Goal: Task Accomplishment & Management: Manage account settings

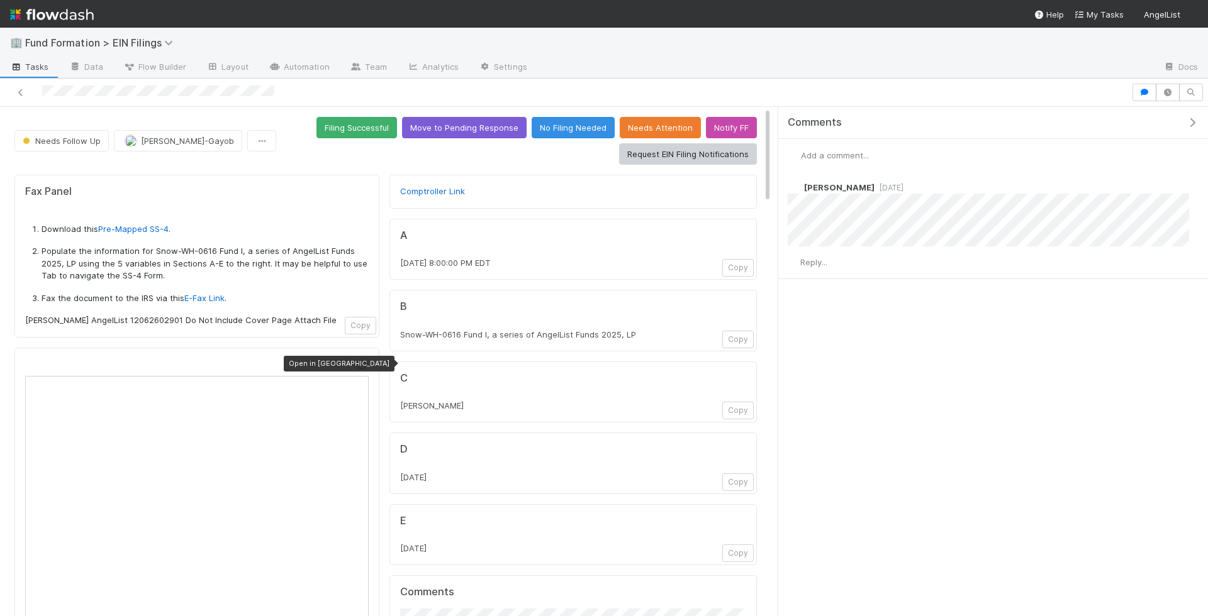
click at [360, 359] on div at bounding box center [362, 365] width 13 height 13
click at [104, 94] on div at bounding box center [565, 93] width 1121 height 18
click at [358, 361] on icon at bounding box center [362, 365] width 13 height 8
click at [842, 154] on span "Add a comment..." at bounding box center [835, 155] width 68 height 10
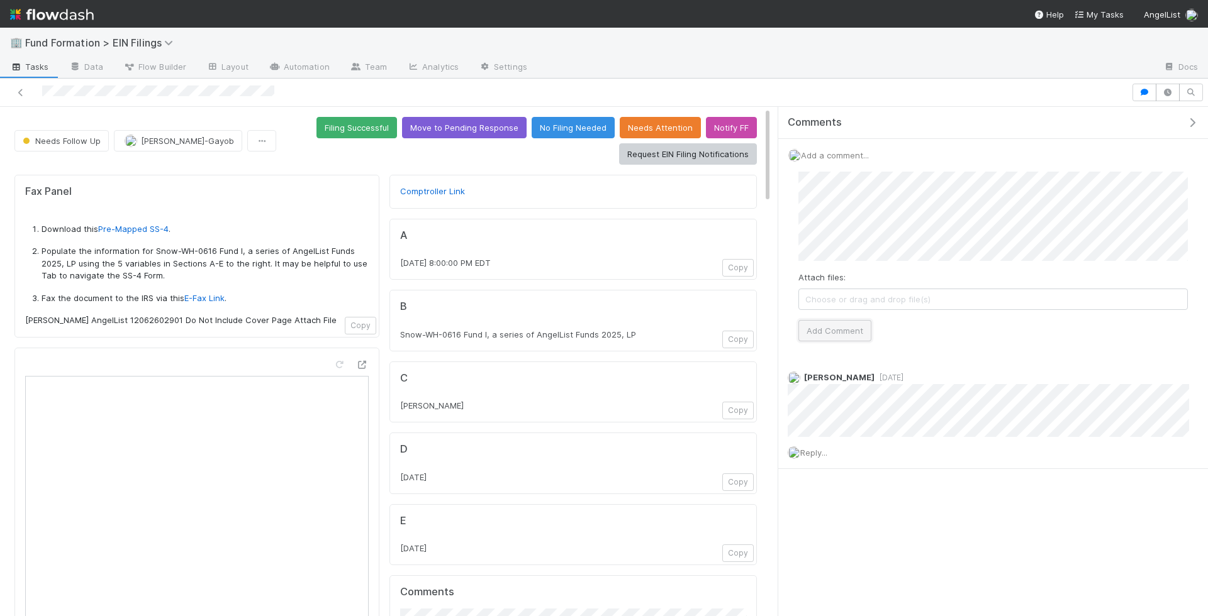
click at [845, 332] on button "Add Comment" at bounding box center [834, 330] width 73 height 21
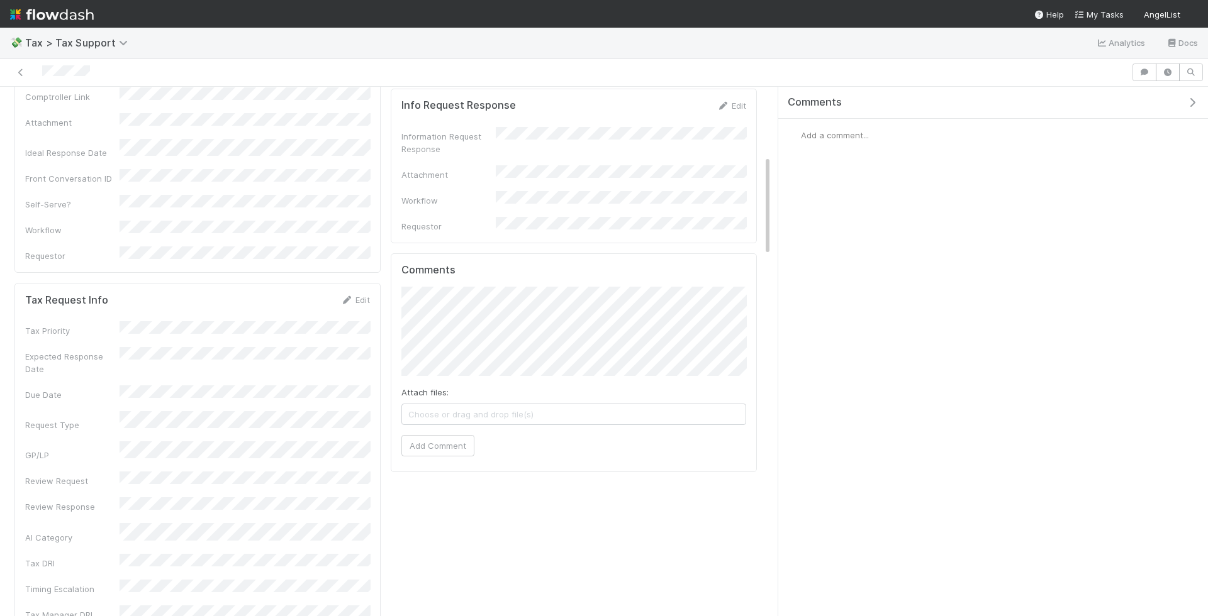
scroll to position [363, 0]
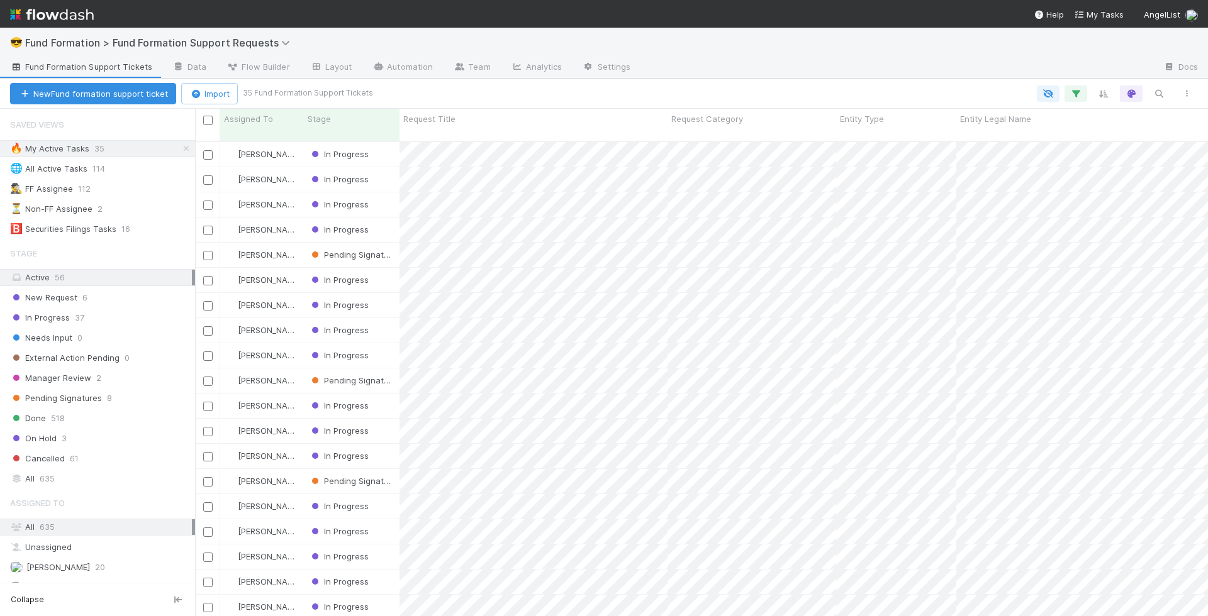
scroll to position [486, 1013]
click at [1167, 91] on button "button" at bounding box center [1158, 94] width 23 height 16
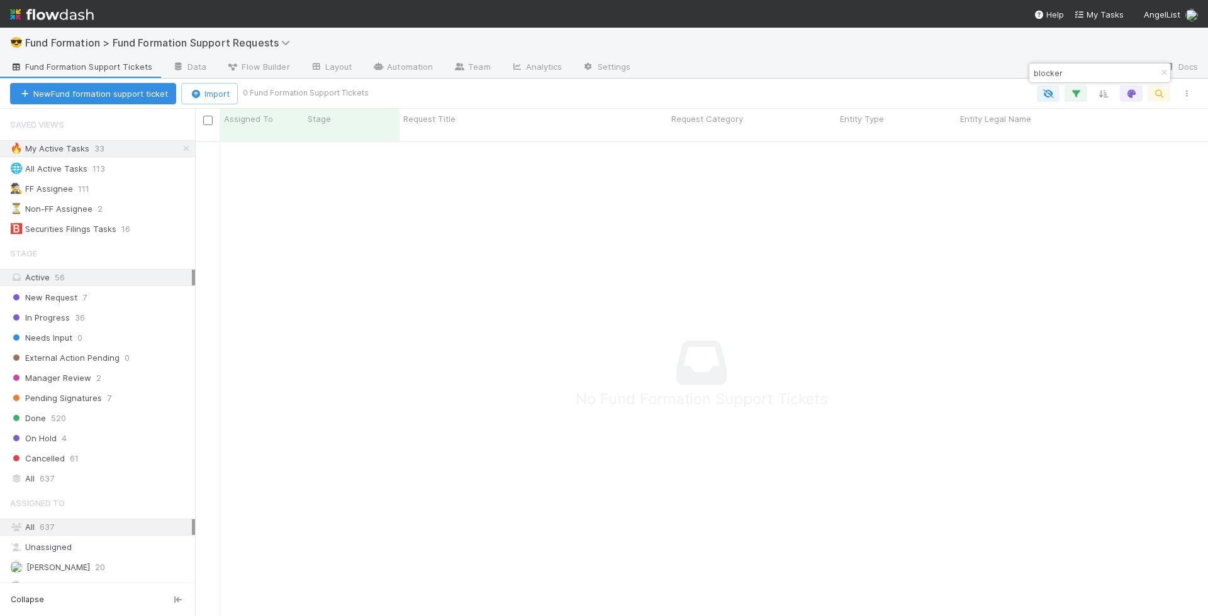
type input "blocker"
click at [163, 44] on span "Fund Formation > Fund Formation Support Requests" at bounding box center [160, 42] width 271 height 13
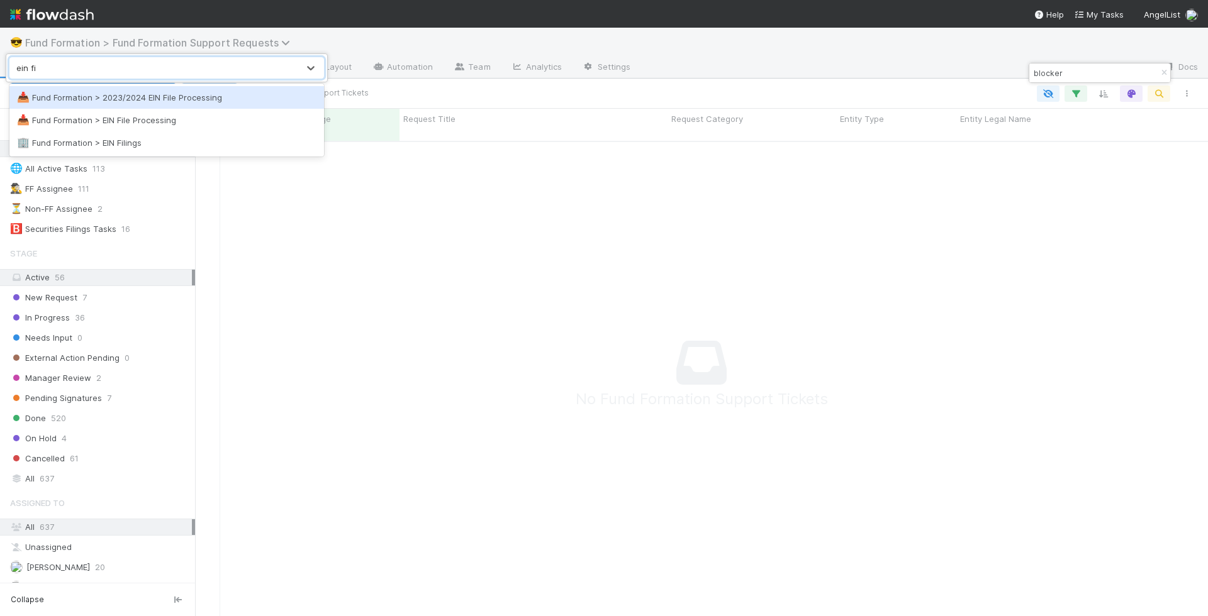
type input "ein fil"
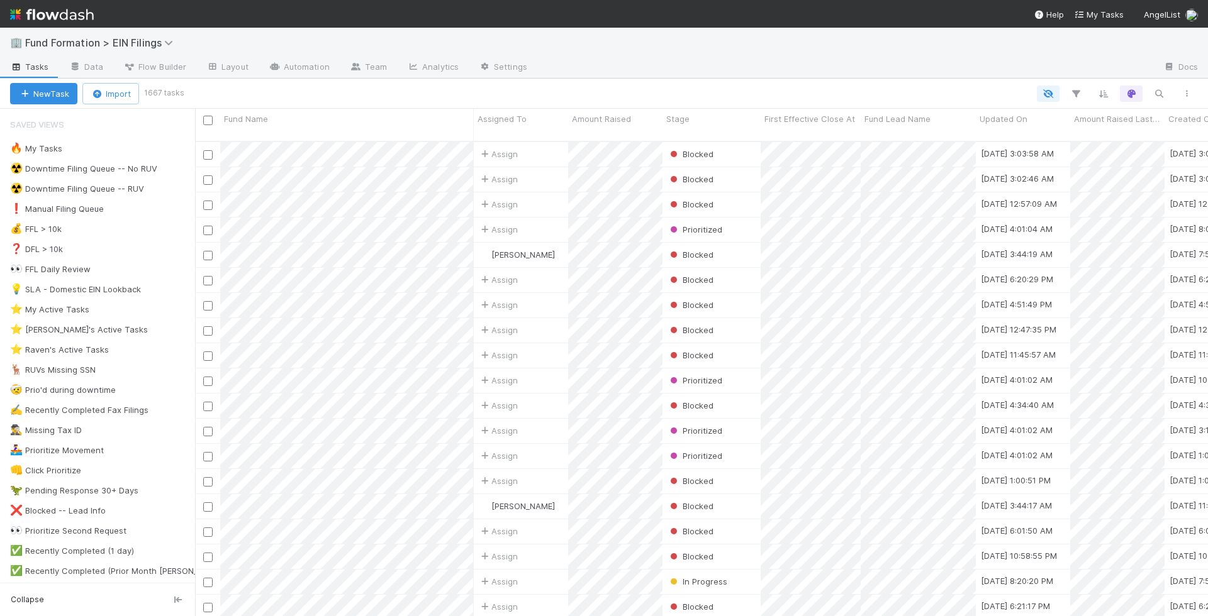
scroll to position [486, 1013]
click at [113, 145] on div "🔥 My Tasks 49" at bounding box center [102, 149] width 185 height 16
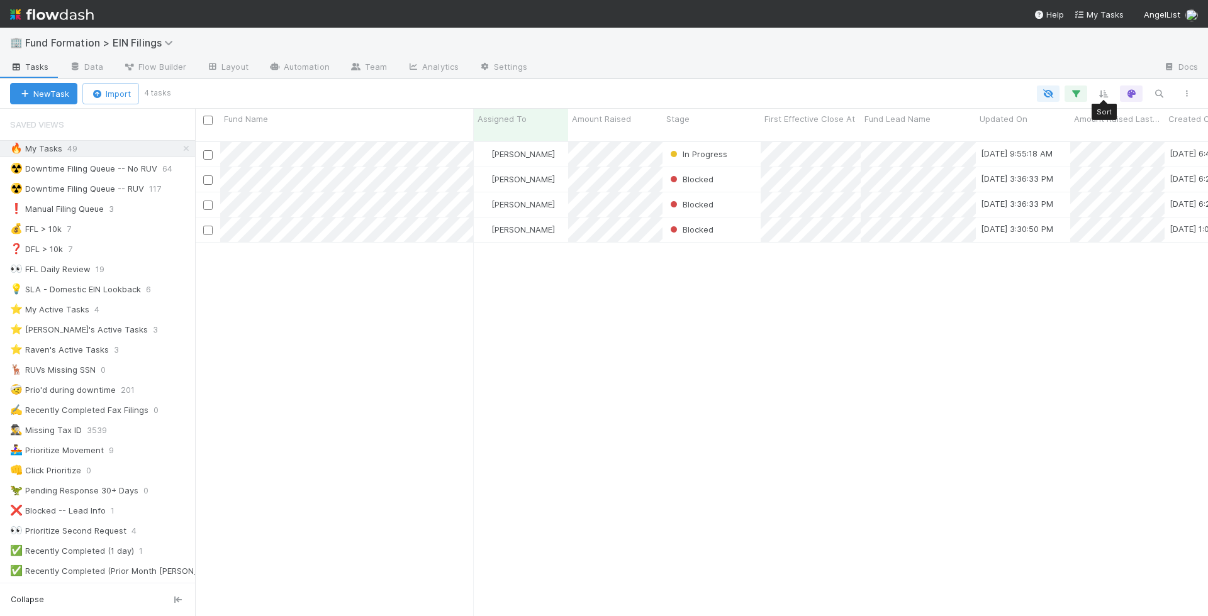
scroll to position [486, 1013]
click at [1077, 93] on icon "button" at bounding box center [1075, 93] width 13 height 11
click at [450, 87] on div "1 filter Reset Filters If Assigned To is current user And.. Or if..." at bounding box center [604, 308] width 1208 height 616
click at [104, 162] on div "☢️ Downtime Filing Queue -- No RUV" at bounding box center [83, 169] width 147 height 16
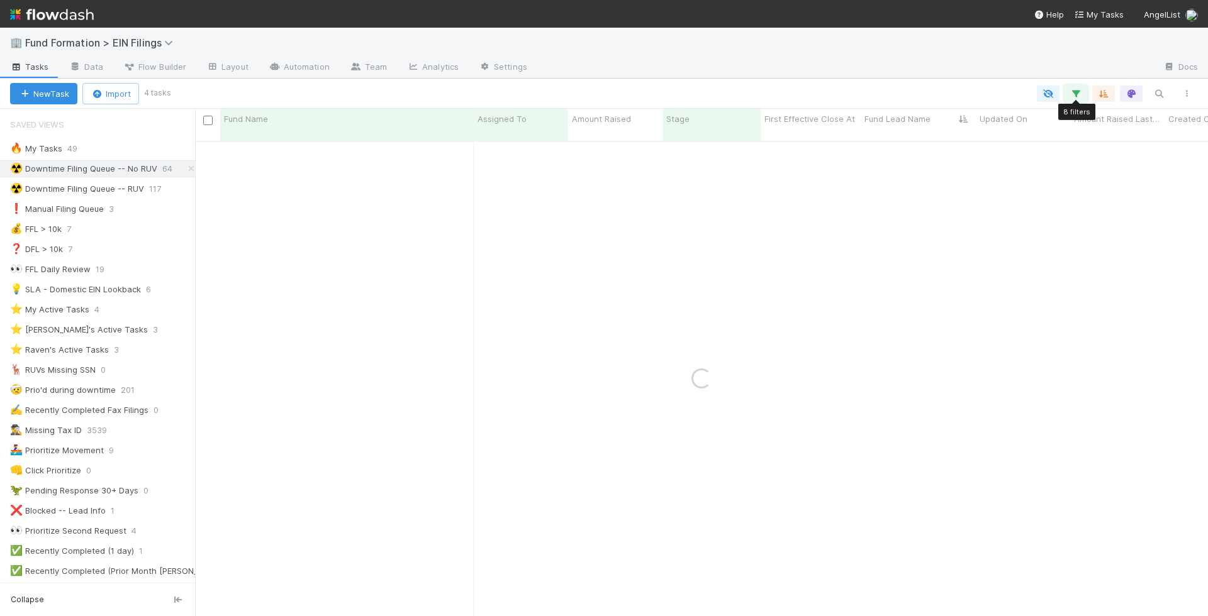
click at [1073, 96] on icon "button" at bounding box center [1075, 93] width 13 height 11
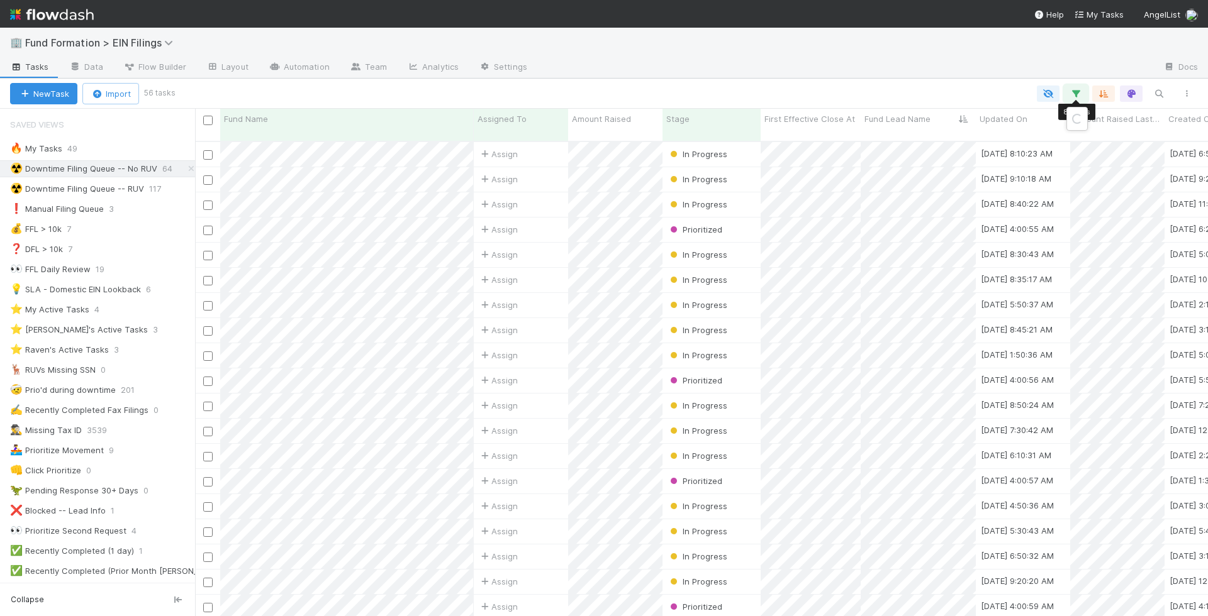
scroll to position [486, 1013]
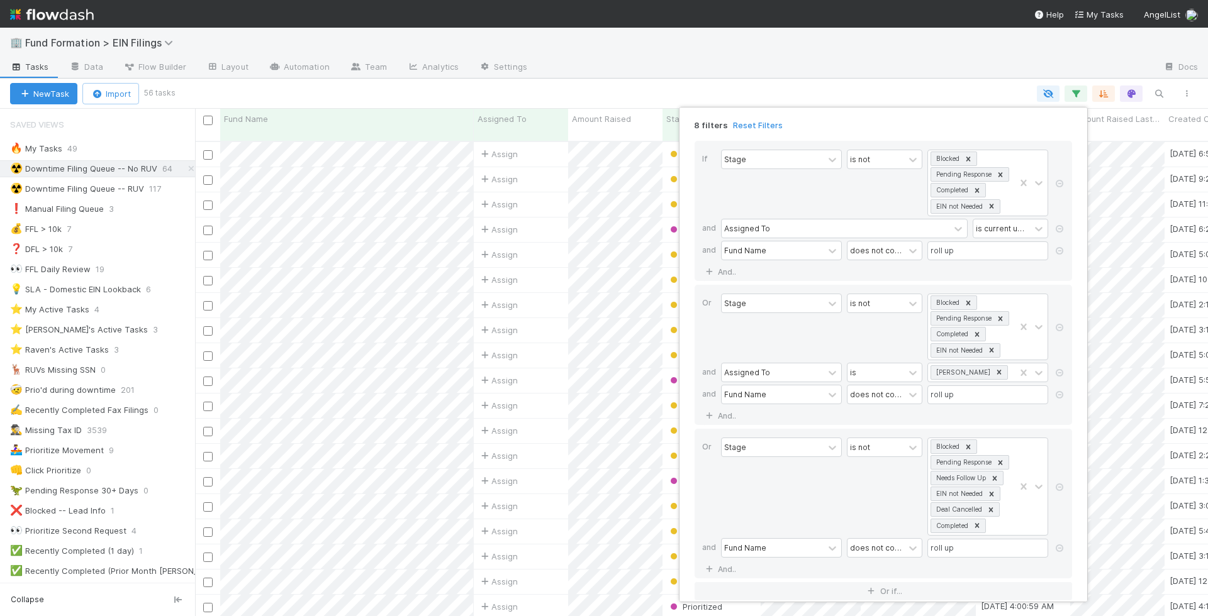
click at [790, 72] on div "8 filters Reset Filters If Stage is not Blocked Pending Response Completed EIN …" at bounding box center [604, 308] width 1208 height 616
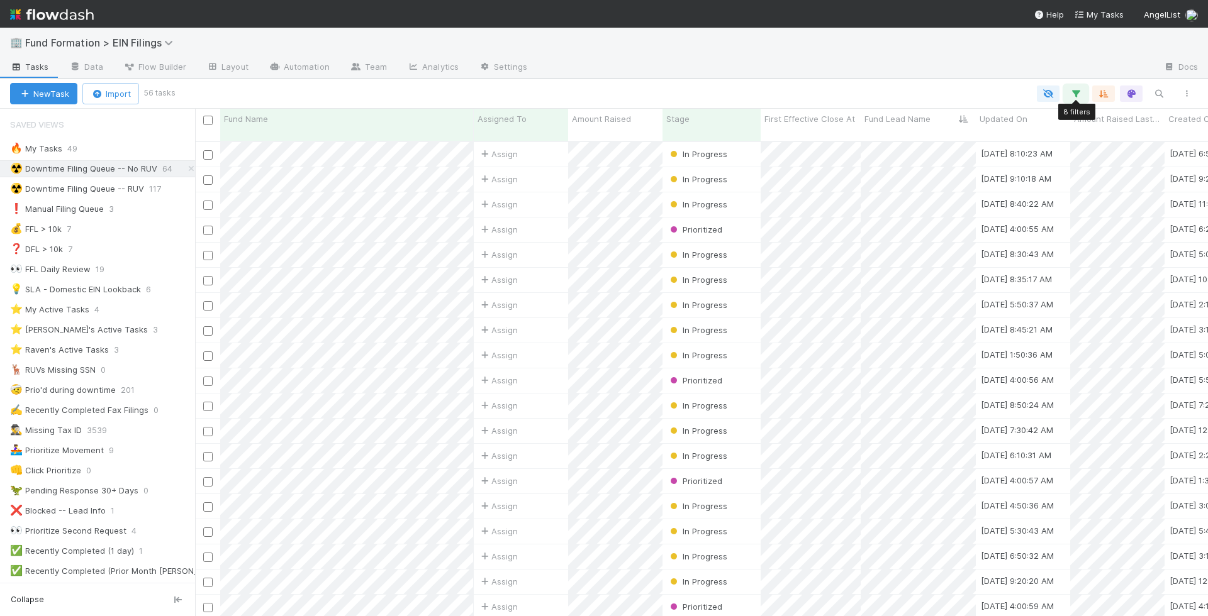
click at [1079, 96] on icon "button" at bounding box center [1075, 93] width 13 height 11
click at [1076, 91] on div "Loading..." at bounding box center [604, 308] width 1208 height 616
click at [79, 153] on link at bounding box center [83, 148] width 13 height 10
click at [829, 70] on div "View Settings Default for everyone Rename this view Delete this view" at bounding box center [604, 308] width 1208 height 616
click at [1081, 99] on button "button" at bounding box center [1075, 94] width 23 height 16
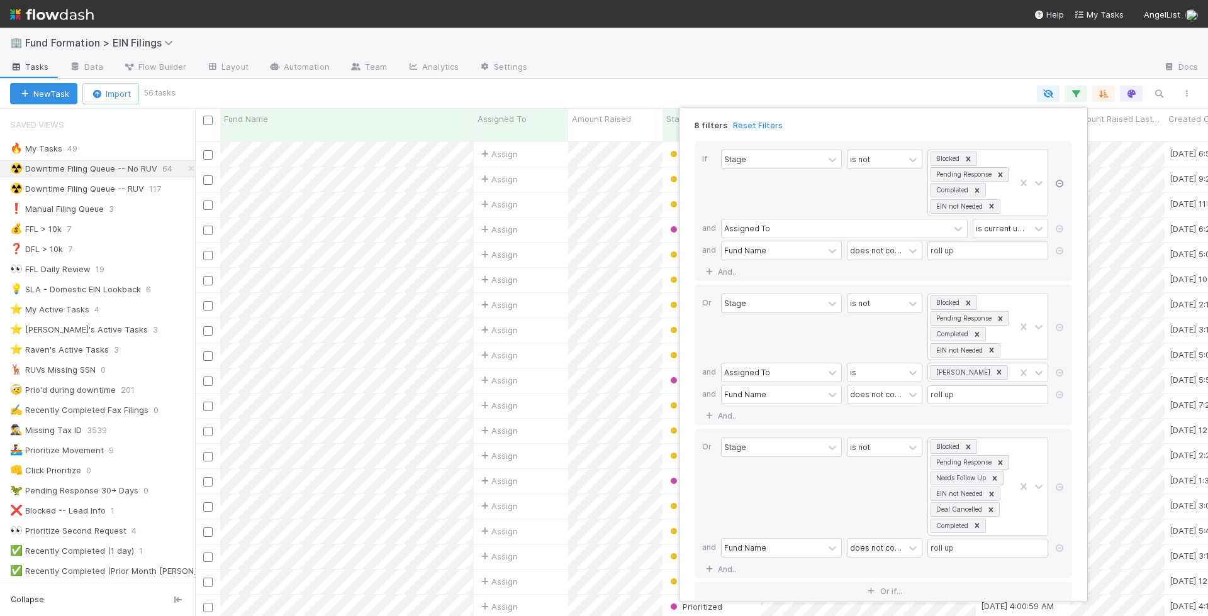
click at [1057, 182] on icon at bounding box center [1059, 184] width 13 height 8
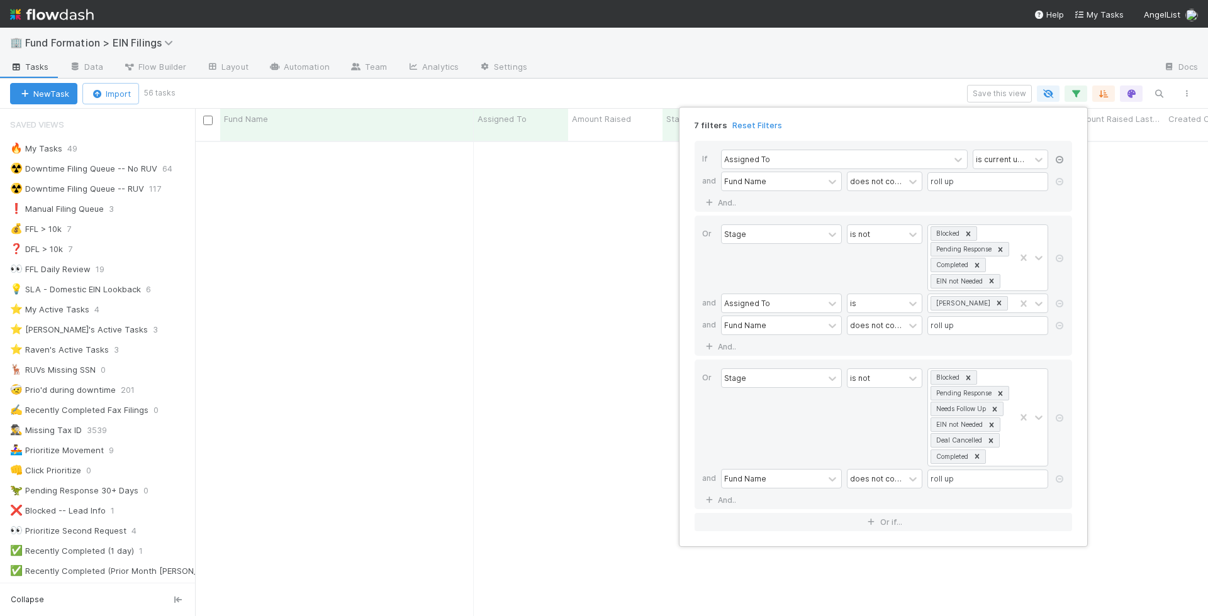
click at [1057, 182] on icon at bounding box center [1059, 182] width 13 height 8
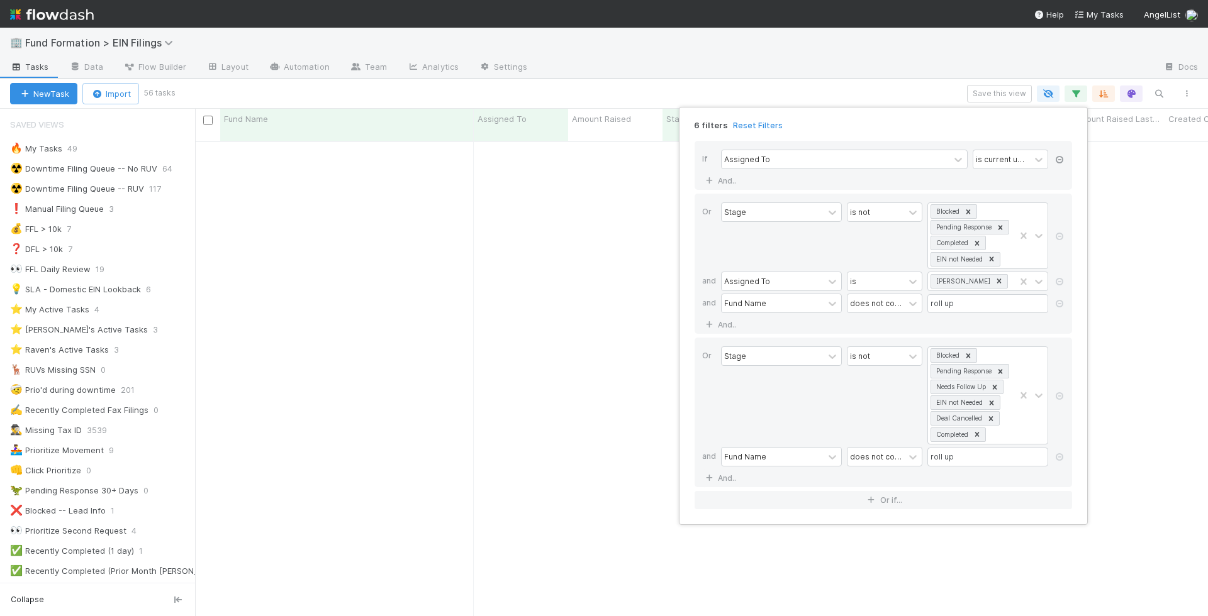
click at [1061, 158] on icon at bounding box center [1059, 160] width 13 height 8
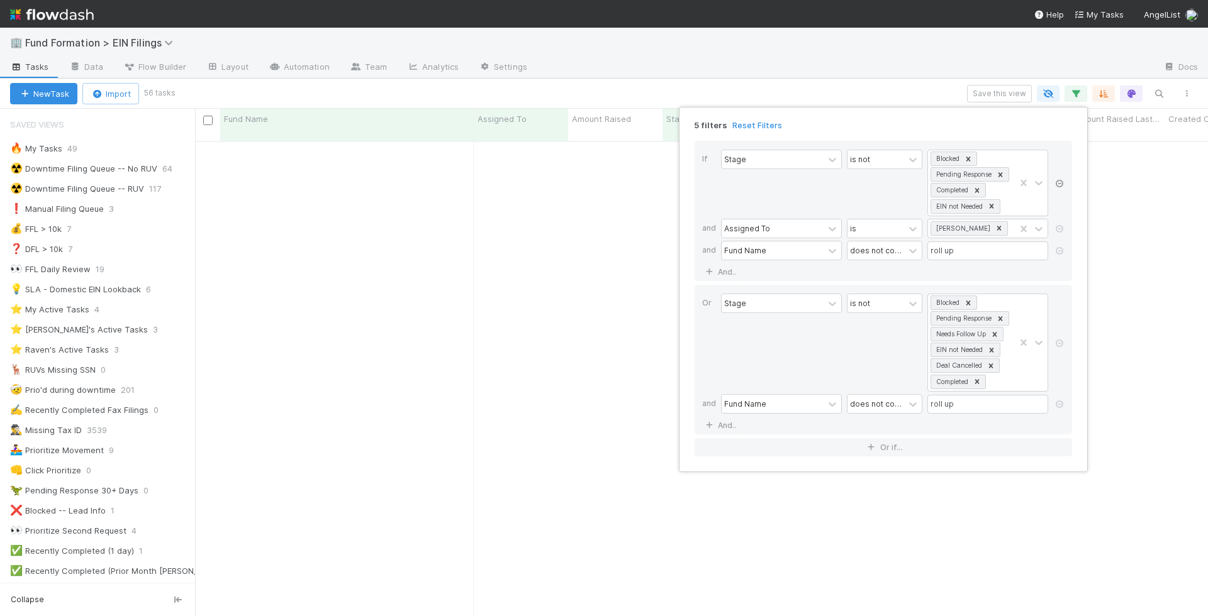
click at [1061, 180] on icon at bounding box center [1059, 184] width 13 height 8
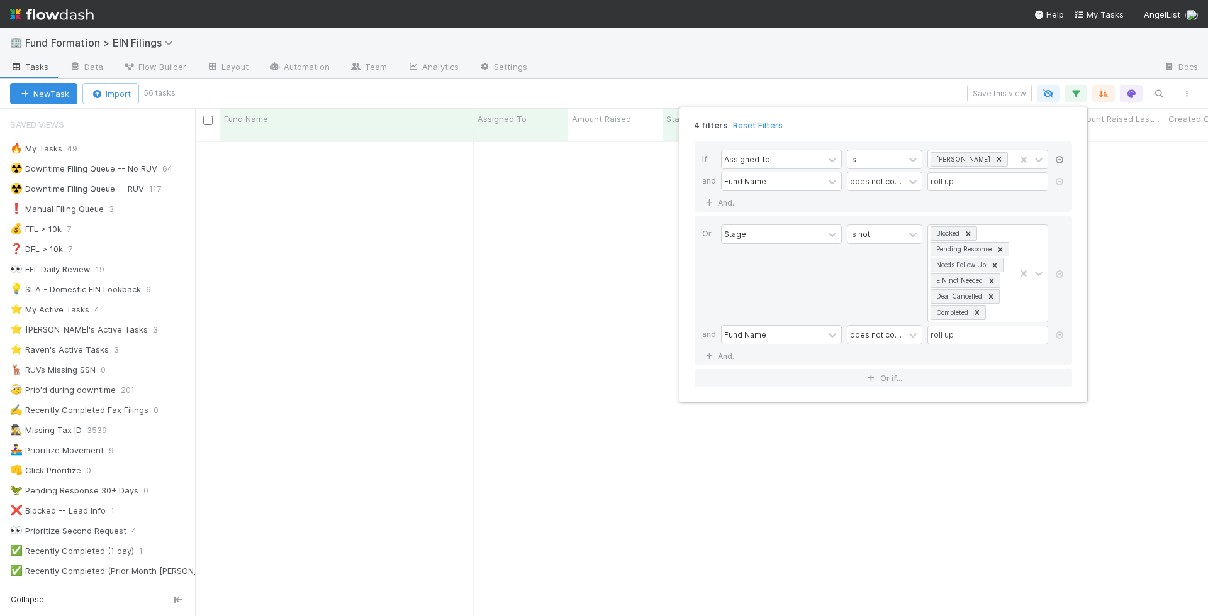
click at [1058, 159] on icon at bounding box center [1059, 160] width 13 height 8
click at [1058, 155] on link at bounding box center [1059, 160] width 13 height 11
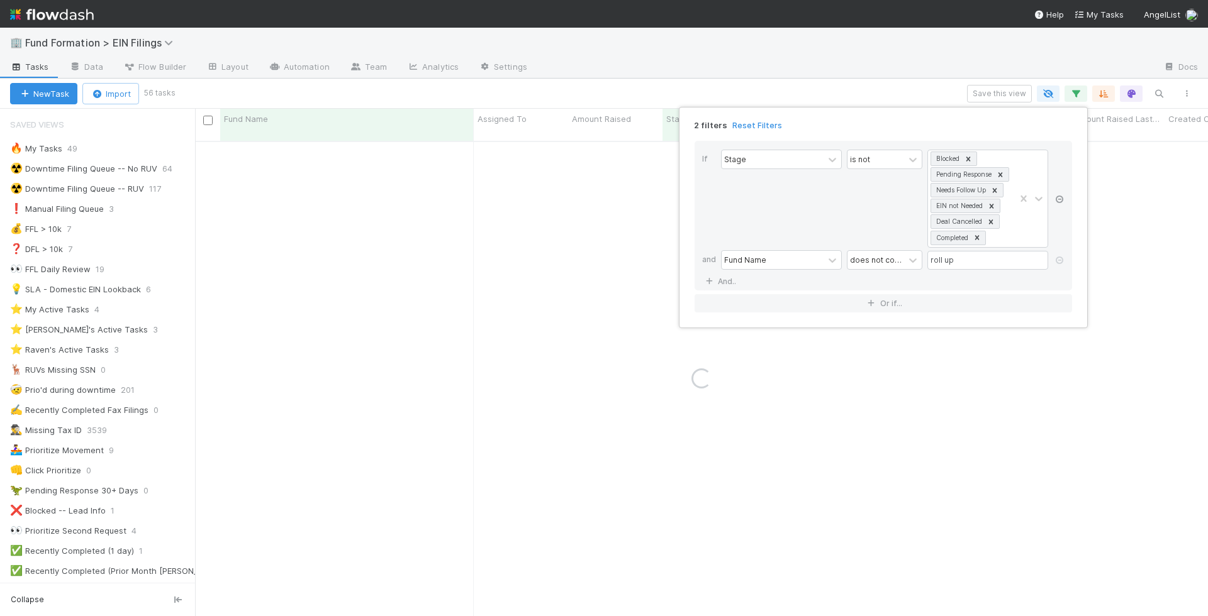
click at [1057, 196] on icon at bounding box center [1059, 200] width 13 height 8
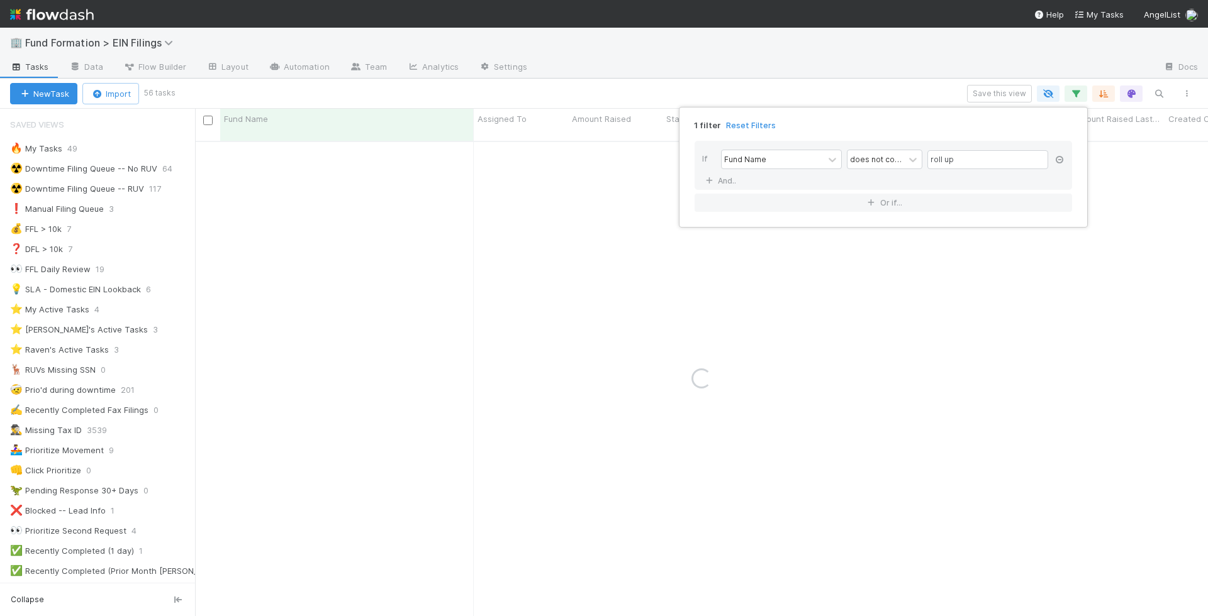
click at [1062, 156] on icon at bounding box center [1059, 160] width 13 height 8
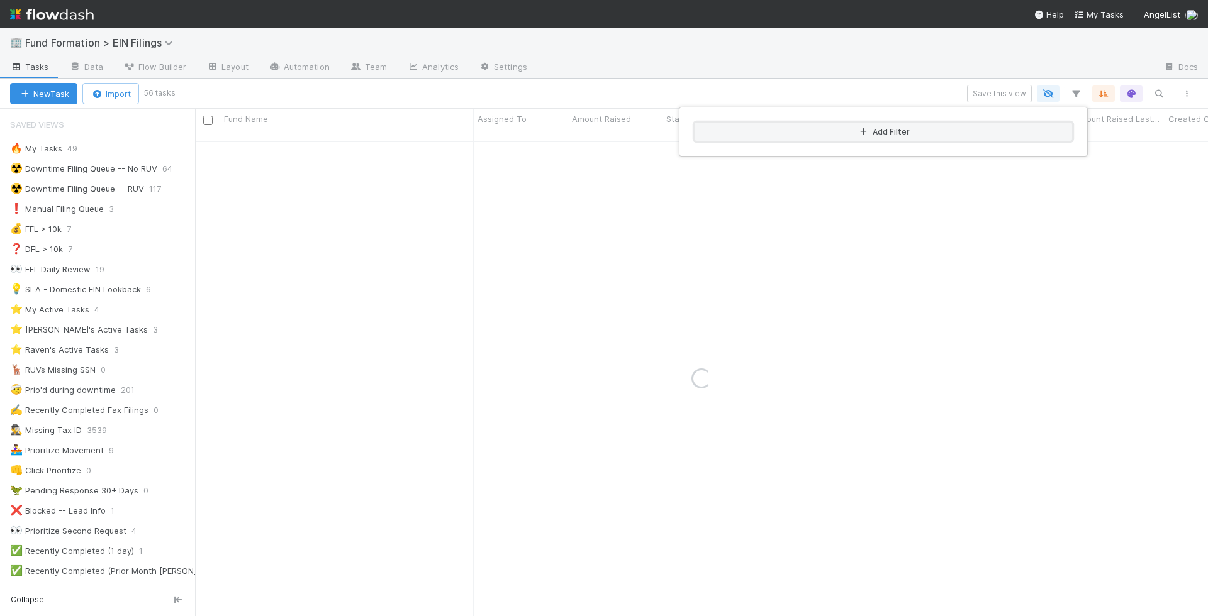
click at [800, 128] on button "Add Filter" at bounding box center [882, 132] width 377 height 18
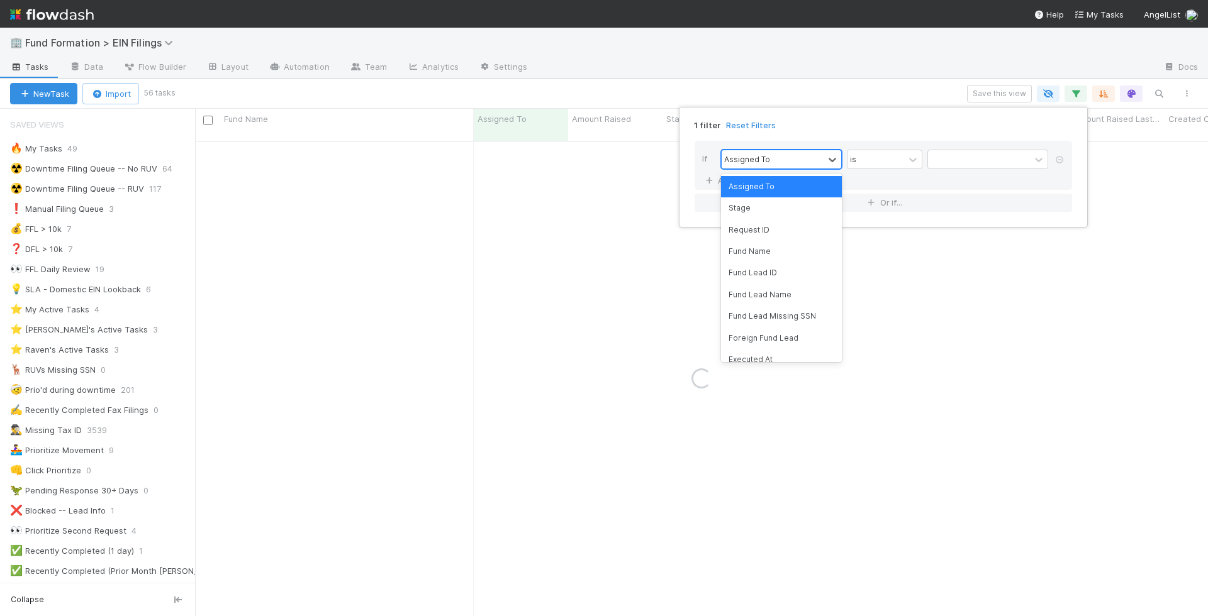
click at [742, 153] on div "Assigned To" at bounding box center [747, 158] width 46 height 11
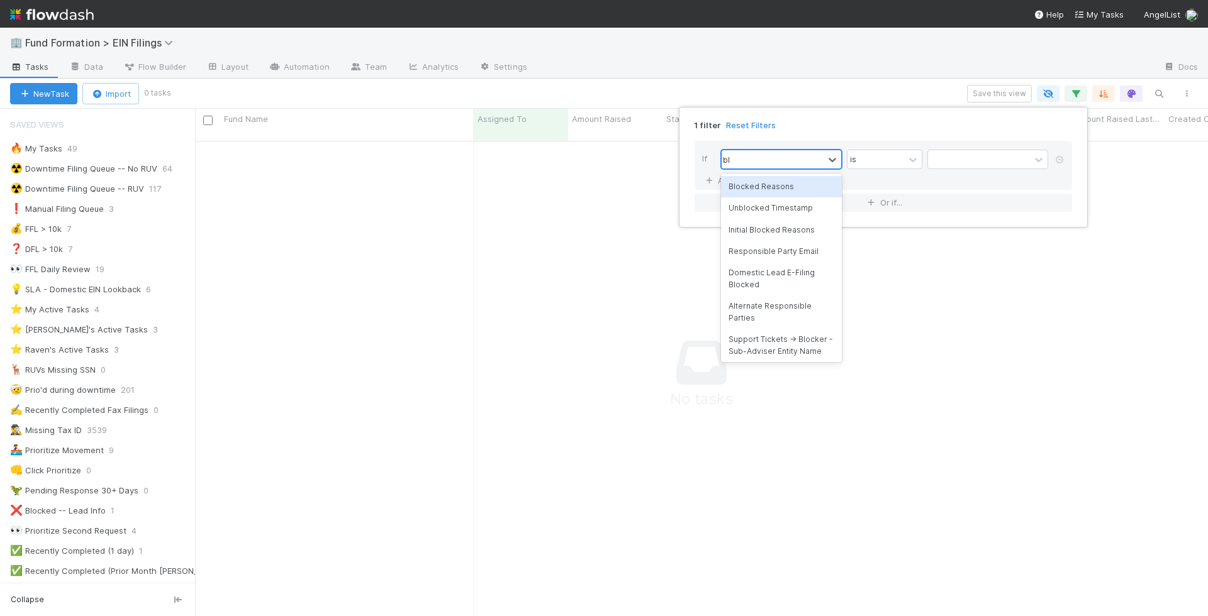
scroll to position [486, 1013]
type input "blocked"
click at [771, 188] on div "Blocked Reasons" at bounding box center [781, 186] width 121 height 21
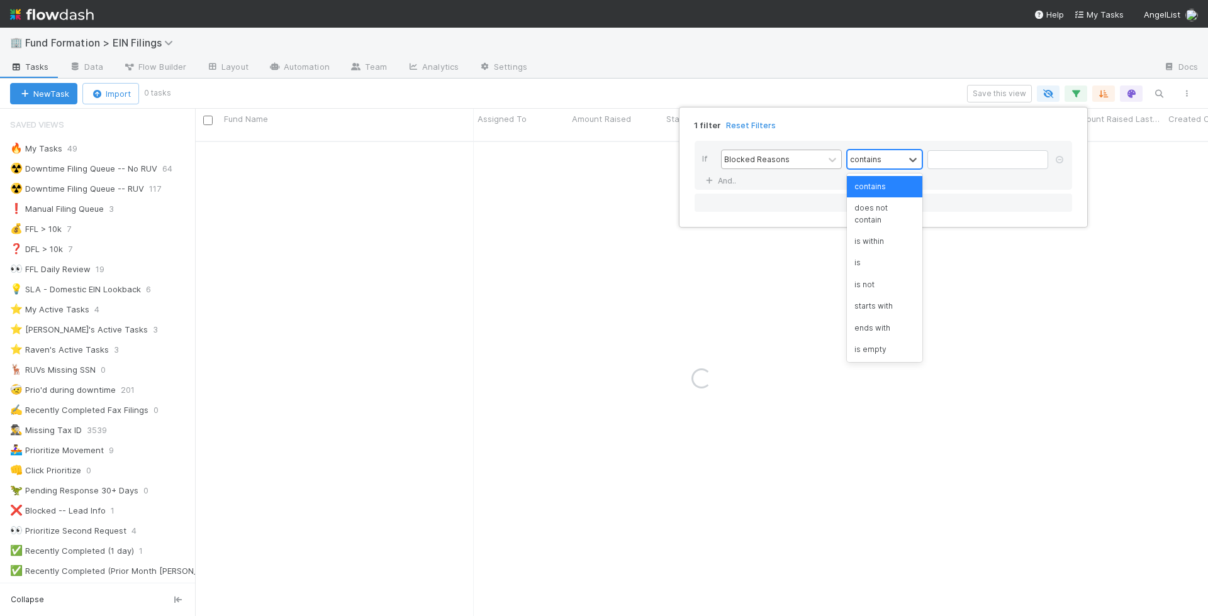
click at [872, 161] on div "contains" at bounding box center [865, 158] width 31 height 11
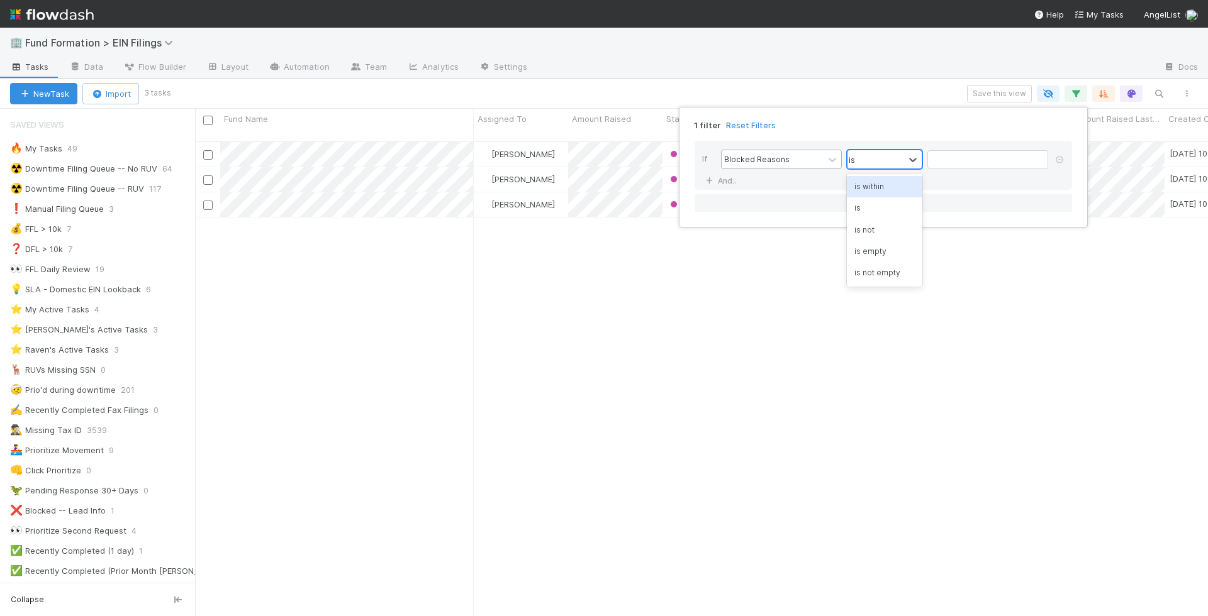
type input "is emp"
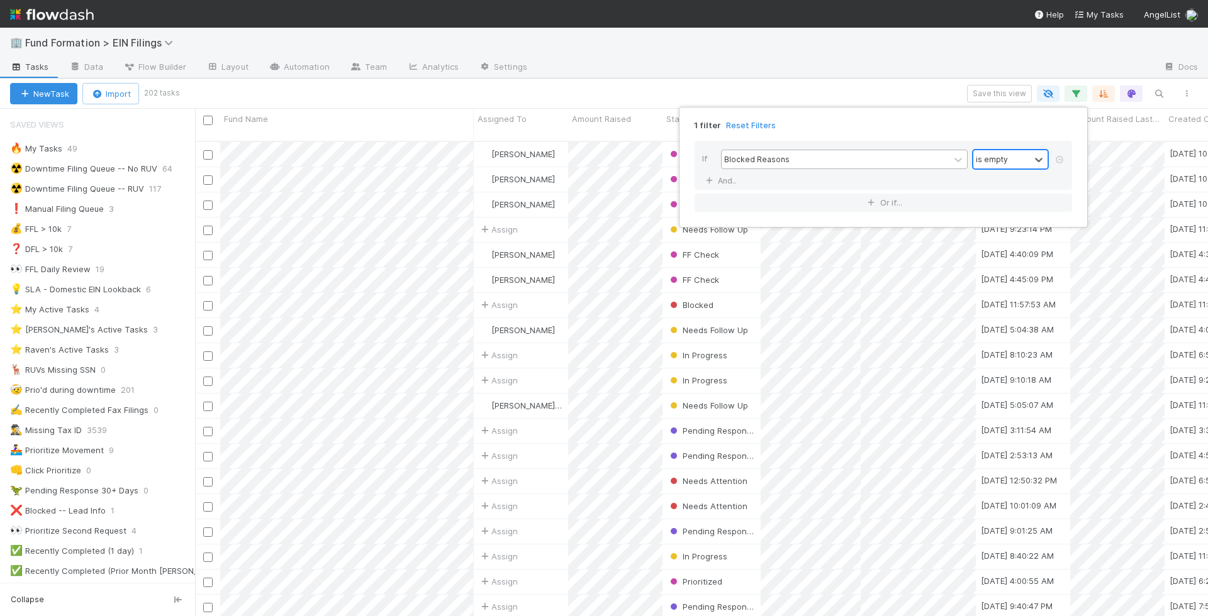
click at [786, 61] on div "1 filter Reset Filters If Blocked Reasons option is empty, selected. 0 results …" at bounding box center [604, 308] width 1208 height 616
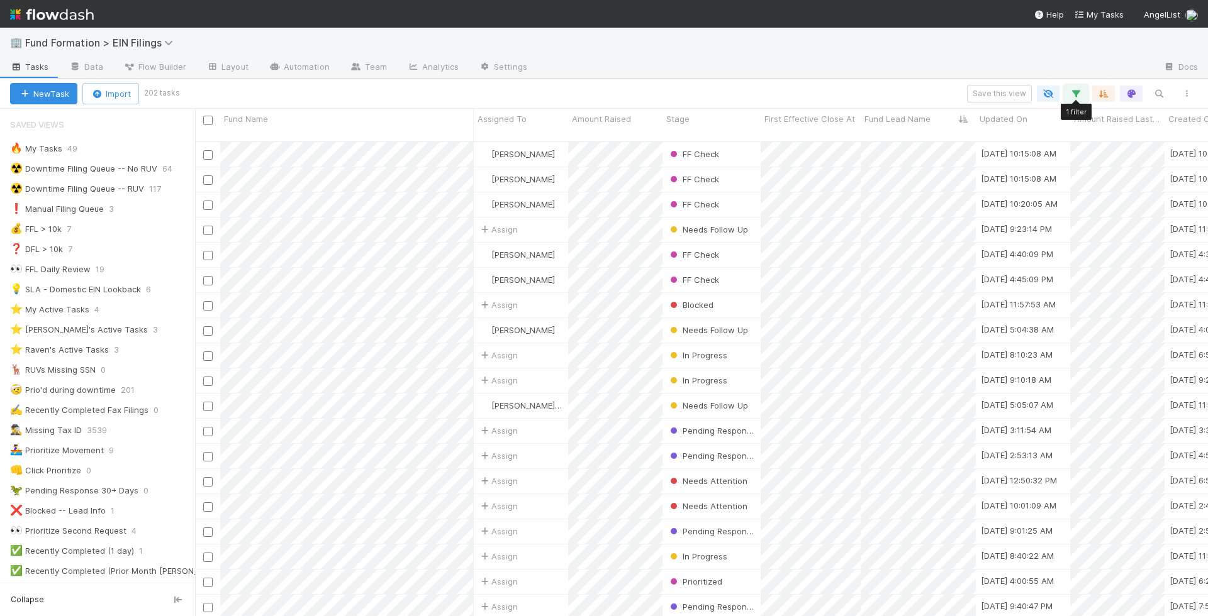
click at [1074, 92] on icon "button" at bounding box center [1075, 93] width 13 height 11
click at [723, 178] on link "And.." at bounding box center [722, 181] width 40 height 18
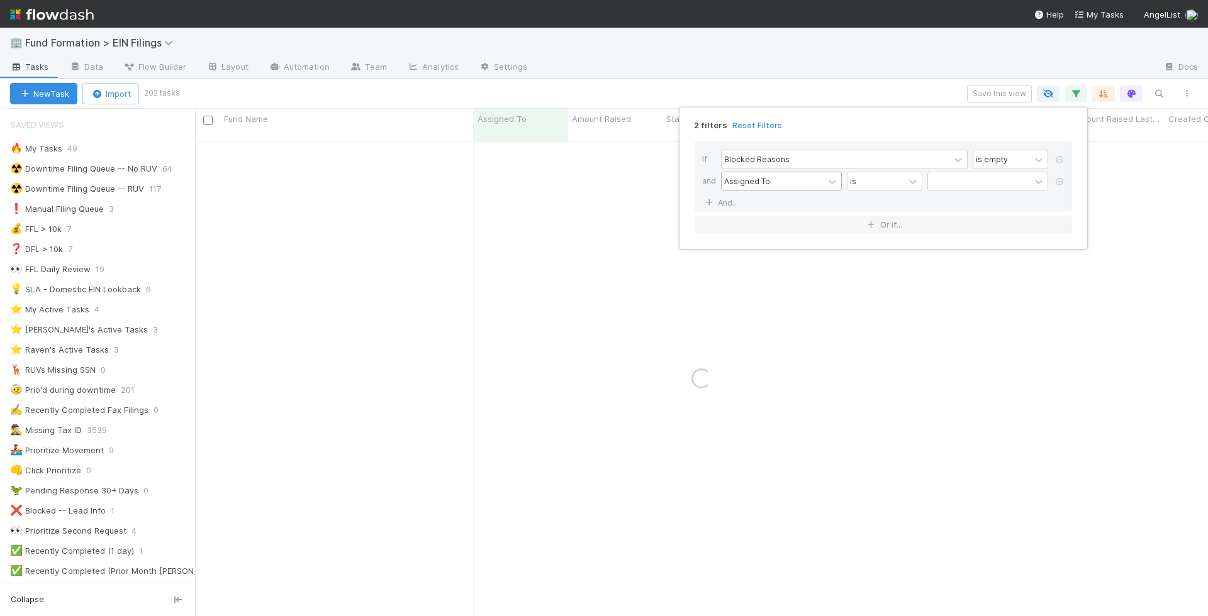
click at [815, 187] on div "Assigned To" at bounding box center [773, 181] width 102 height 18
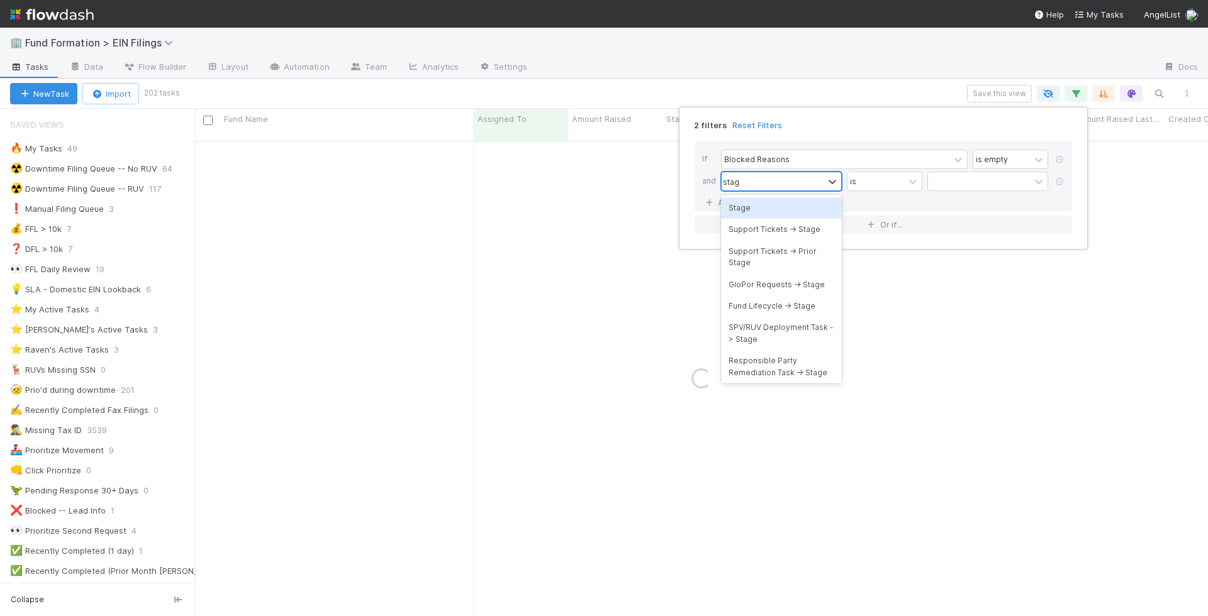
type input "stage"
click at [788, 207] on div "Stage" at bounding box center [781, 208] width 121 height 21
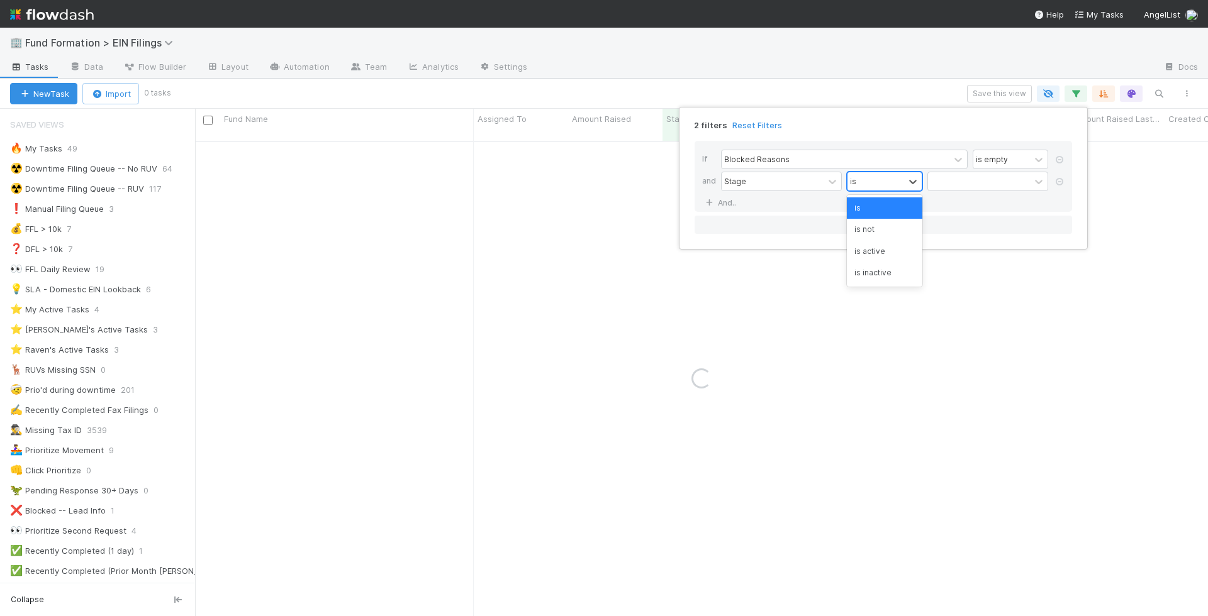
click at [879, 189] on div "is" at bounding box center [875, 181] width 57 height 18
type input "is not"
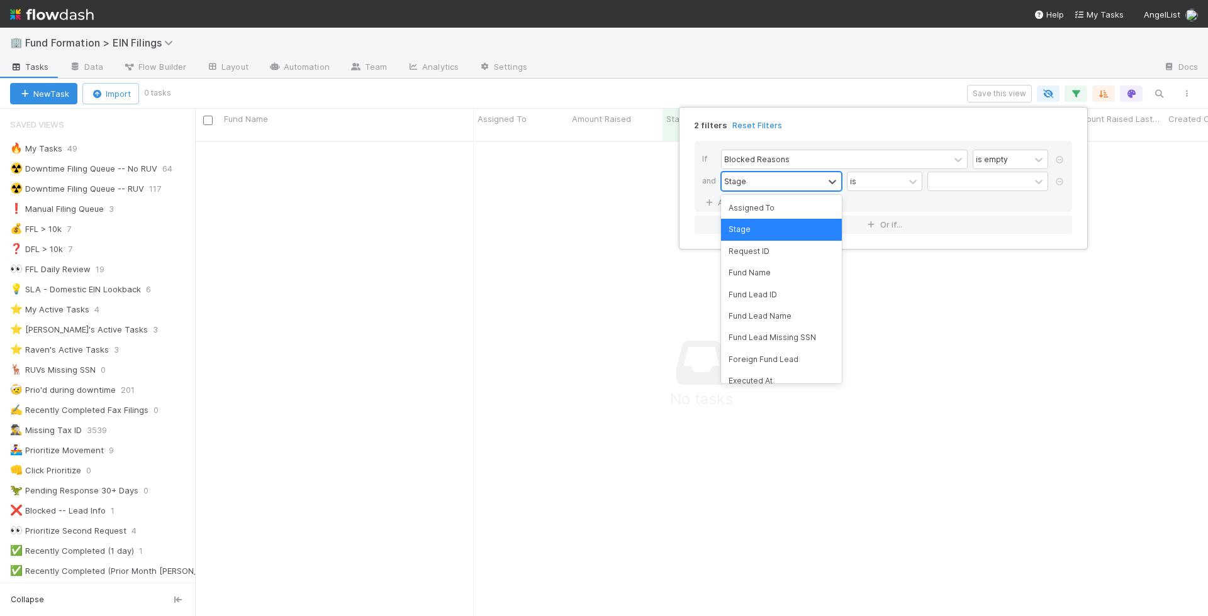
click at [777, 176] on div "Stage" at bounding box center [773, 181] width 102 height 18
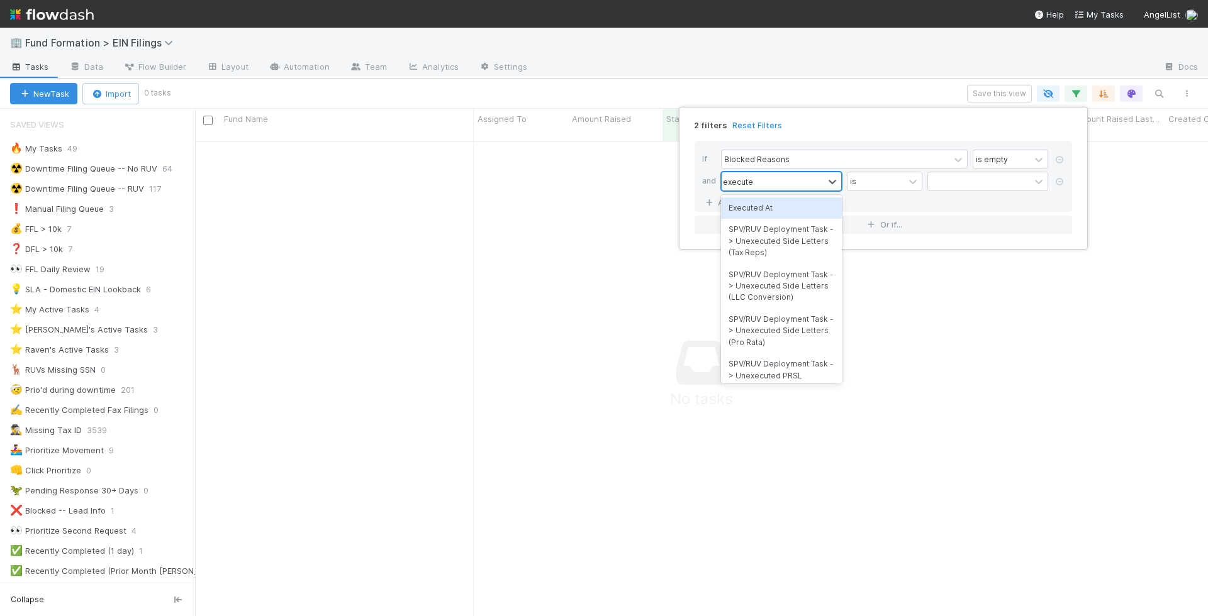
type input "executed"
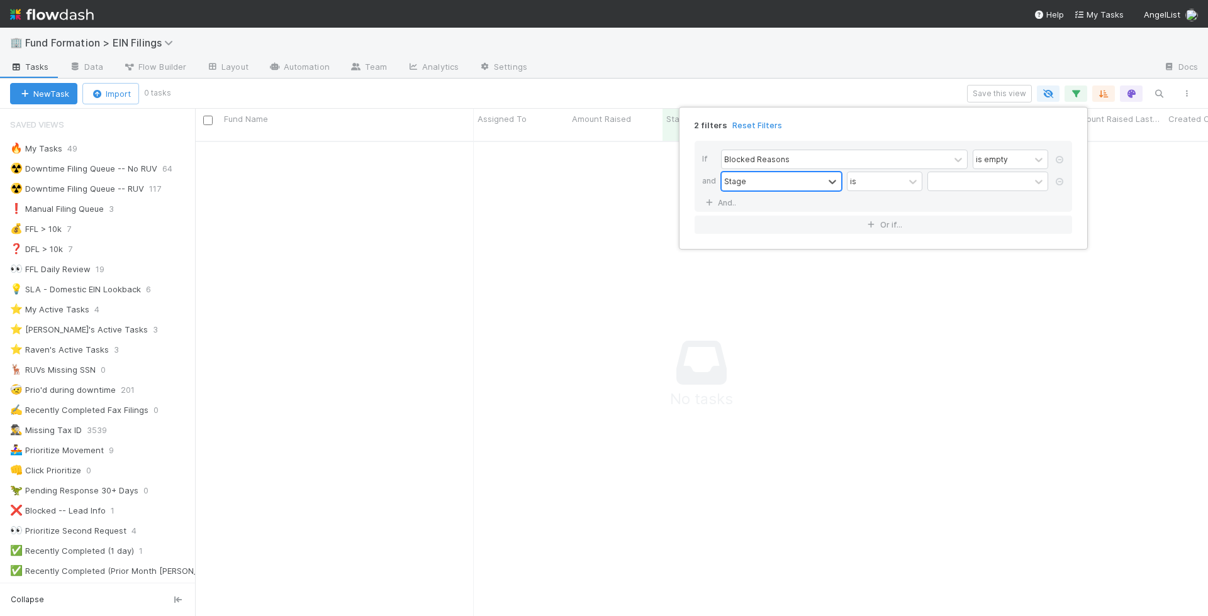
click at [777, 176] on div "Stage" at bounding box center [773, 181] width 102 height 18
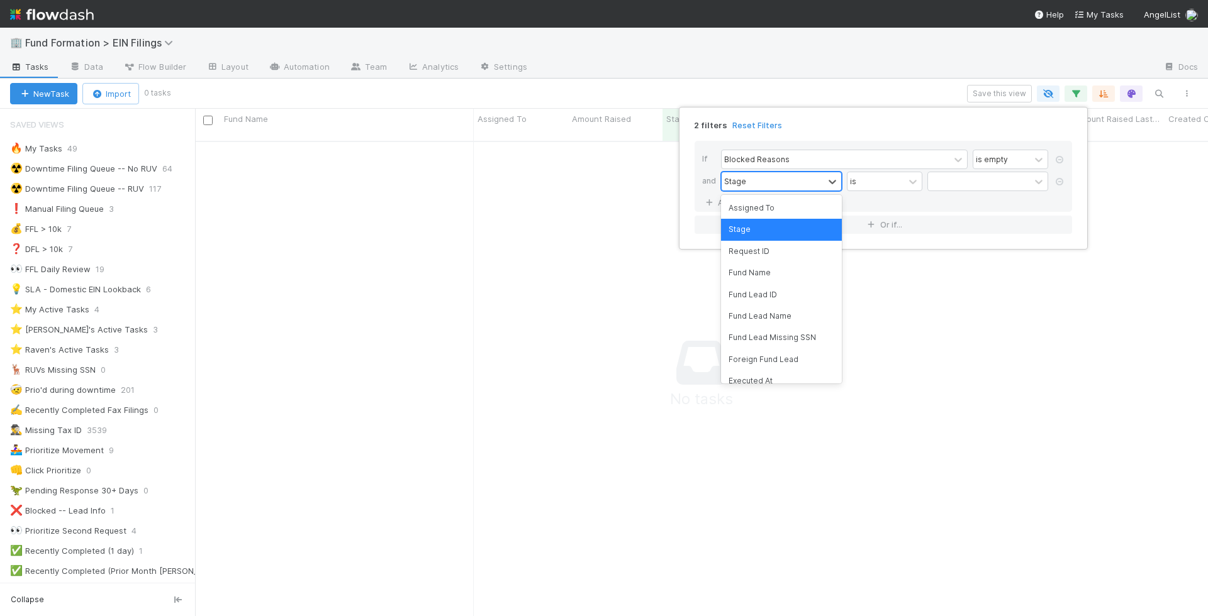
click at [777, 176] on div "Stage" at bounding box center [773, 181] width 102 height 18
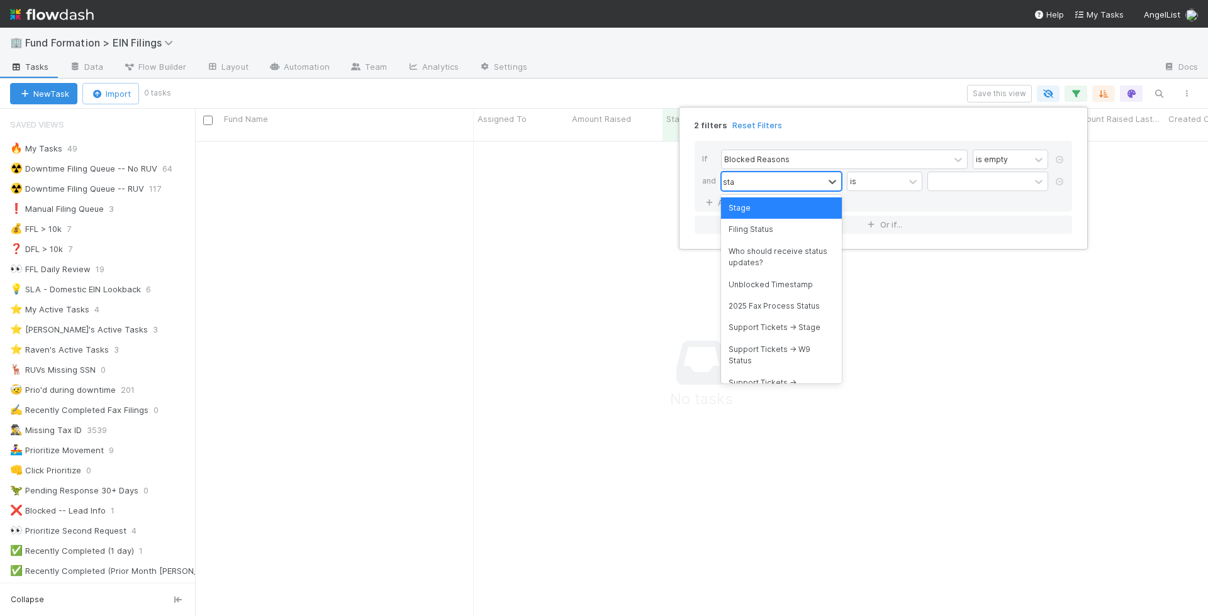
type input "stage"
click at [779, 204] on div "Stage" at bounding box center [781, 208] width 121 height 21
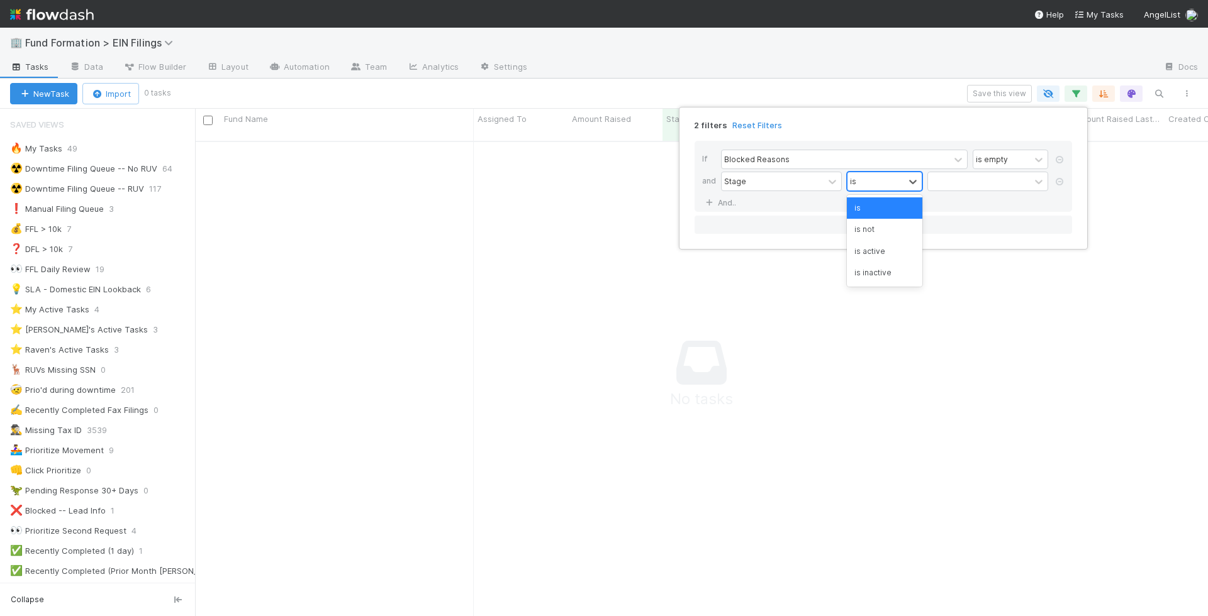
click at [857, 174] on div "is" at bounding box center [875, 181] width 57 height 18
type input "o"
type input "is not"
click at [863, 204] on div "is not" at bounding box center [884, 208] width 75 height 21
click at [912, 187] on div at bounding box center [913, 181] width 18 height 18
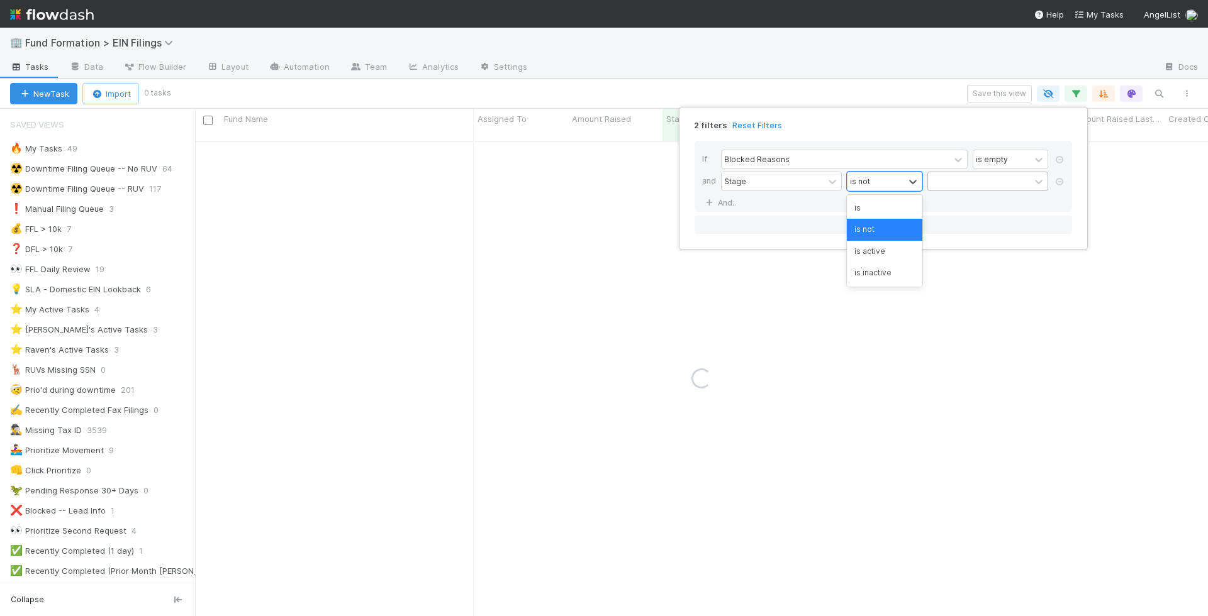
click at [938, 187] on div at bounding box center [979, 181] width 102 height 18
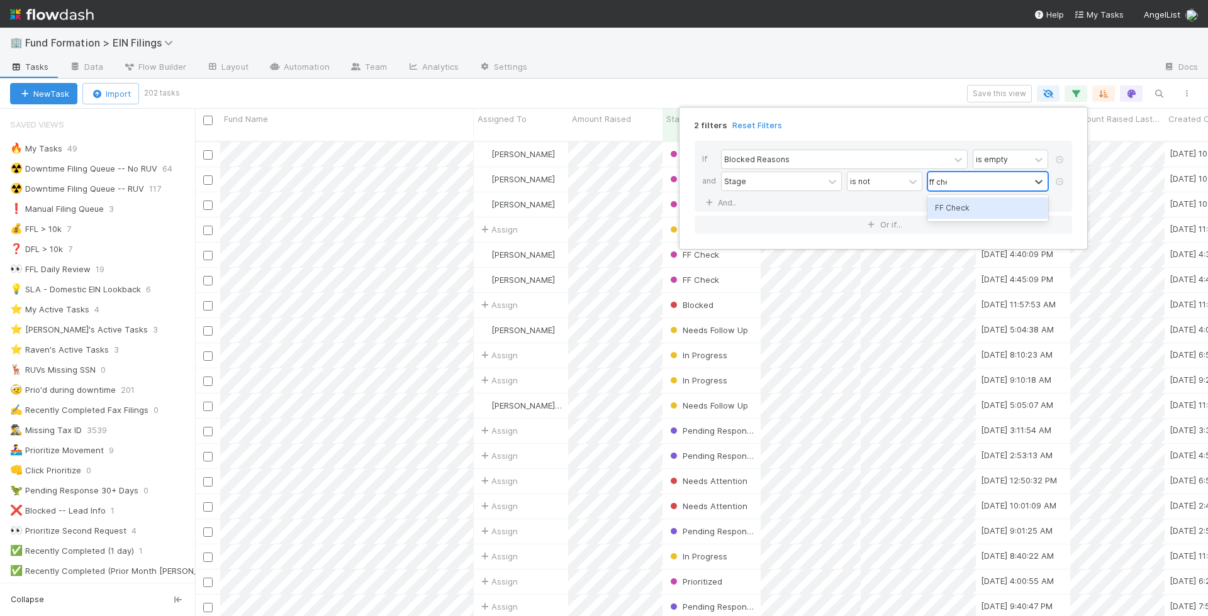
type input "ff check"
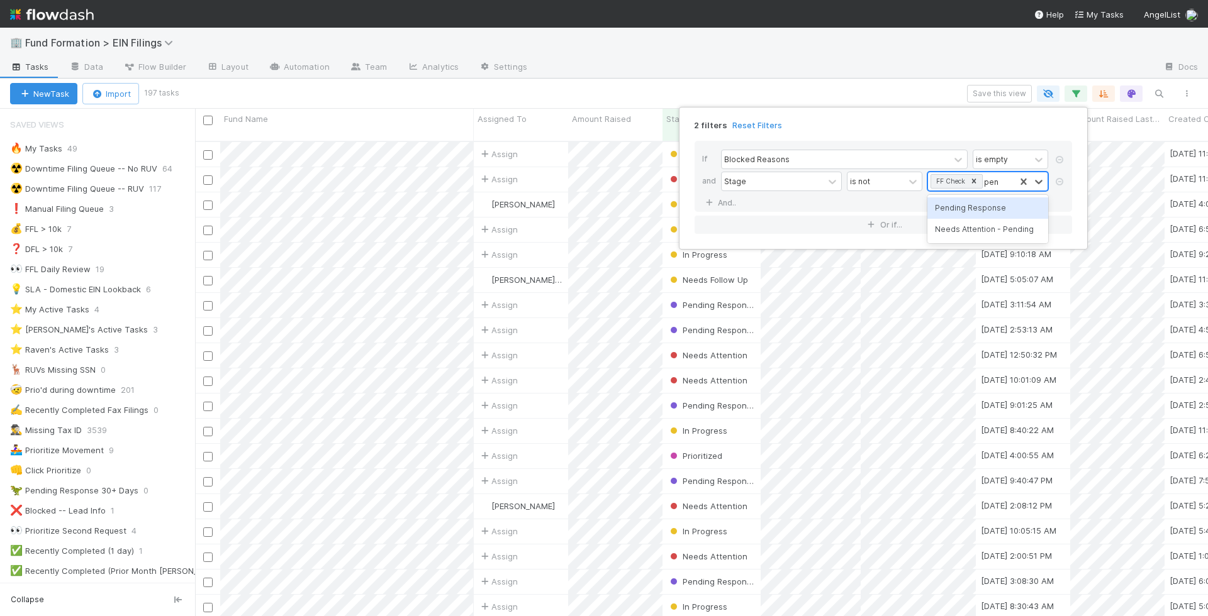
type input "pending"
click at [982, 211] on div "Pending Response" at bounding box center [987, 208] width 121 height 21
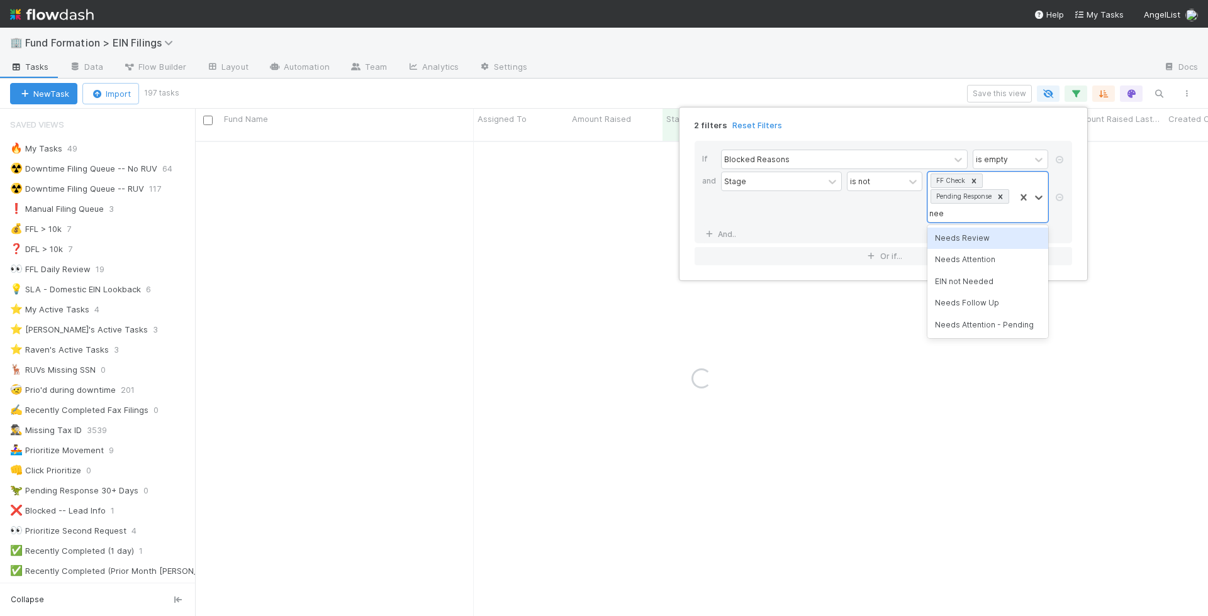
type input "needs"
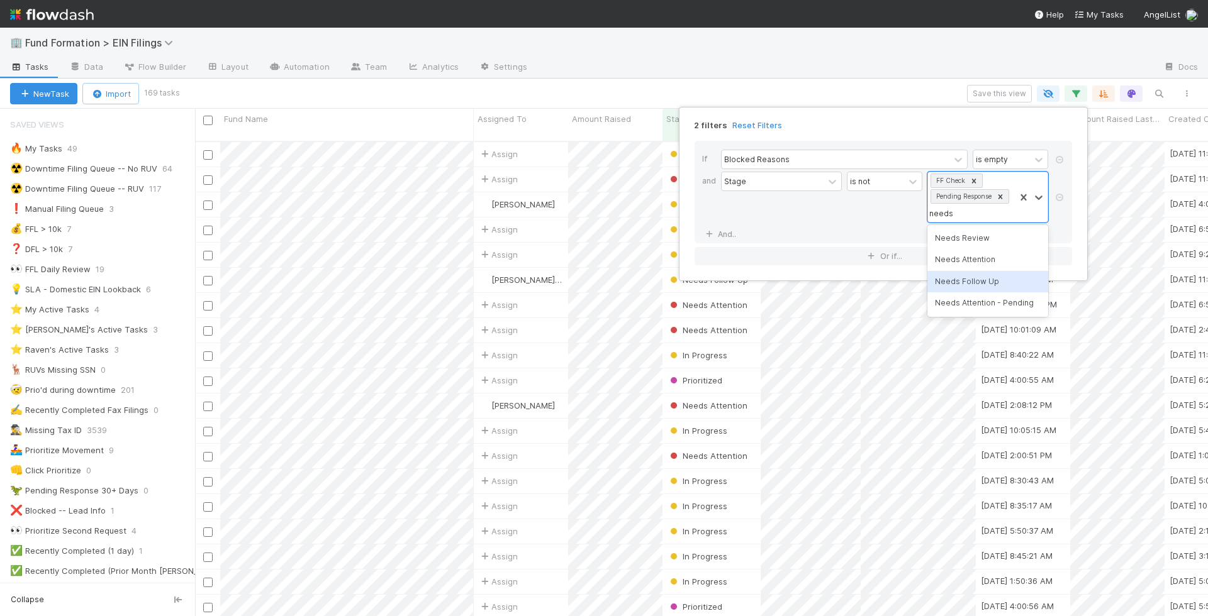
click at [979, 283] on div "Needs Follow Up" at bounding box center [987, 281] width 121 height 21
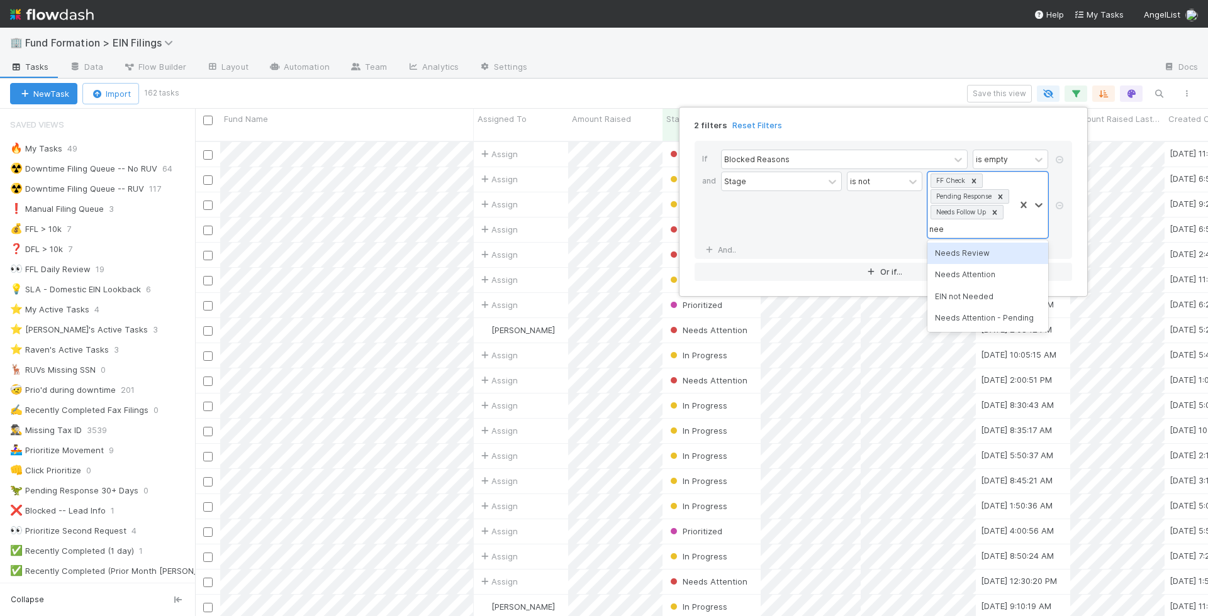
type input "needs"
click at [988, 276] on div "Needs Attention" at bounding box center [987, 274] width 121 height 21
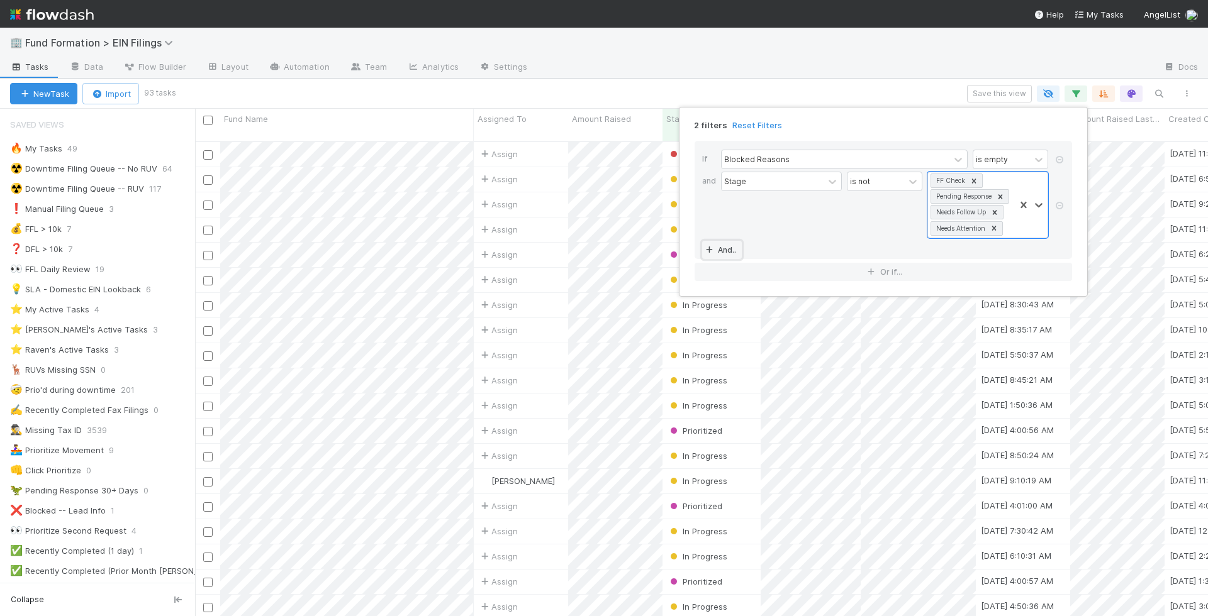
click at [720, 247] on link "And.." at bounding box center [722, 250] width 40 height 18
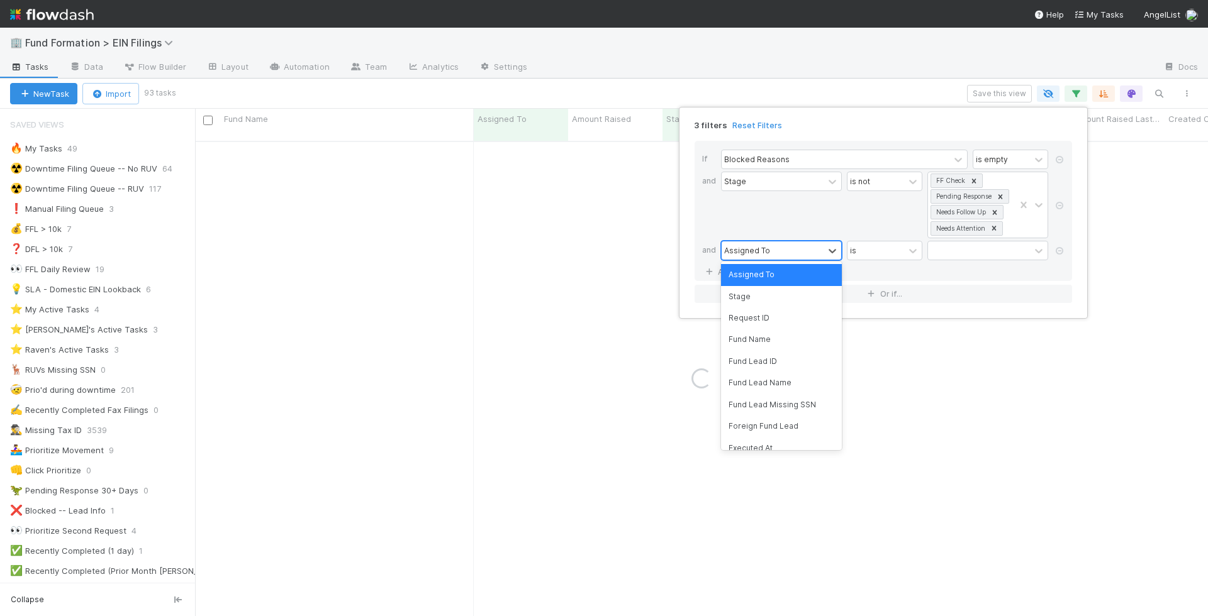
click at [749, 250] on div "Assigned To" at bounding box center [747, 250] width 46 height 11
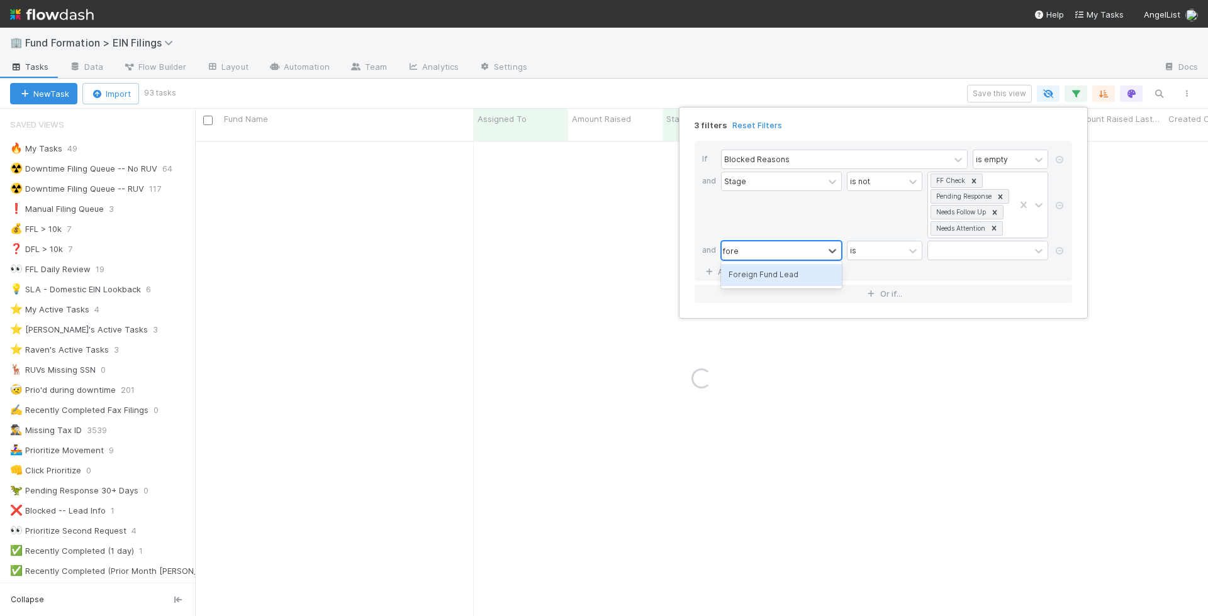
type input "foreign"
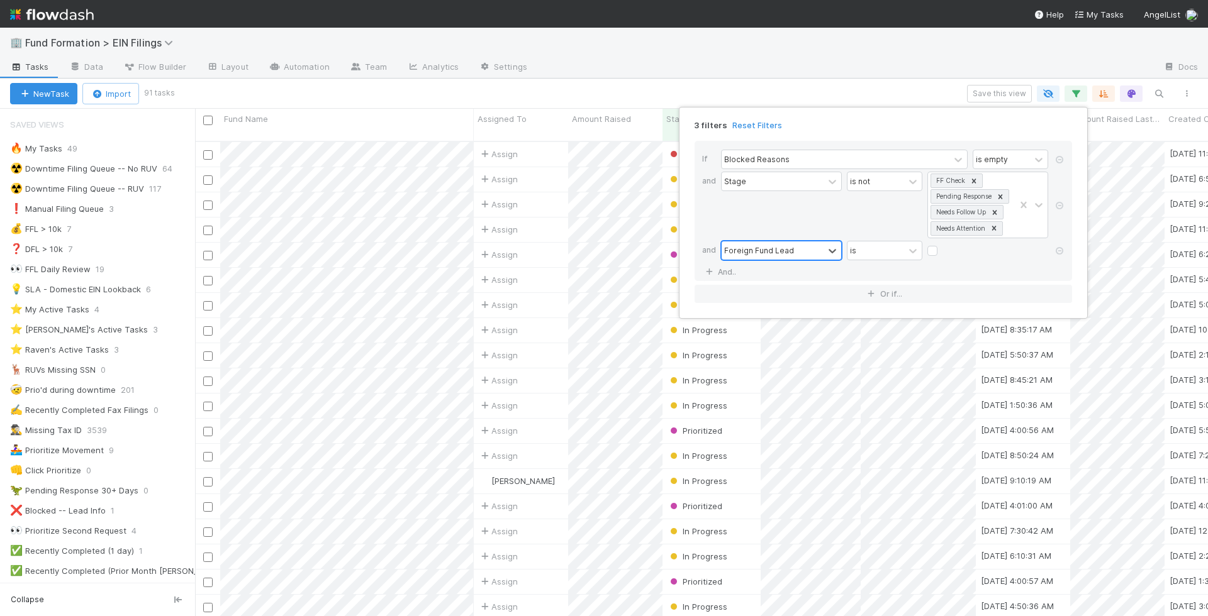
click at [763, 51] on div "3 filters Reset Filters If Blocked Reasons is empty and Stage is not FF Check P…" at bounding box center [604, 308] width 1208 height 616
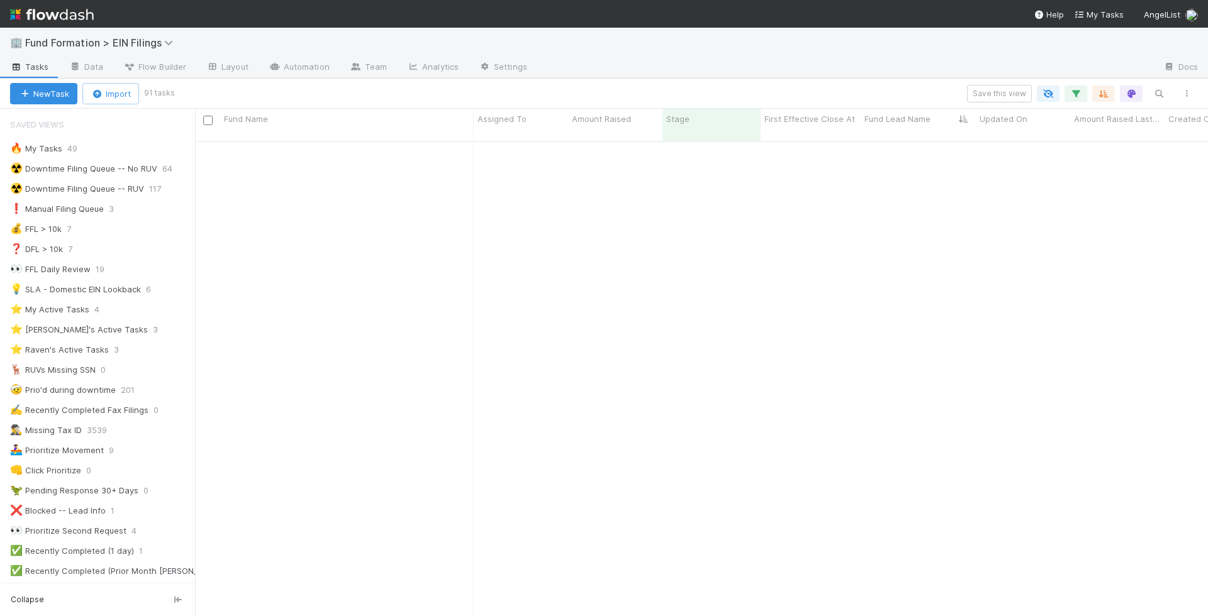
scroll to position [0, 0]
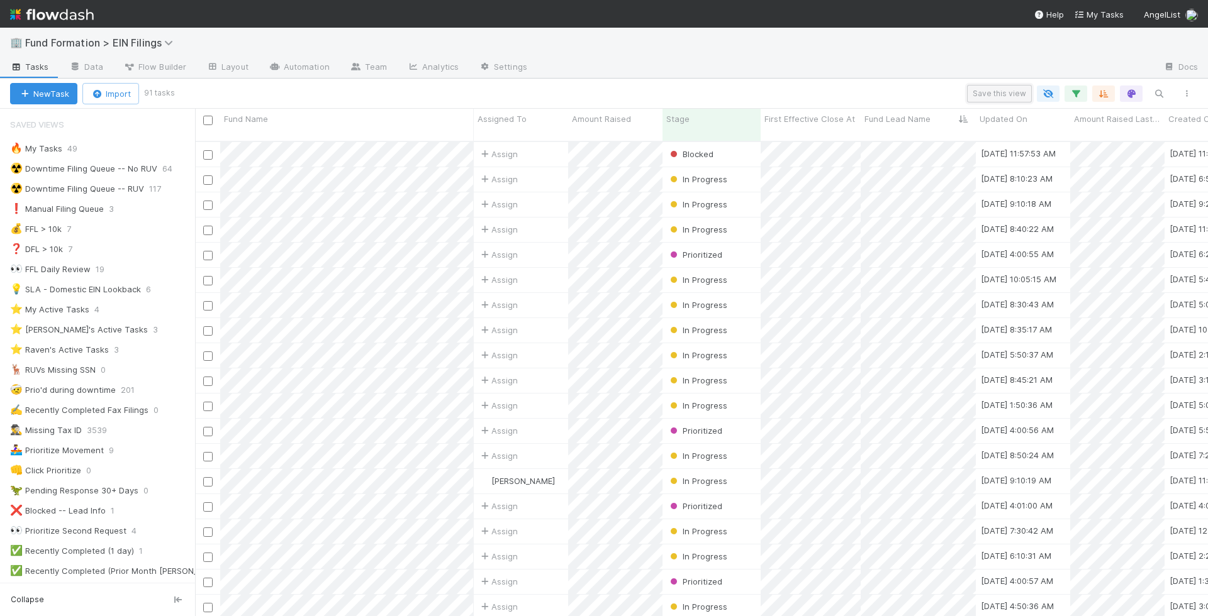
click at [1001, 94] on button "Save this view" at bounding box center [999, 94] width 65 height 18
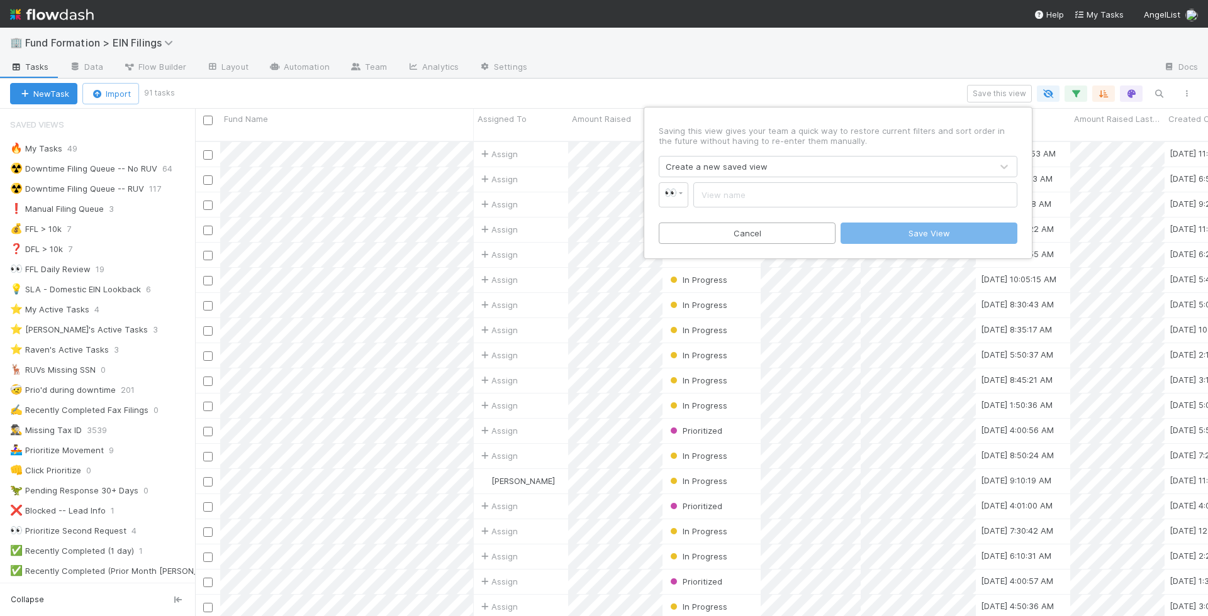
click at [737, 190] on input "text" at bounding box center [855, 194] width 324 height 25
type input "Bender Filing Queue"
click at [672, 197] on span "👀" at bounding box center [670, 192] width 13 height 11
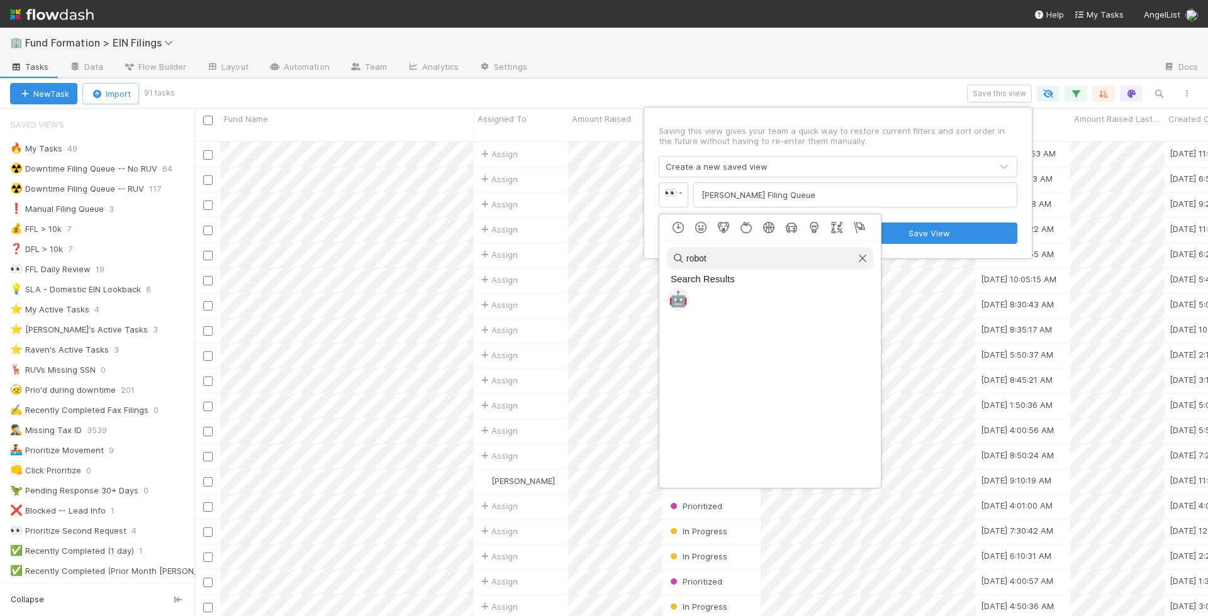
type input "robot"
click at [684, 302] on span "🤖" at bounding box center [678, 300] width 19 height 18
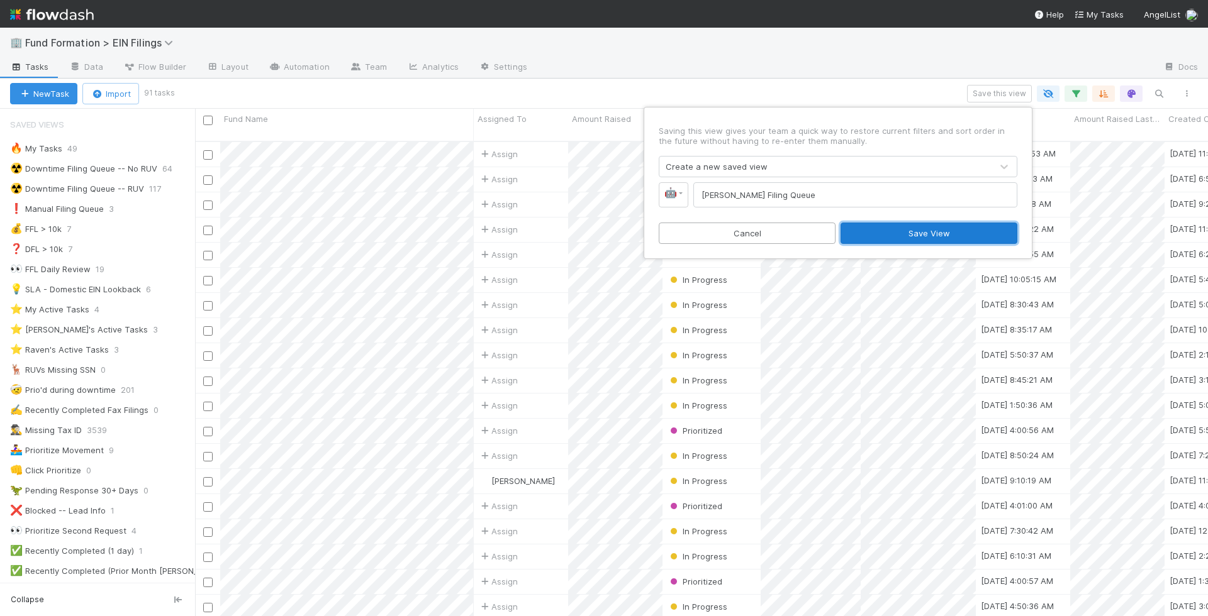
click at [901, 229] on button "Save View" at bounding box center [928, 233] width 177 height 21
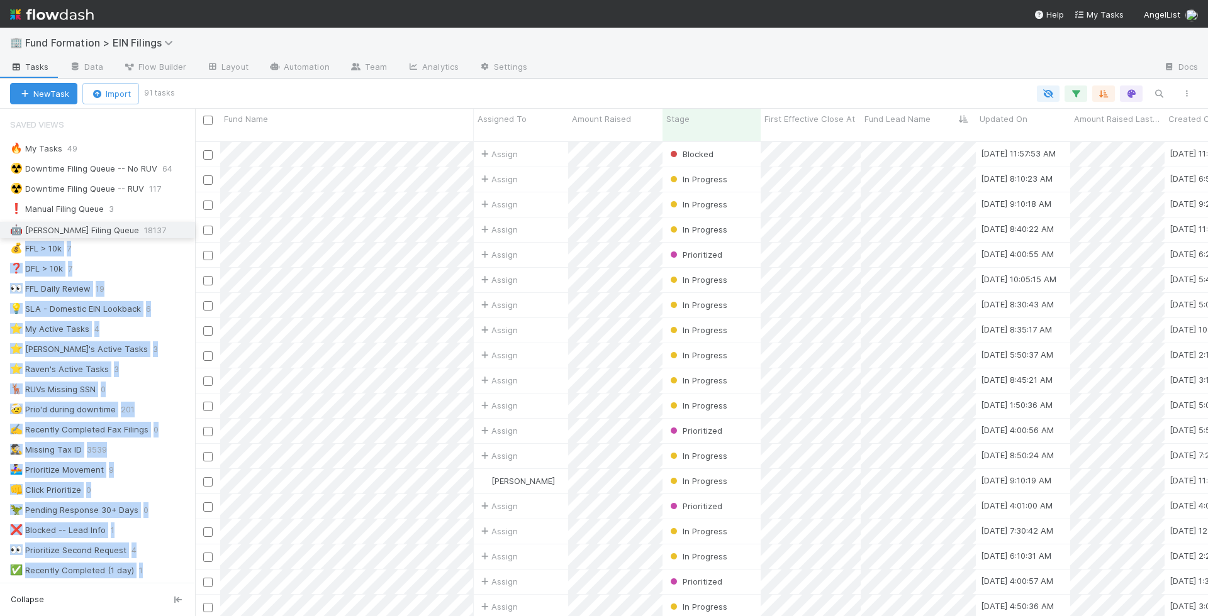
drag, startPoint x: 4, startPoint y: 367, endPoint x: 21, endPoint y: 231, distance: 137.6
click at [21, 231] on div "🔥 My Tasks 49 ☢️ Downtime Filing Queue -- No RUV 64 ☢️ Downtime Filing Queue --…" at bounding box center [97, 521] width 195 height 762
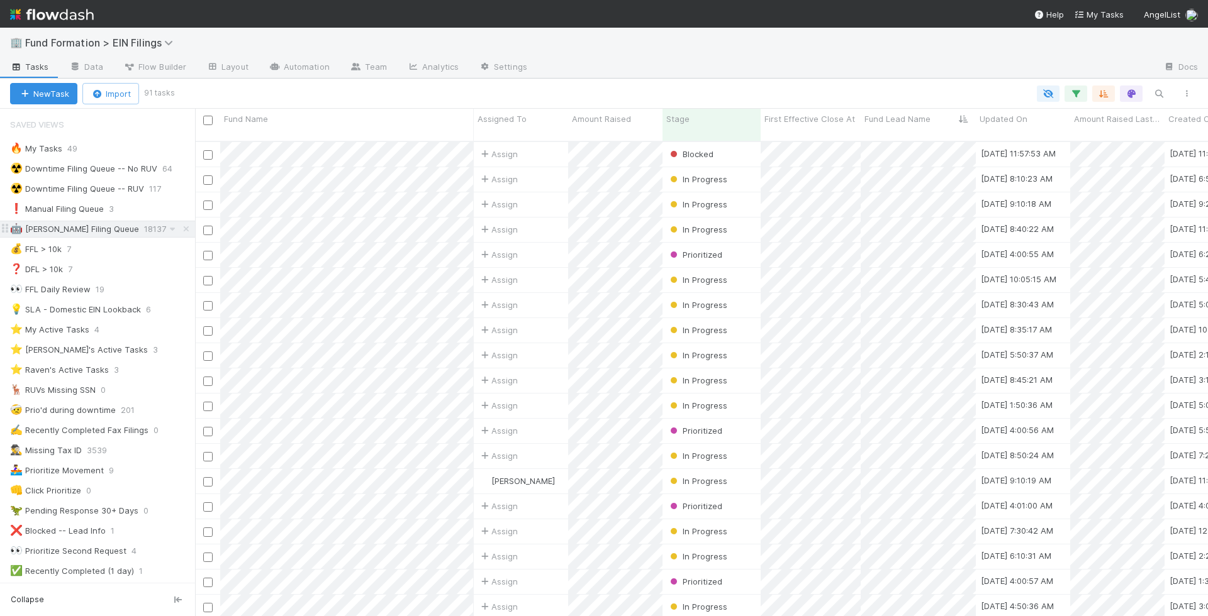
click at [158, 228] on div "🤖 Bender Filing Queue 18137" at bounding box center [102, 229] width 185 height 16
click at [1070, 91] on icon "button" at bounding box center [1075, 93] width 13 height 11
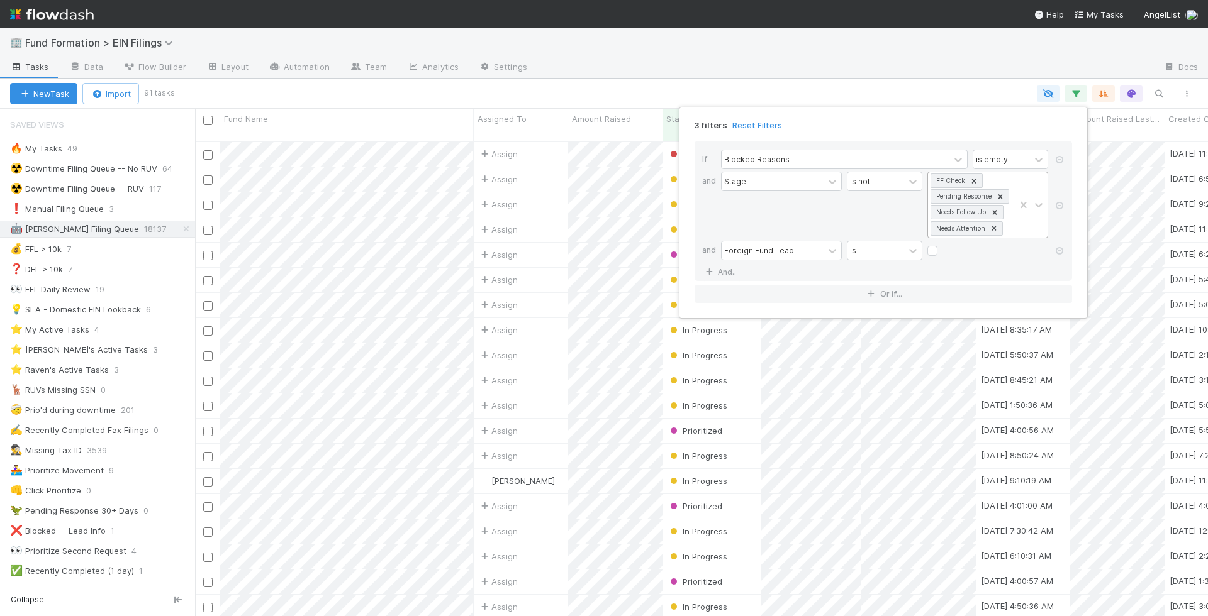
scroll to position [1, 0]
click at [1018, 226] on div at bounding box center [1031, 204] width 33 height 65
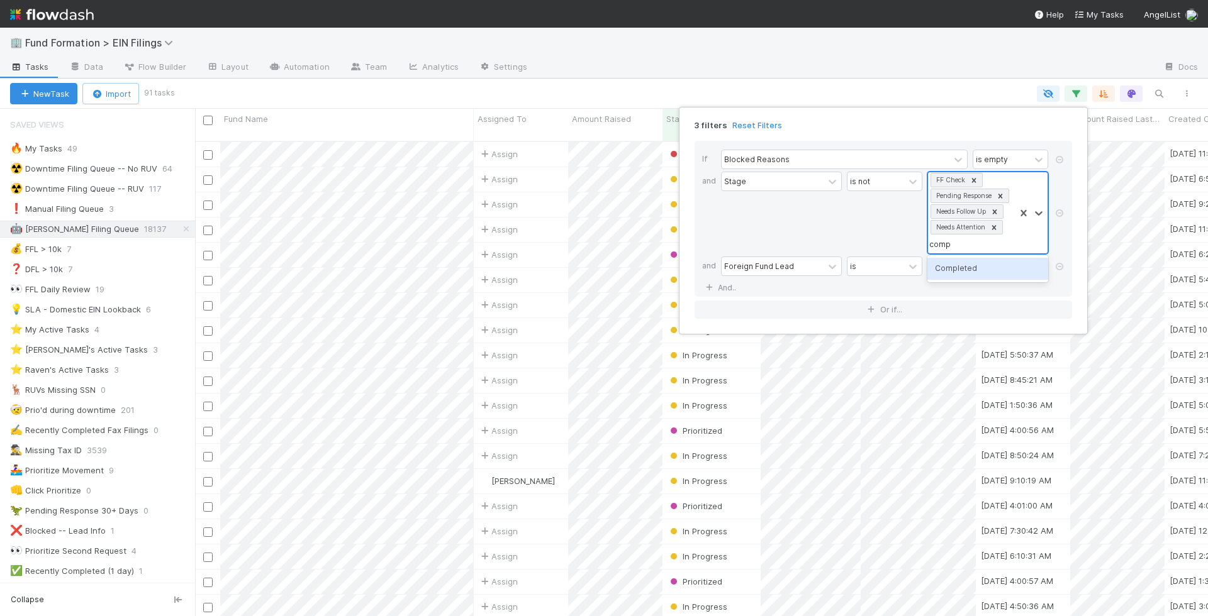
type input "compl"
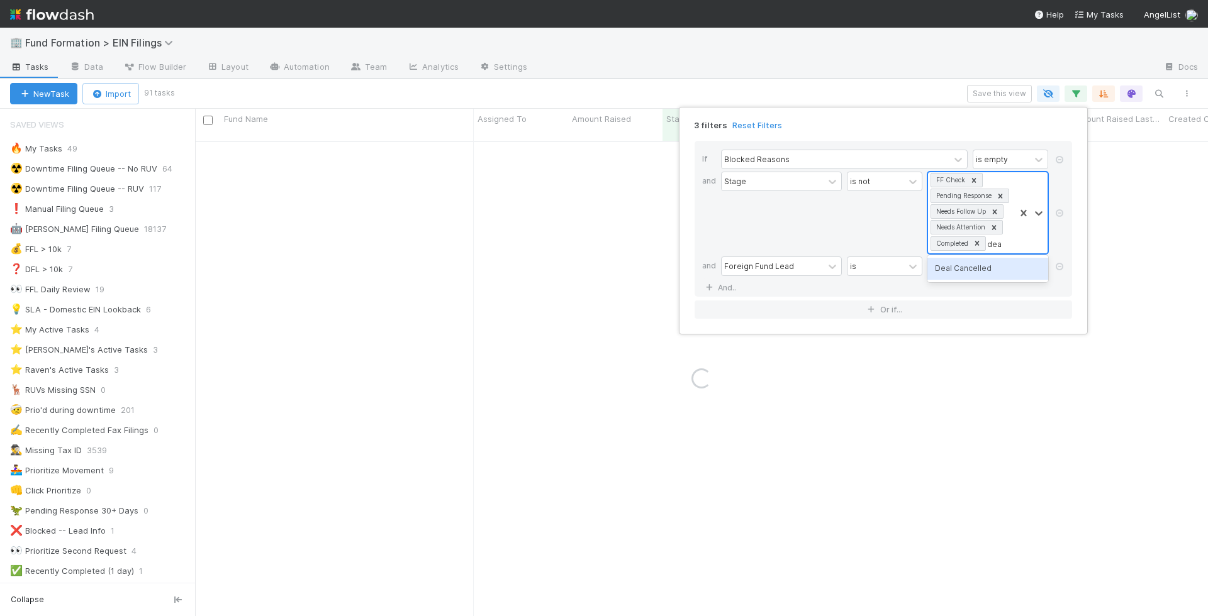
type input "deal"
type input "n"
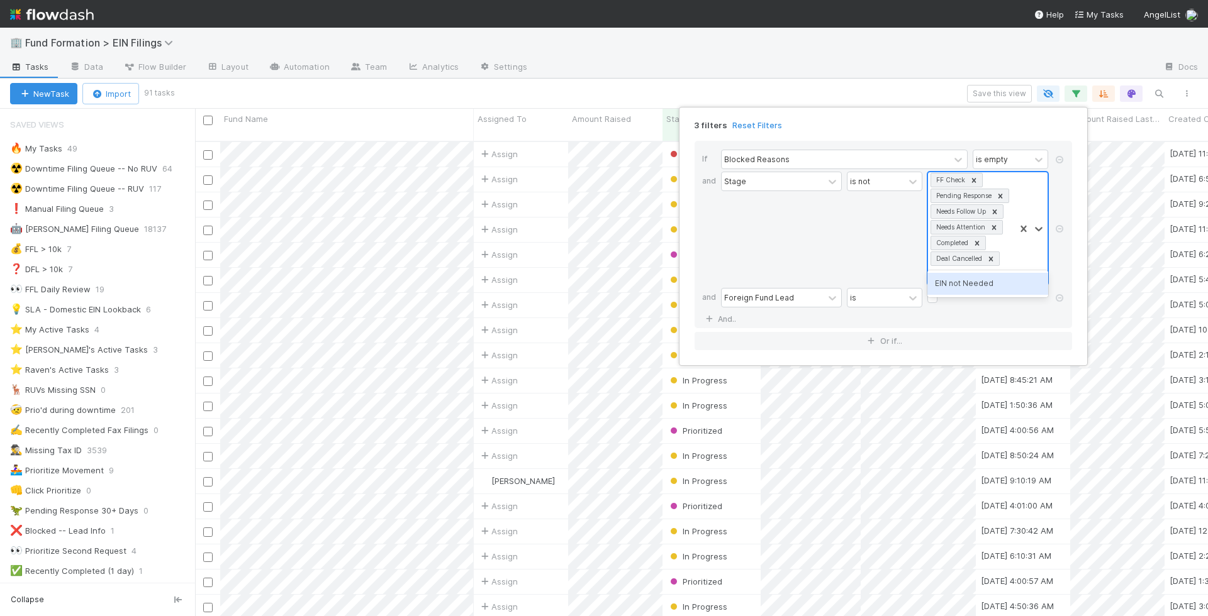
scroll to position [486, 1013]
type input "not need"
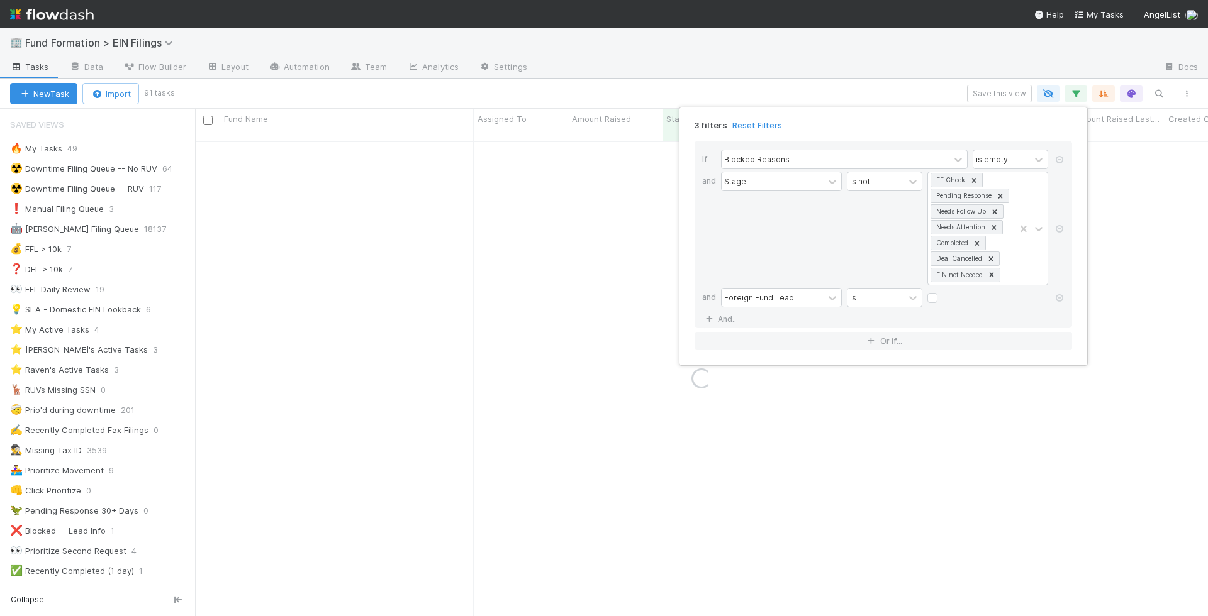
click at [894, 83] on div "3 filters Reset Filters If Blocked Reasons is empty and Stage is not FF Check P…" at bounding box center [604, 308] width 1208 height 616
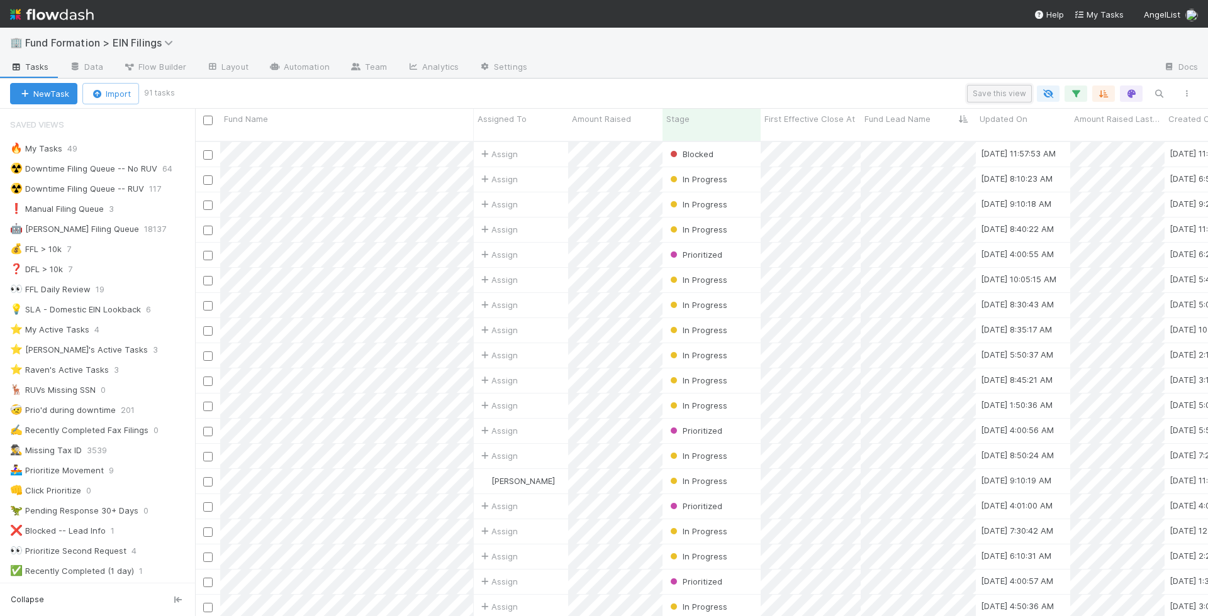
click at [990, 96] on button "Save this view" at bounding box center [999, 94] width 65 height 18
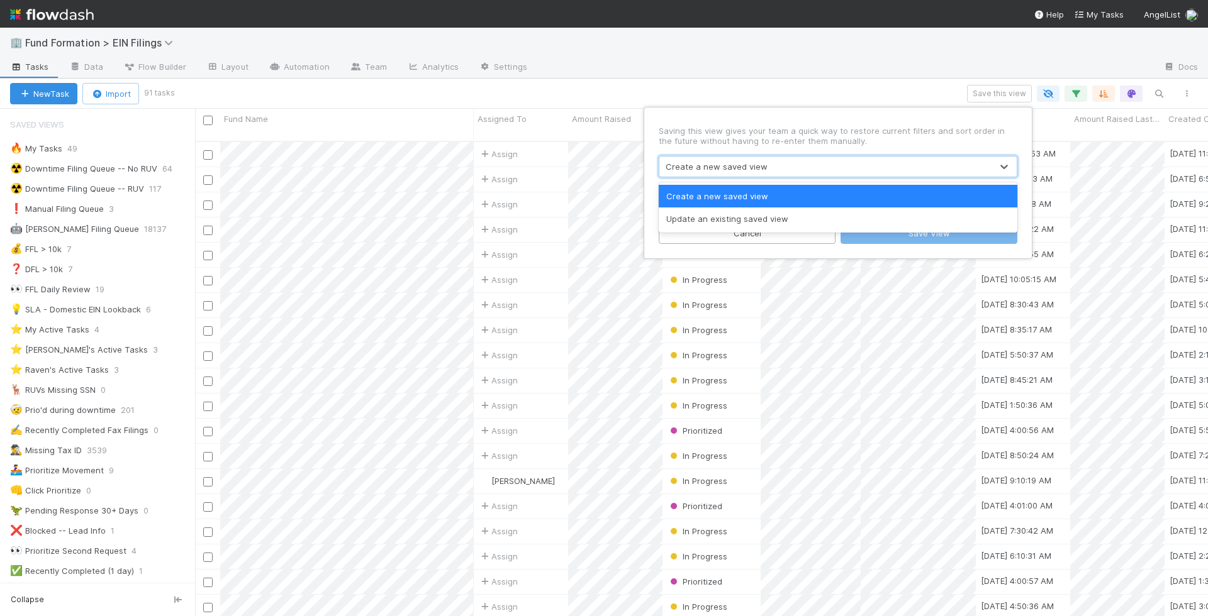
click at [859, 162] on div "Create a new saved view" at bounding box center [825, 167] width 332 height 20
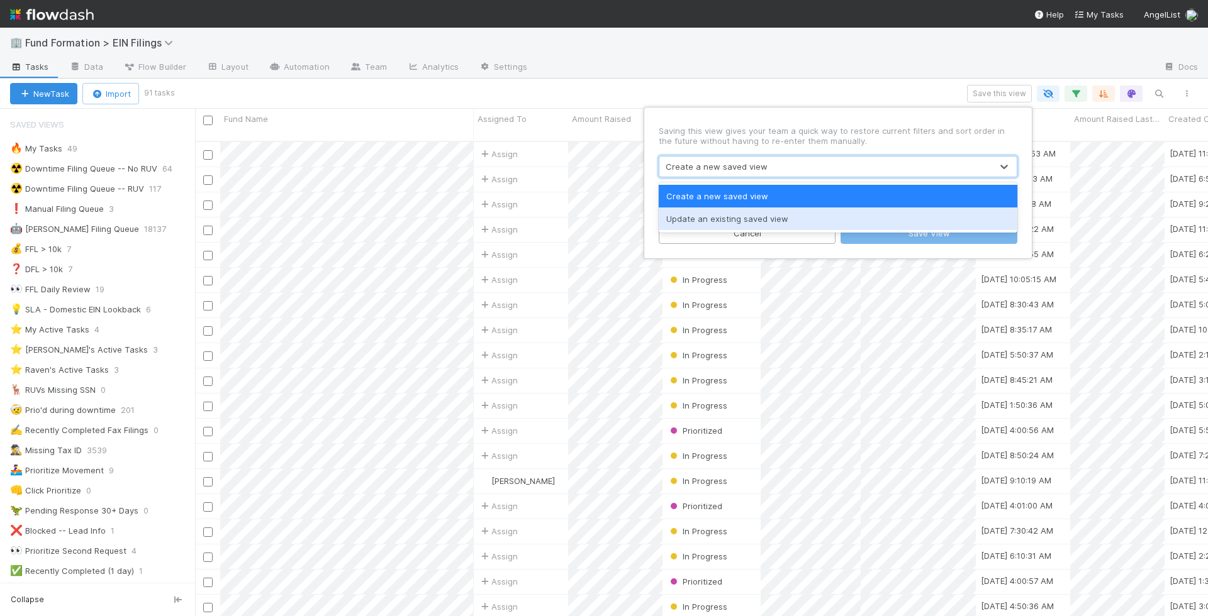
click at [842, 216] on div "Update an existing saved view" at bounding box center [838, 219] width 359 height 23
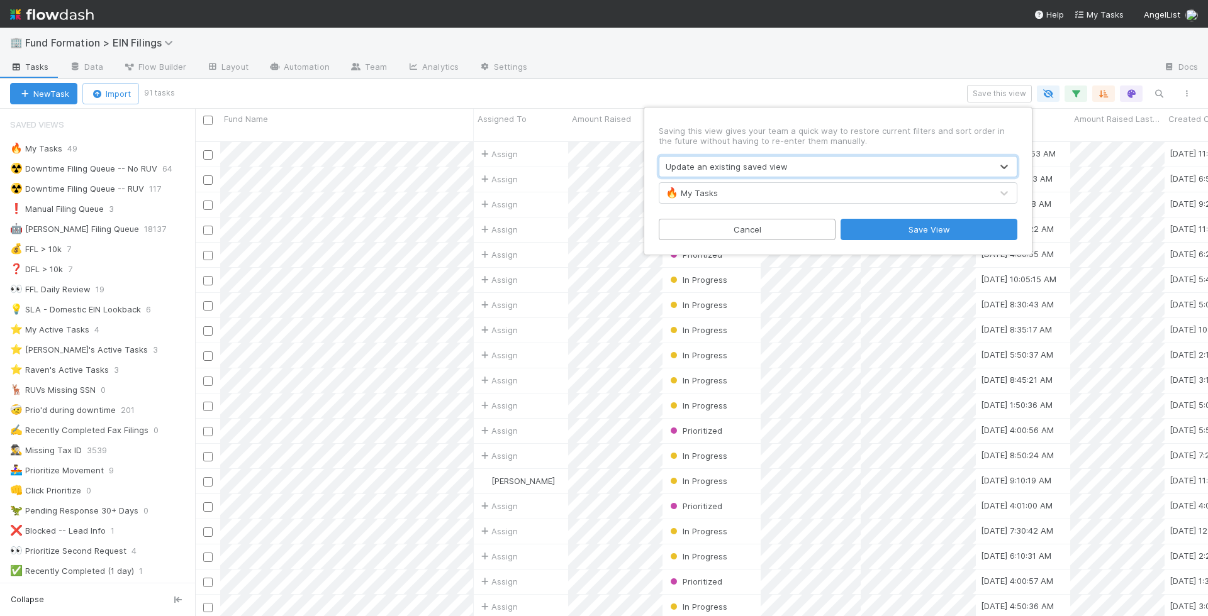
click at [825, 191] on div "🔥 My Tasks" at bounding box center [825, 193] width 332 height 20
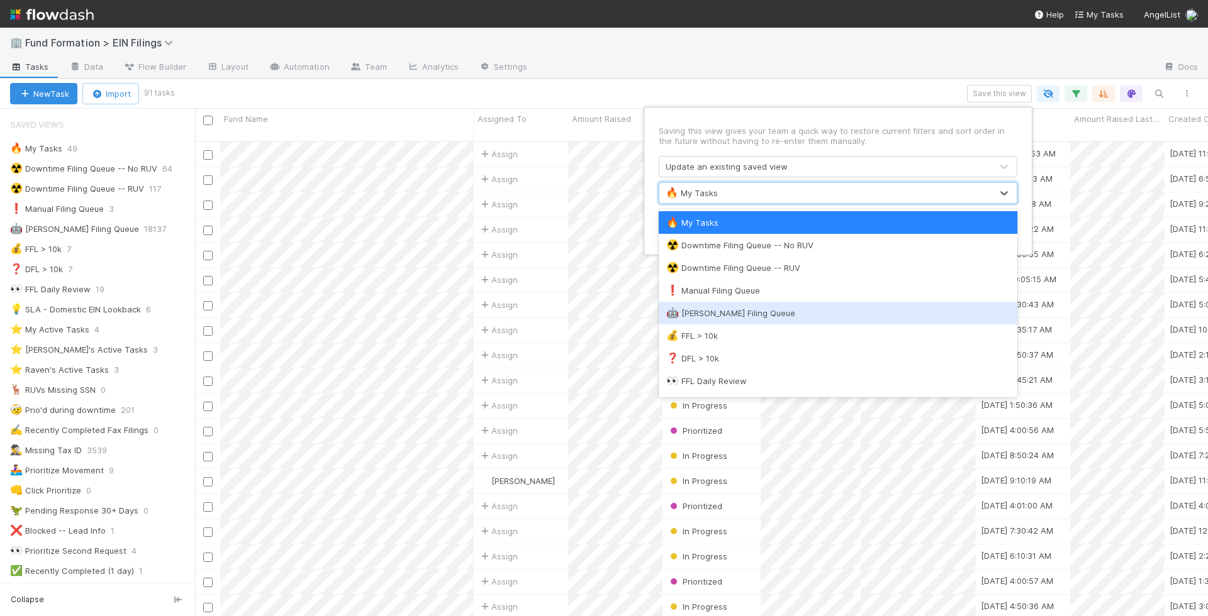
click at [765, 307] on div "🤖 Bender Filing Queue" at bounding box center [837, 313] width 343 height 13
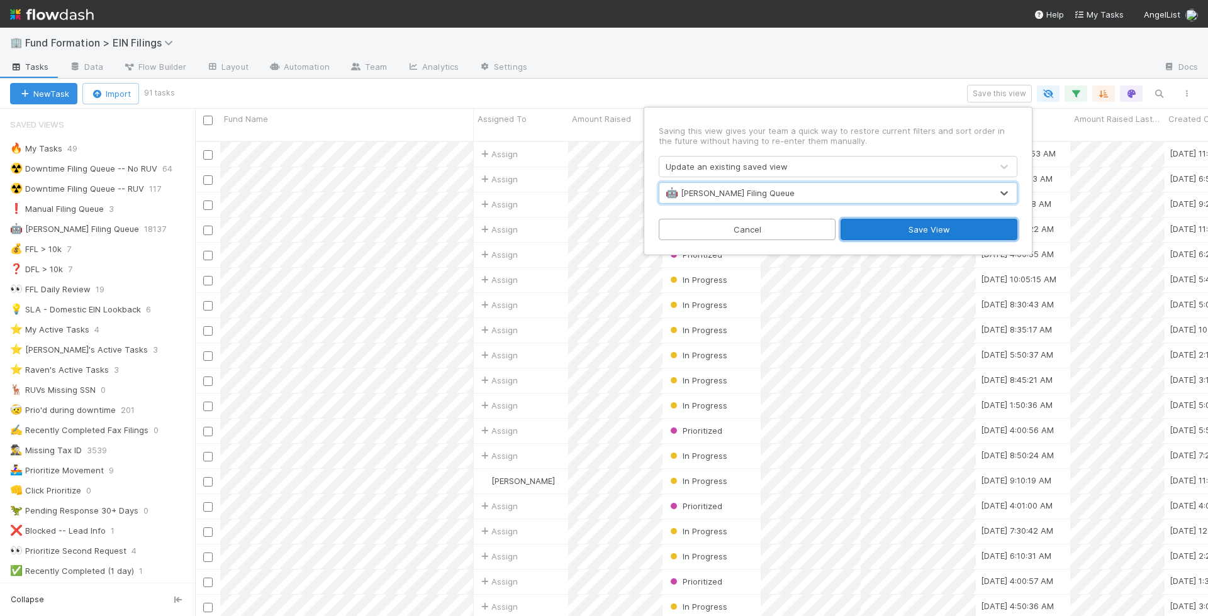
click at [930, 231] on button "Save View" at bounding box center [928, 229] width 177 height 21
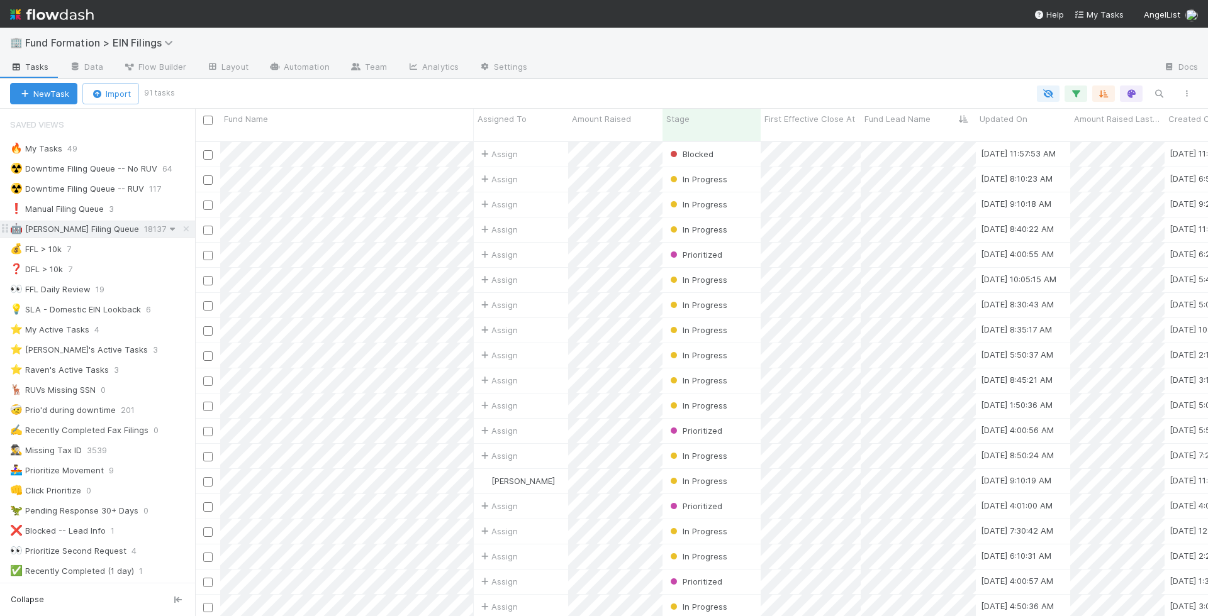
click at [166, 225] on icon at bounding box center [172, 229] width 13 height 8
click at [135, 225] on div "View Settings Default for everyone Rename this view Delete this view" at bounding box center [604, 308] width 1208 height 616
click at [1076, 91] on icon "button" at bounding box center [1075, 93] width 13 height 11
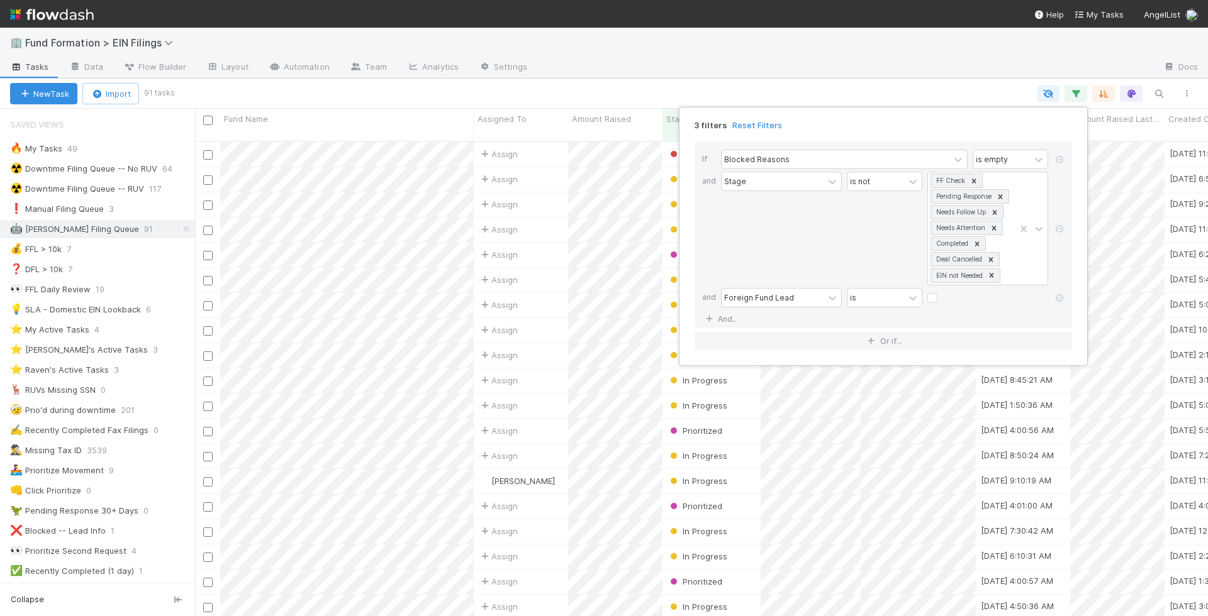
click at [664, 83] on div "3 filters Reset Filters If Blocked Reasons is empty and Stage is not FF Check P…" at bounding box center [604, 308] width 1208 height 616
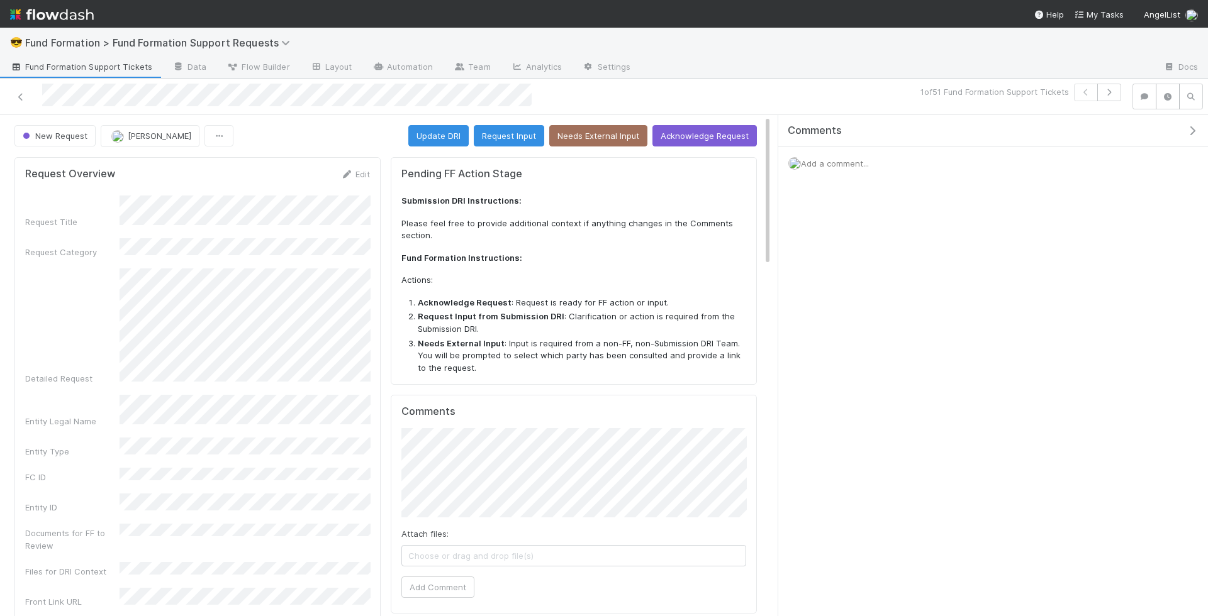
click at [41, 64] on span "Fund Formation Support Tickets" at bounding box center [81, 66] width 142 height 13
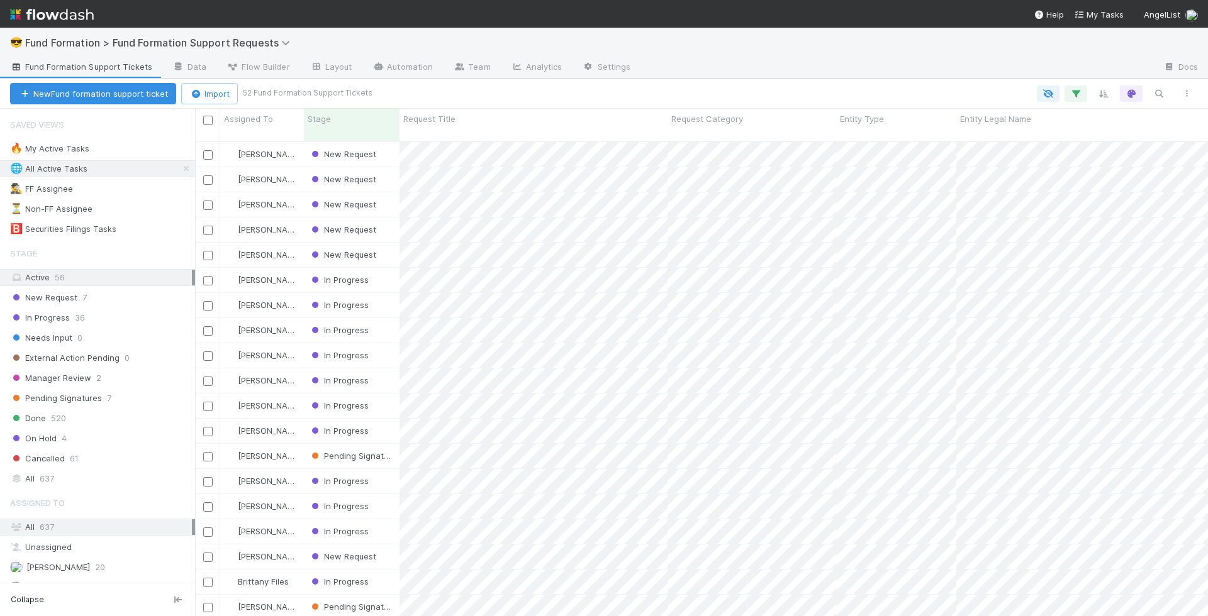
scroll to position [486, 1013]
click at [393, 192] on div "New Request" at bounding box center [352, 204] width 96 height 25
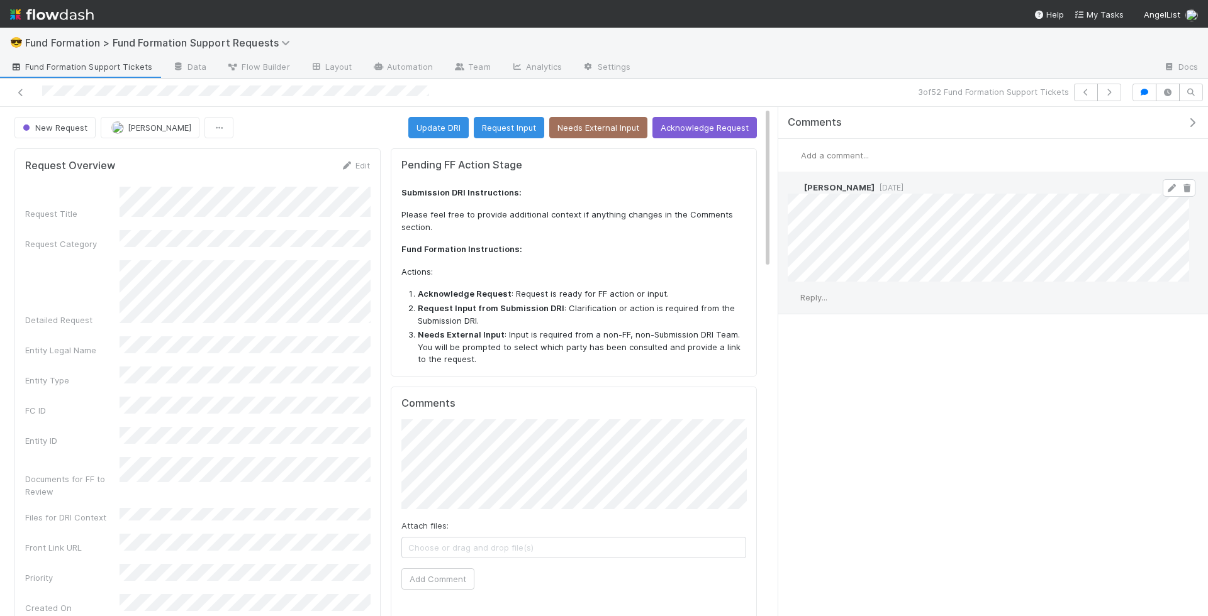
click at [1167, 184] on icon at bounding box center [1171, 188] width 13 height 8
click at [1091, 87] on button "button" at bounding box center [1086, 93] width 24 height 18
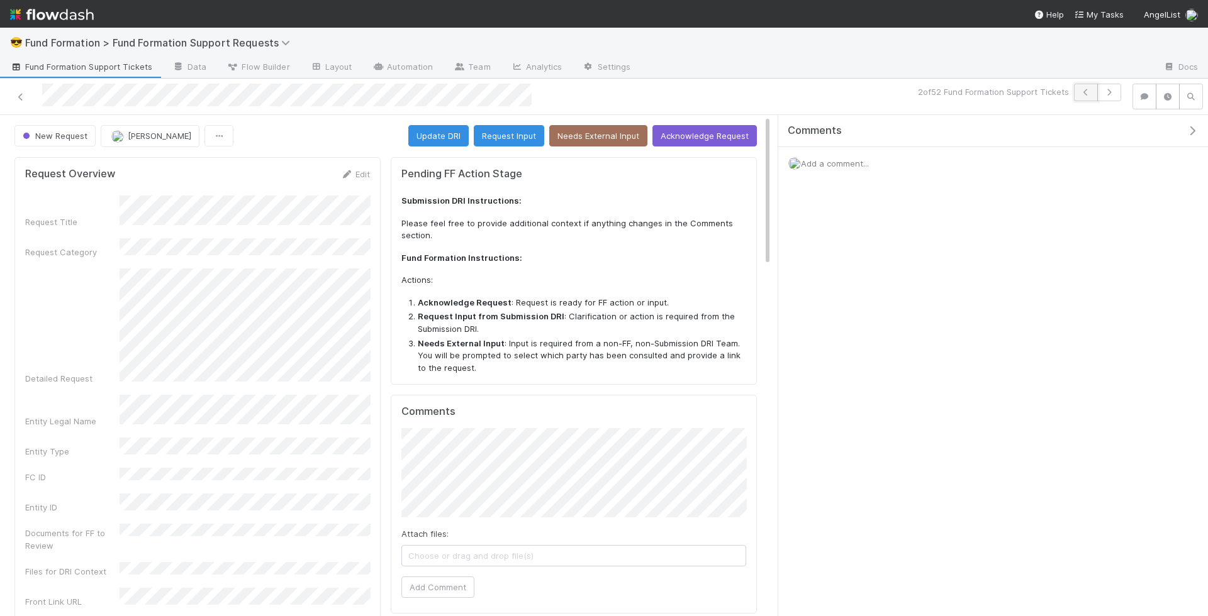
click at [1092, 92] on icon "button" at bounding box center [1085, 93] width 13 height 8
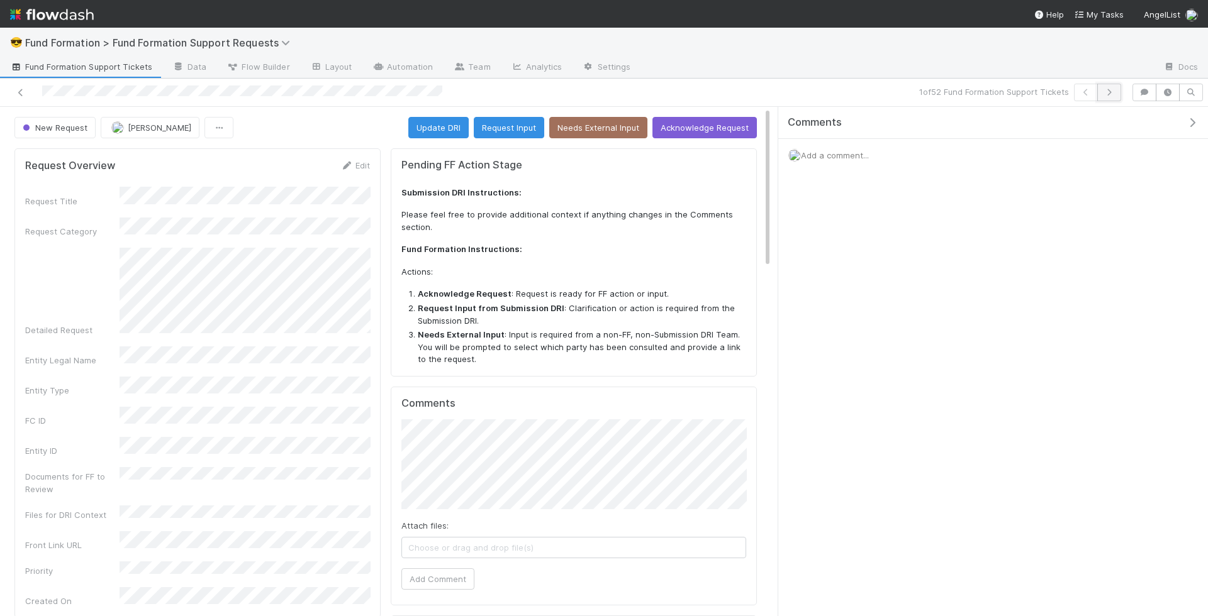
click at [1110, 93] on icon "button" at bounding box center [1109, 93] width 13 height 8
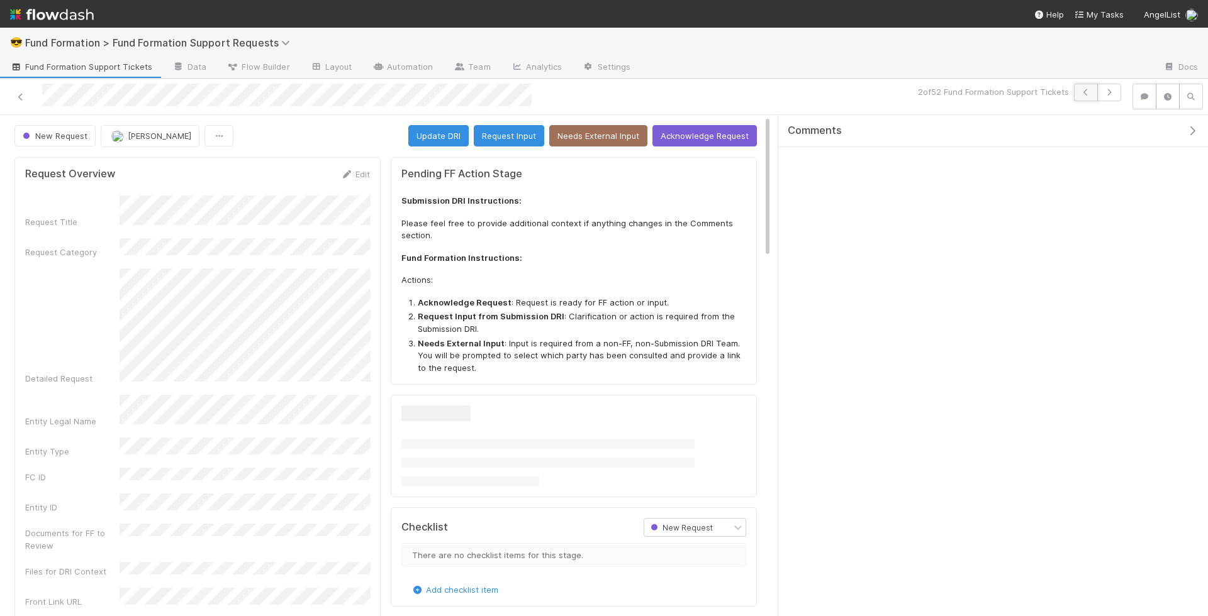
click at [1088, 93] on icon "button" at bounding box center [1085, 93] width 13 height 8
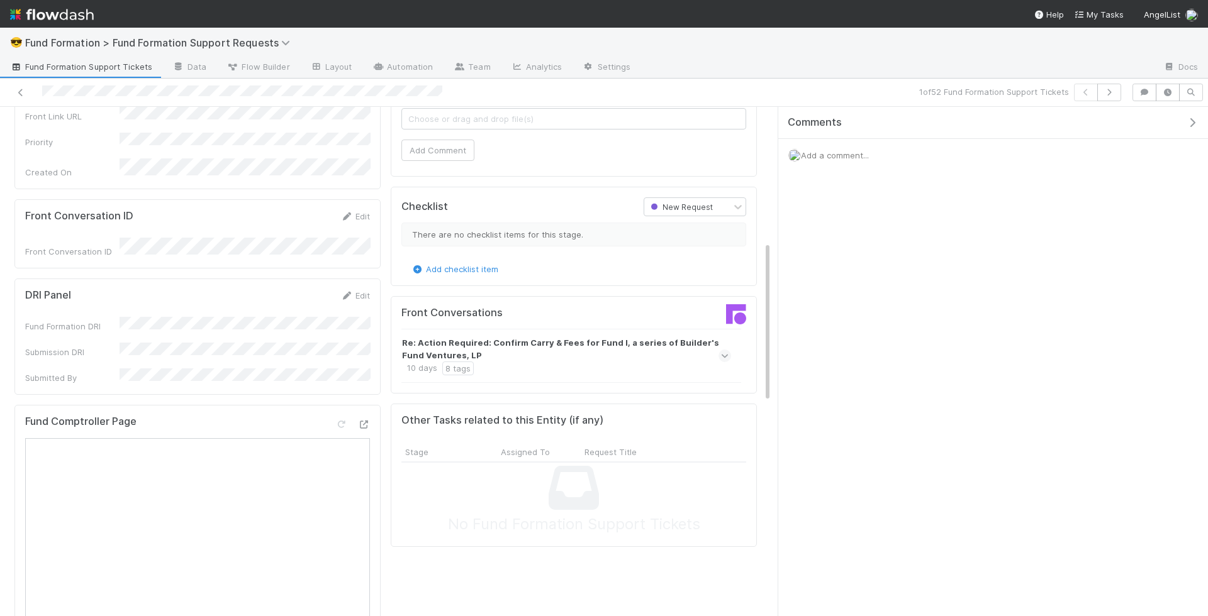
scroll to position [440, 0]
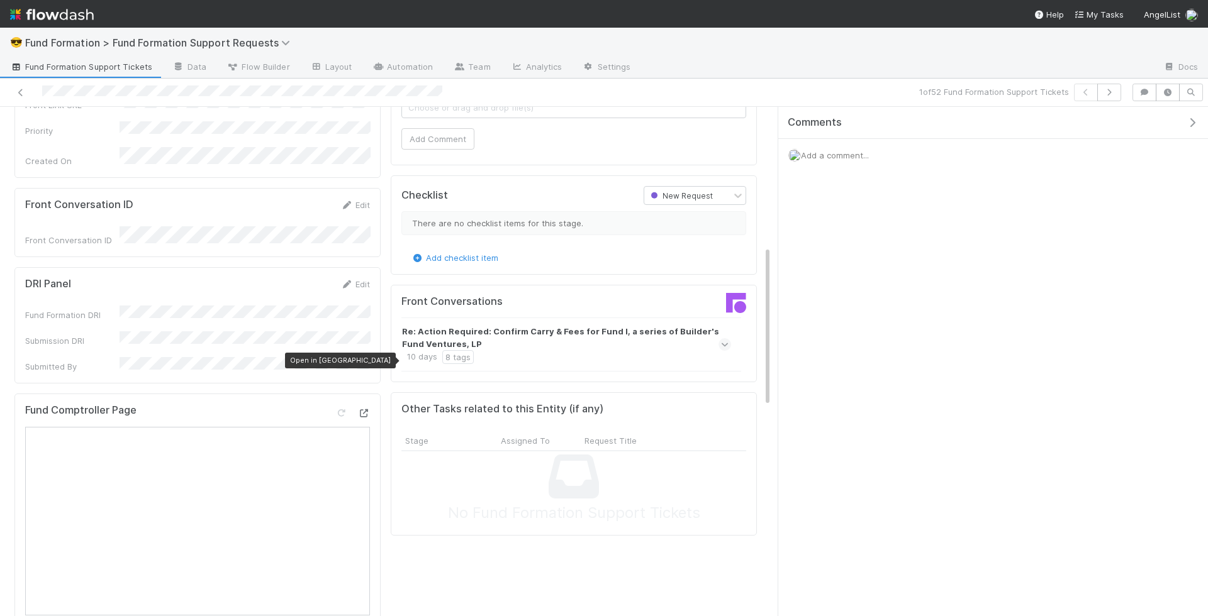
click at [368, 410] on icon at bounding box center [363, 414] width 13 height 8
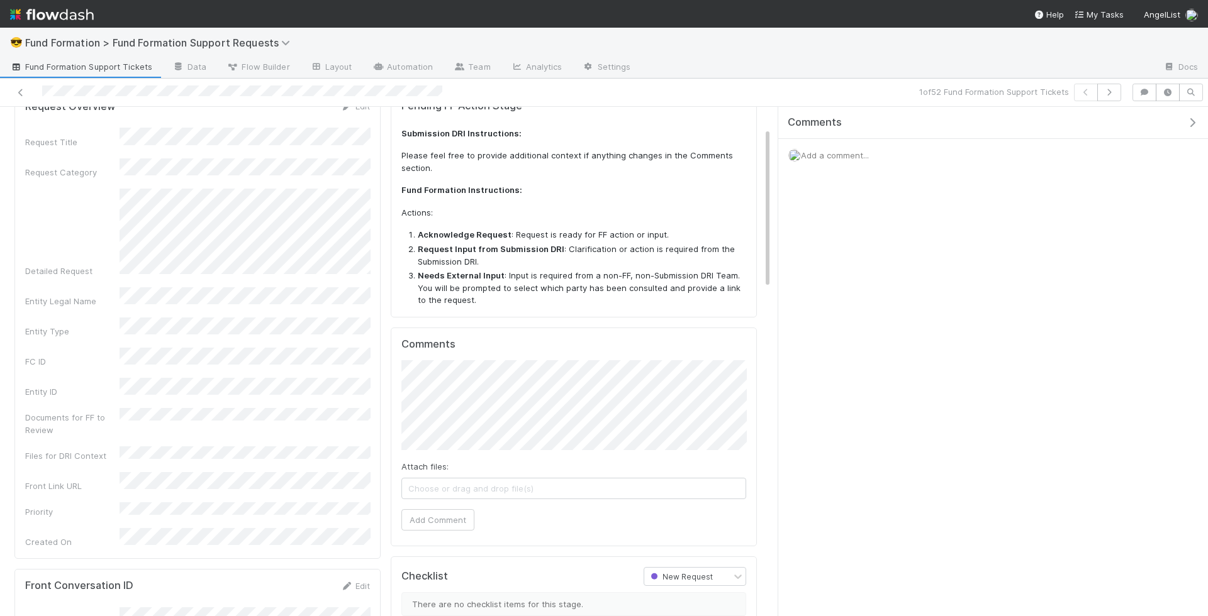
scroll to position [72, 0]
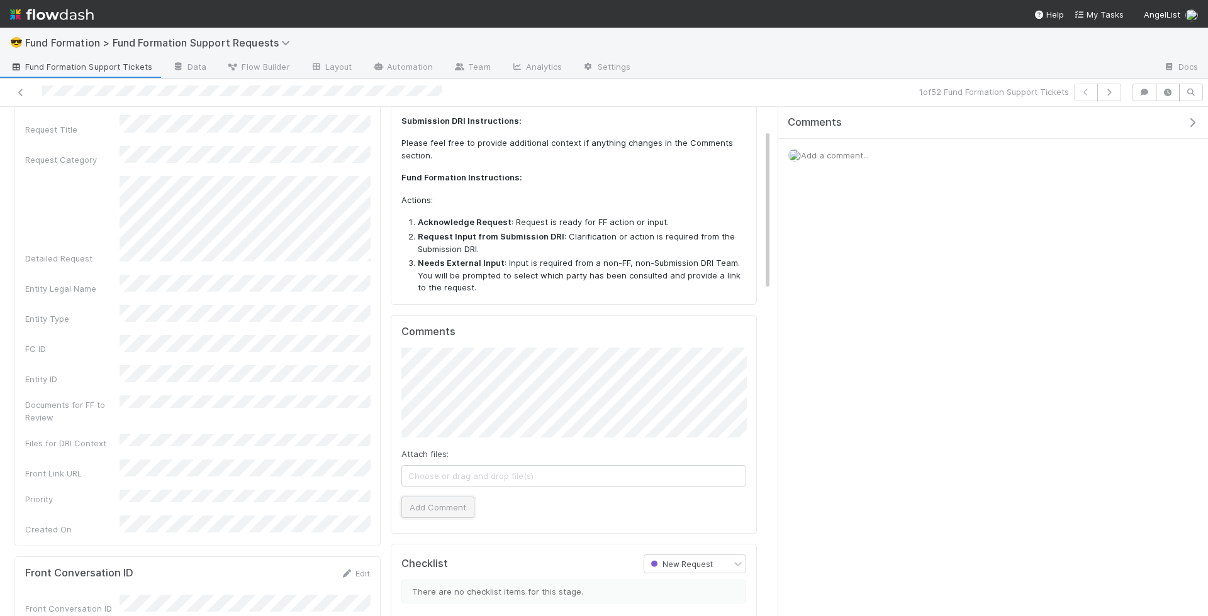
click at [445, 511] on button "Add Comment" at bounding box center [437, 507] width 73 height 21
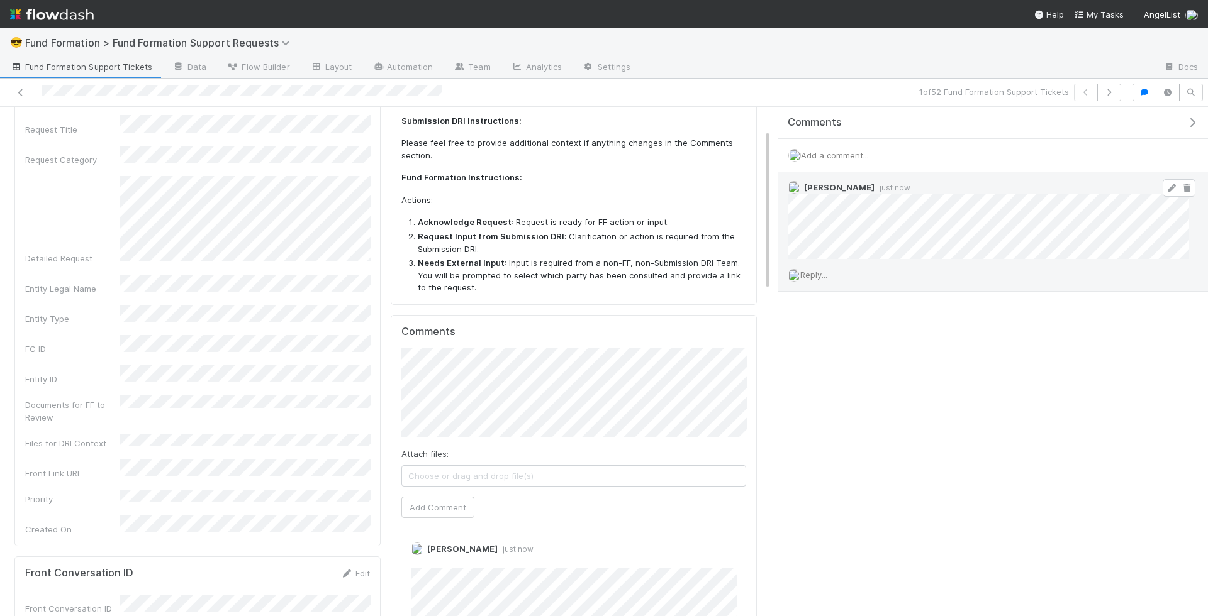
click at [1173, 179] on span at bounding box center [1178, 188] width 33 height 18
click at [1173, 184] on icon at bounding box center [1171, 188] width 13 height 8
click at [1111, 89] on icon "button" at bounding box center [1109, 93] width 13 height 8
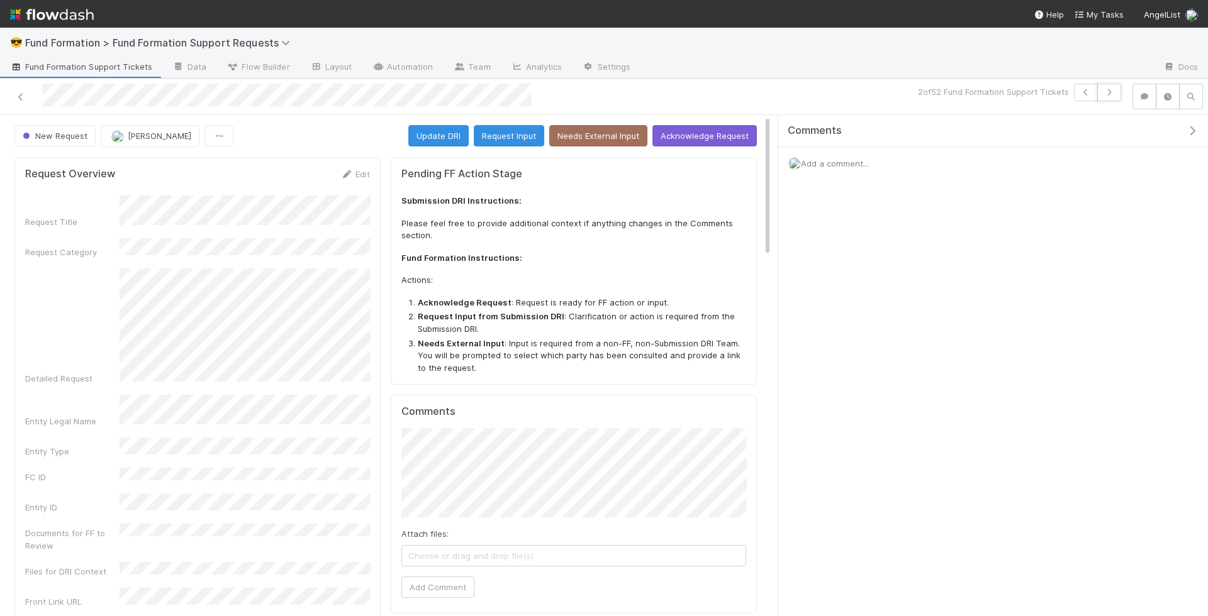
click at [1111, 89] on icon "button" at bounding box center [1109, 93] width 13 height 8
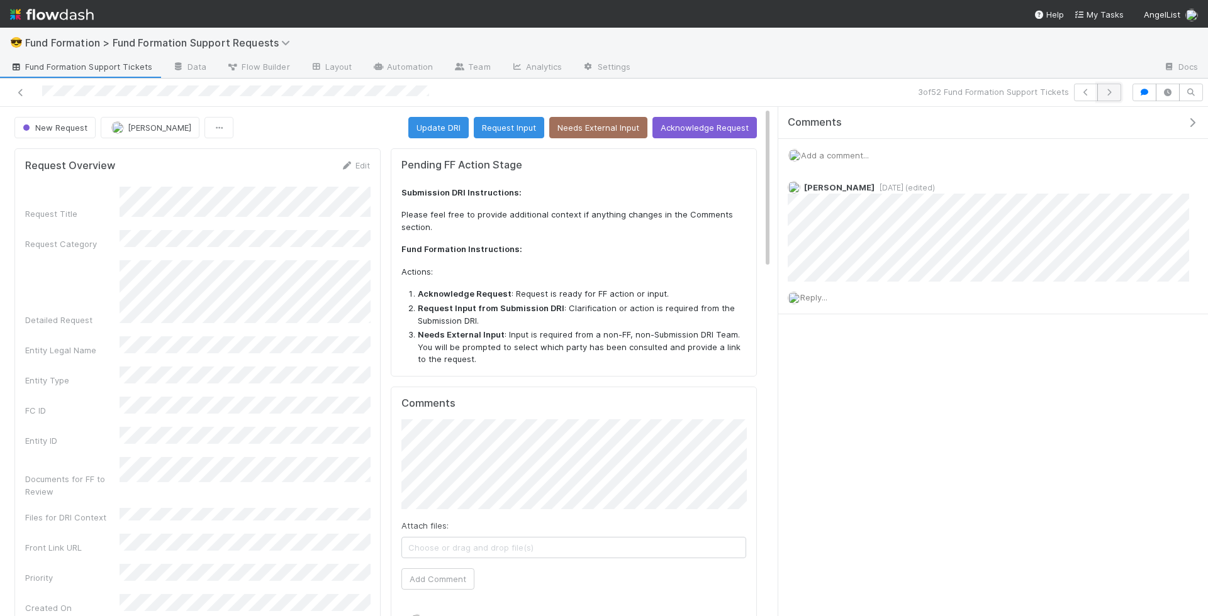
click at [1113, 86] on button "button" at bounding box center [1109, 93] width 24 height 18
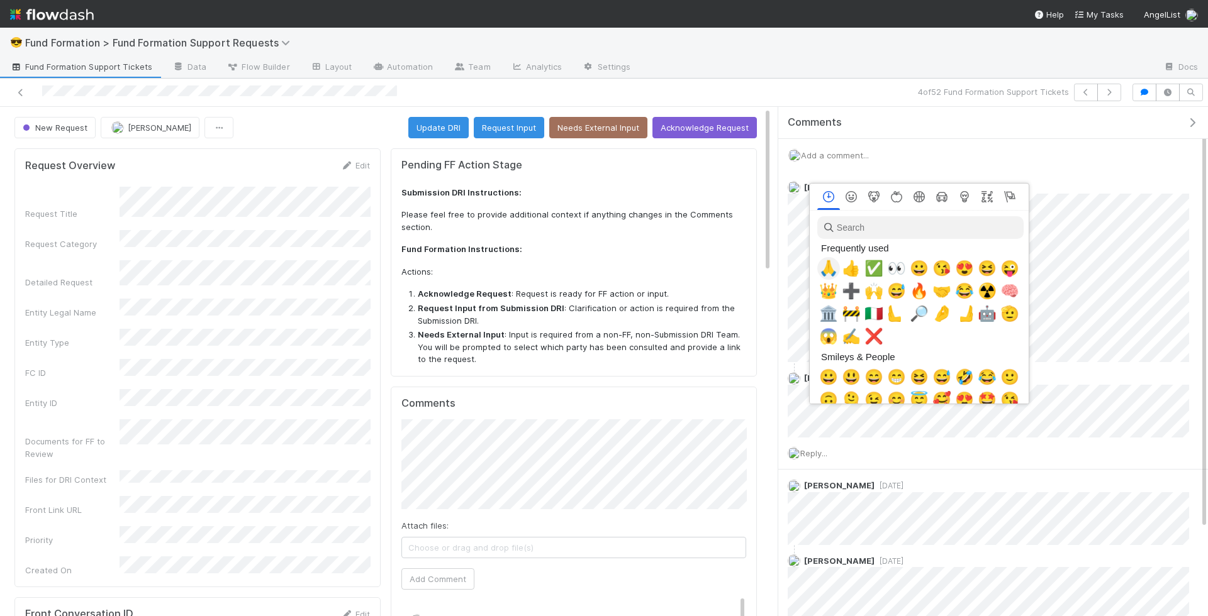
click at [820, 273] on div "🙏" at bounding box center [828, 268] width 23 height 23
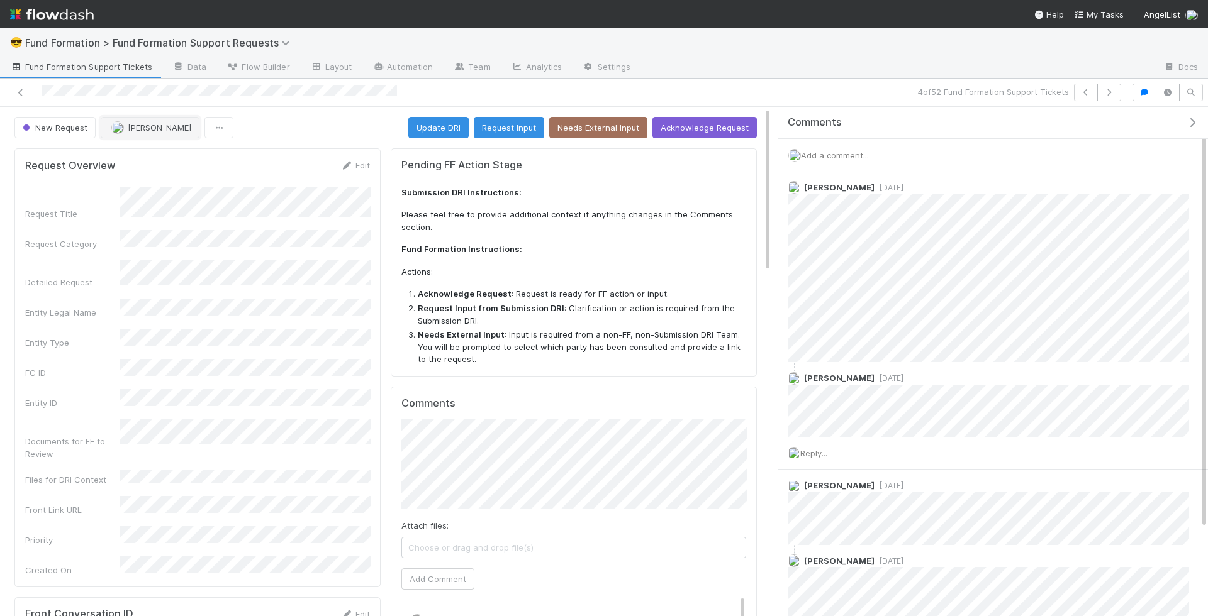
click at [188, 134] on button "Catherine Lambright" at bounding box center [150, 127] width 99 height 21
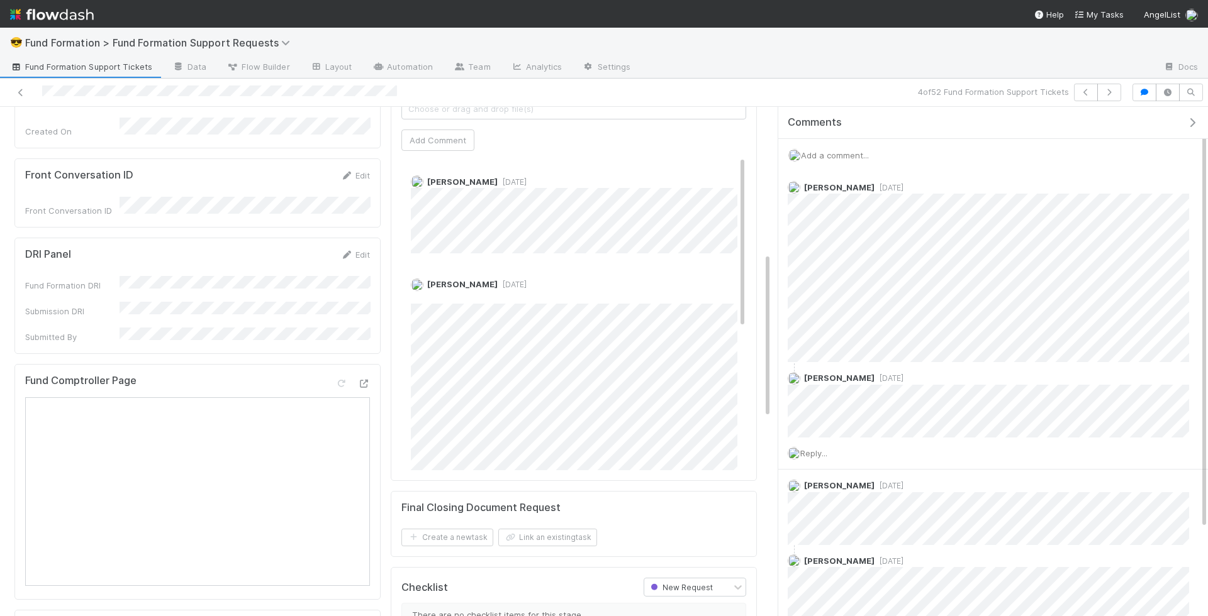
scroll to position [520, 0]
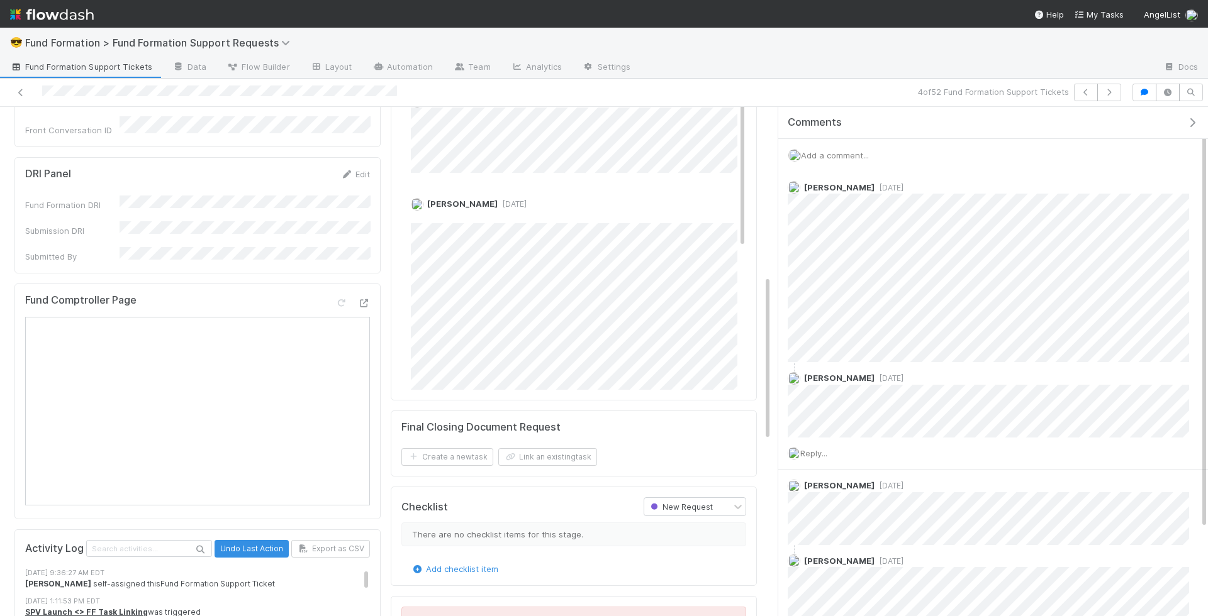
click at [350, 168] on form "DRI Panel Edit Fund Formation DRI Submission DRI Submitted By" at bounding box center [197, 215] width 345 height 95
click at [355, 169] on link "Edit" at bounding box center [355, 174] width 30 height 10
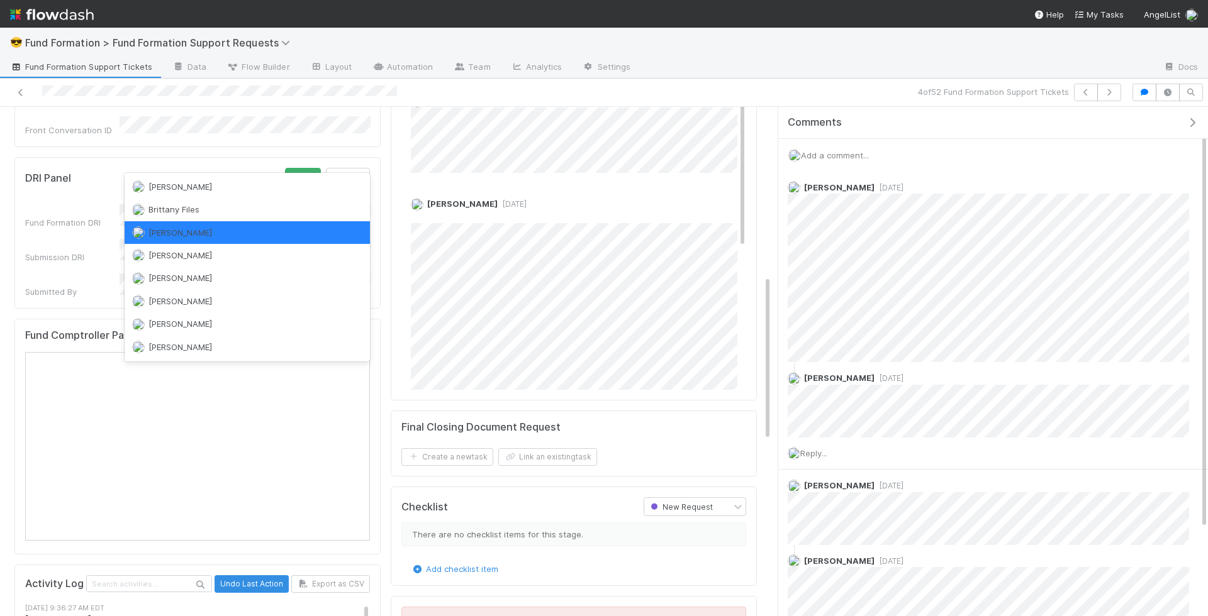
scroll to position [0, 0]
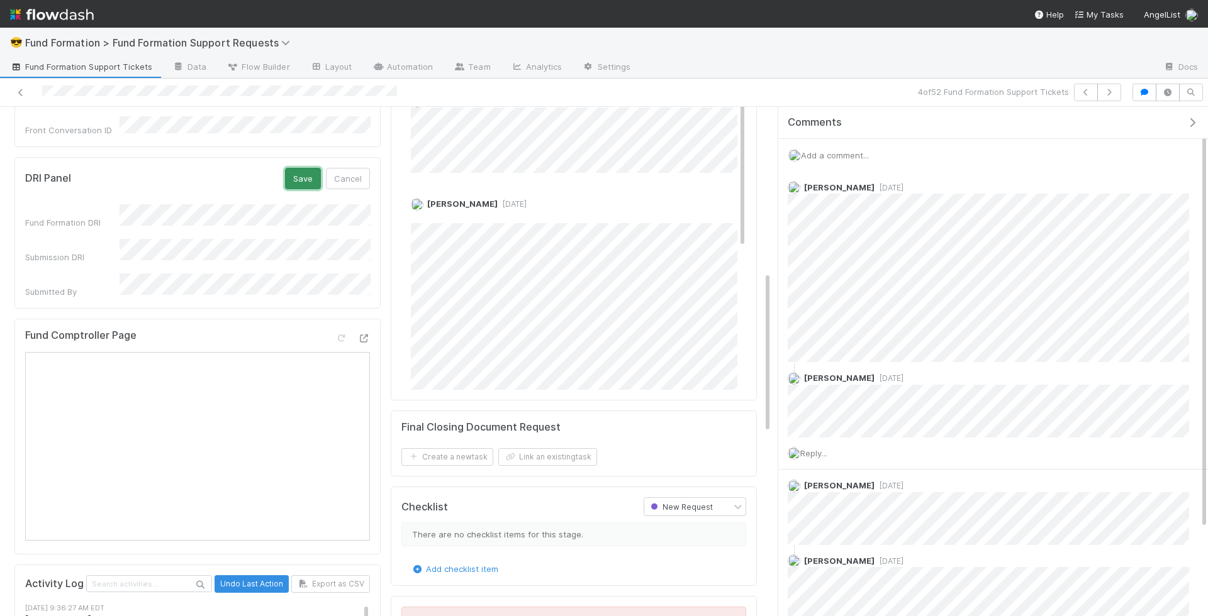
click at [301, 168] on button "Save" at bounding box center [303, 178] width 36 height 21
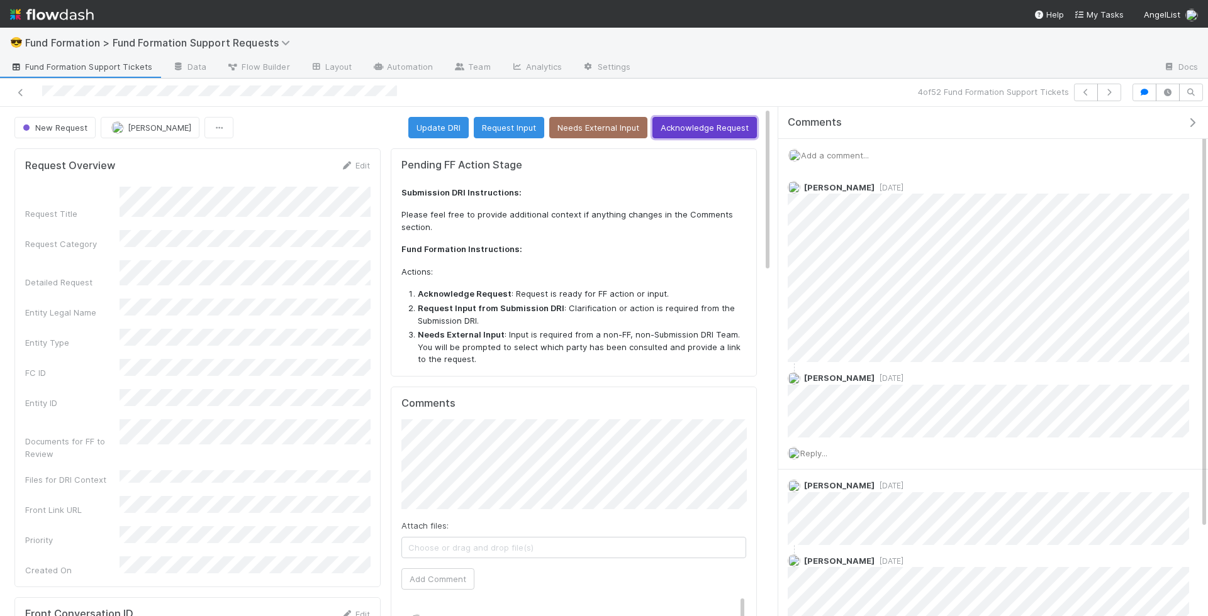
click at [716, 130] on button "Acknowledge Request" at bounding box center [704, 127] width 104 height 21
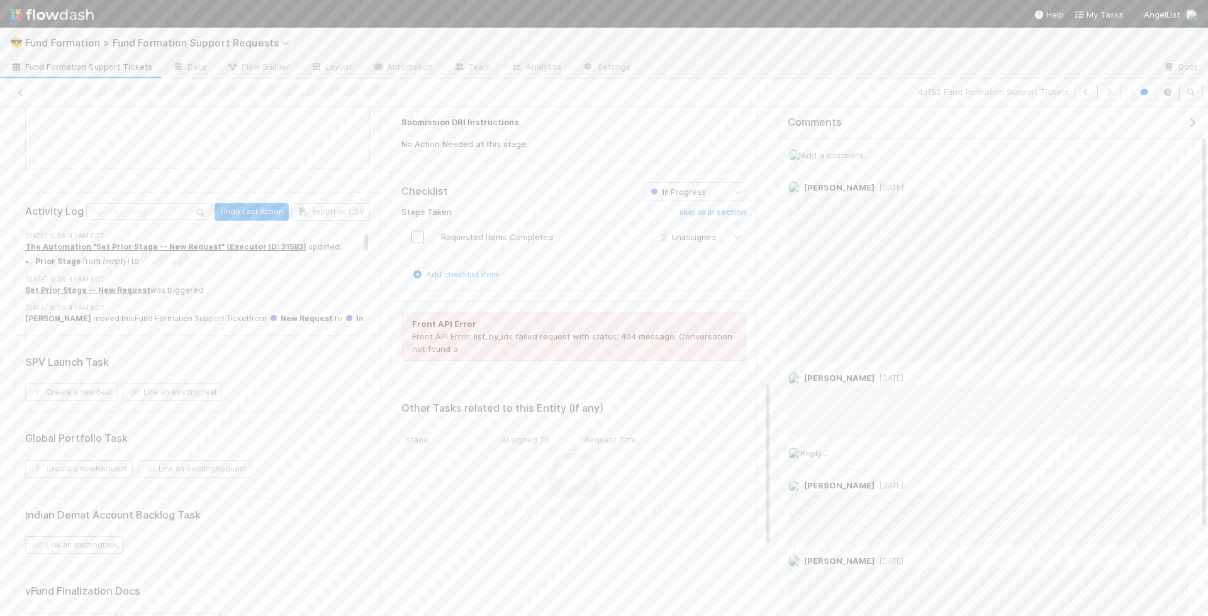
scroll to position [928, 0]
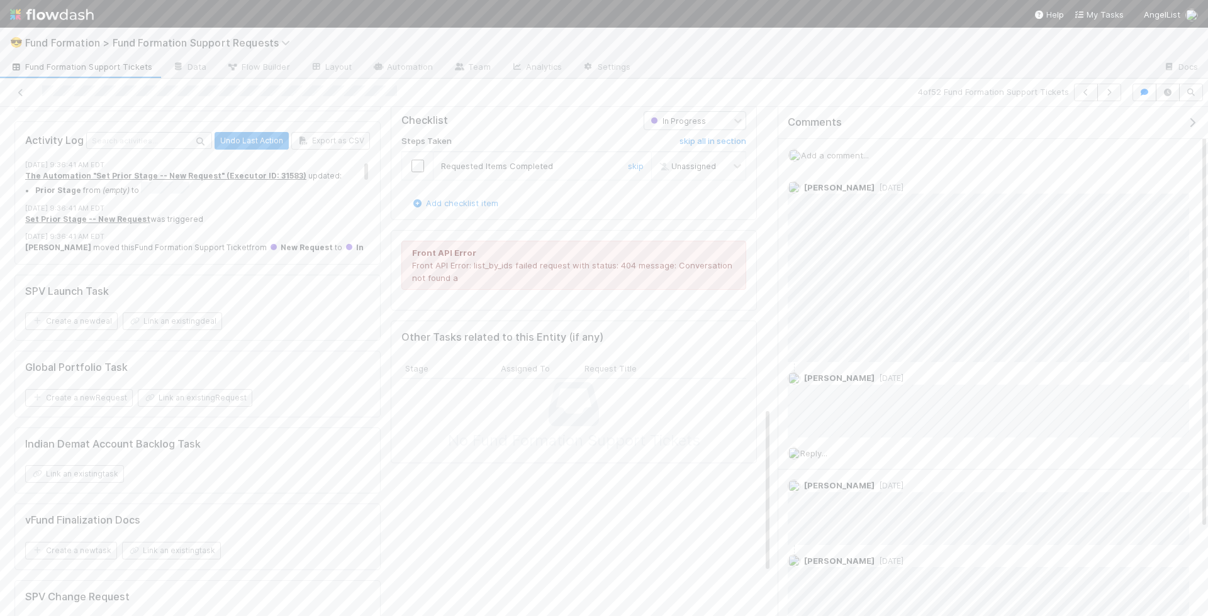
click at [414, 160] on input "checkbox" at bounding box center [417, 166] width 13 height 13
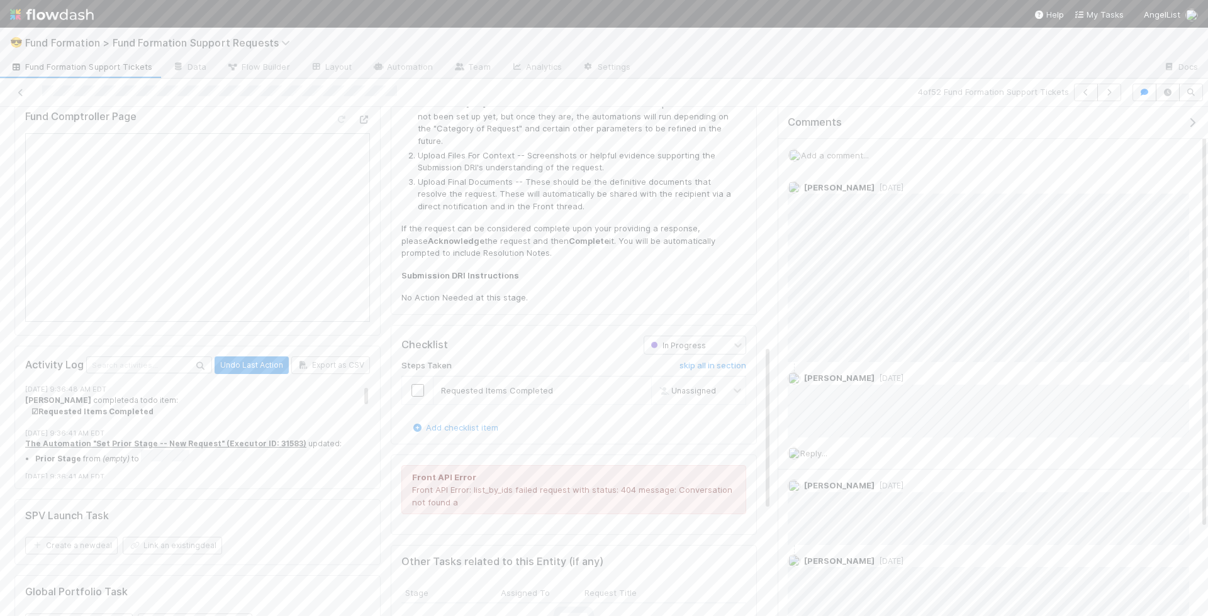
scroll to position [705, 0]
click at [418, 383] on input "checkbox" at bounding box center [417, 389] width 13 height 13
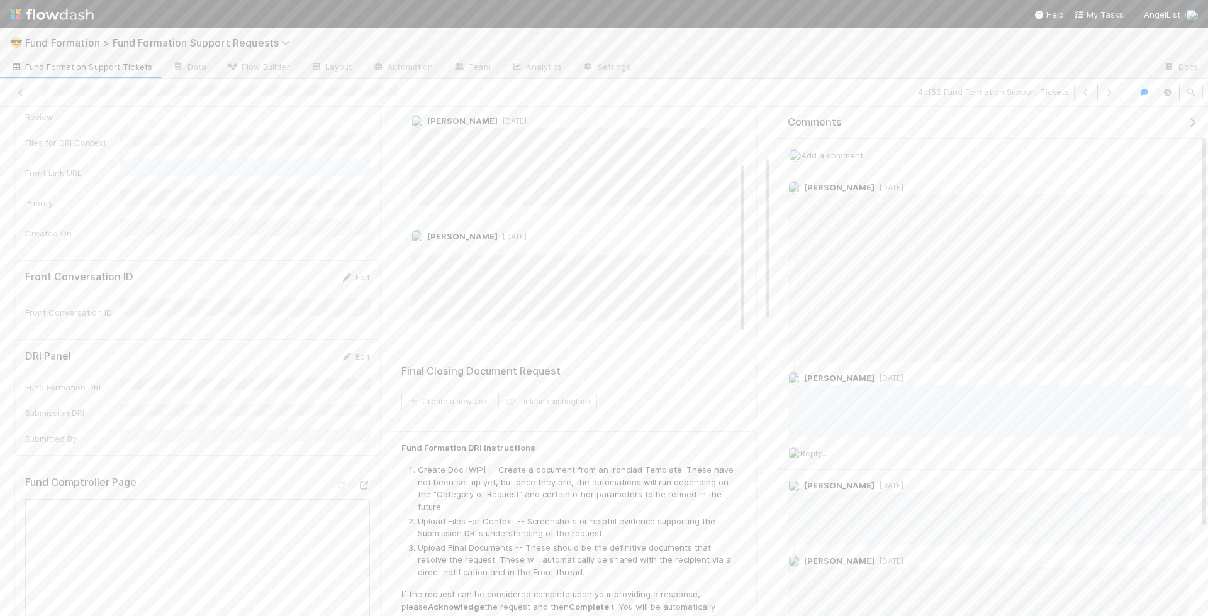
scroll to position [0, 0]
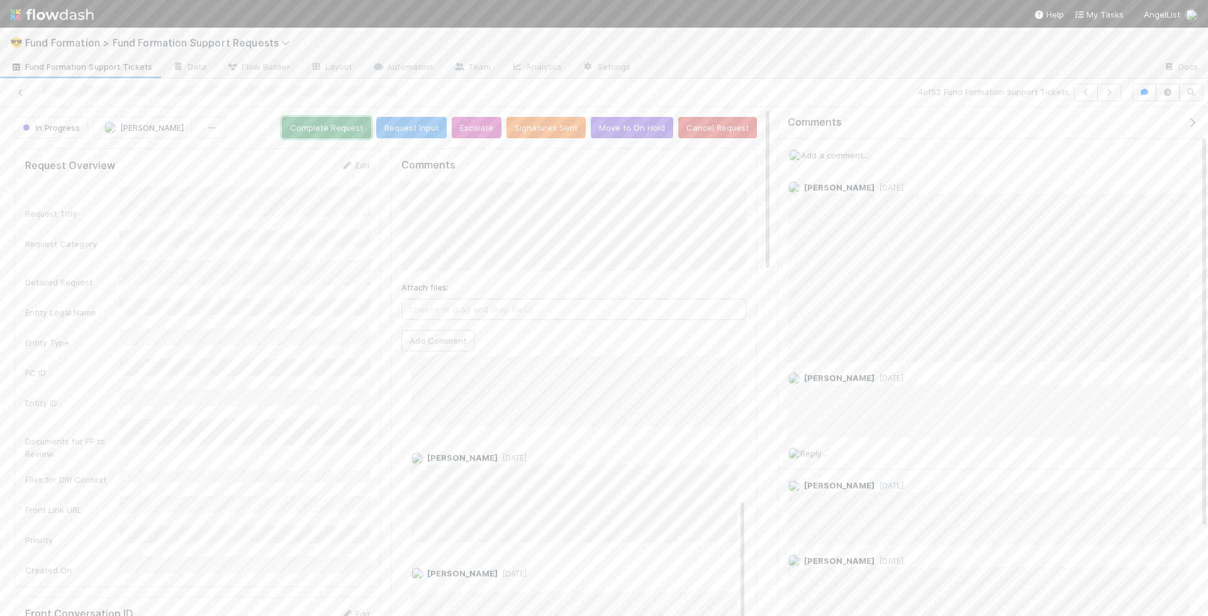
click at [335, 125] on button "Complete Request" at bounding box center [326, 127] width 89 height 21
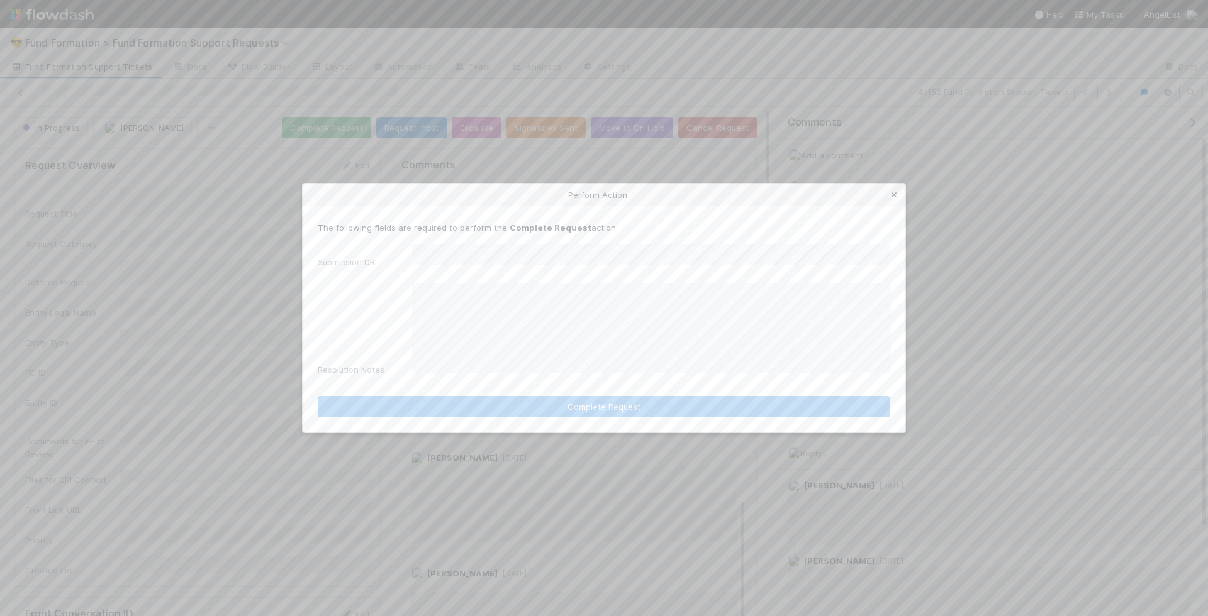
click at [897, 199] on icon at bounding box center [894, 195] width 13 height 8
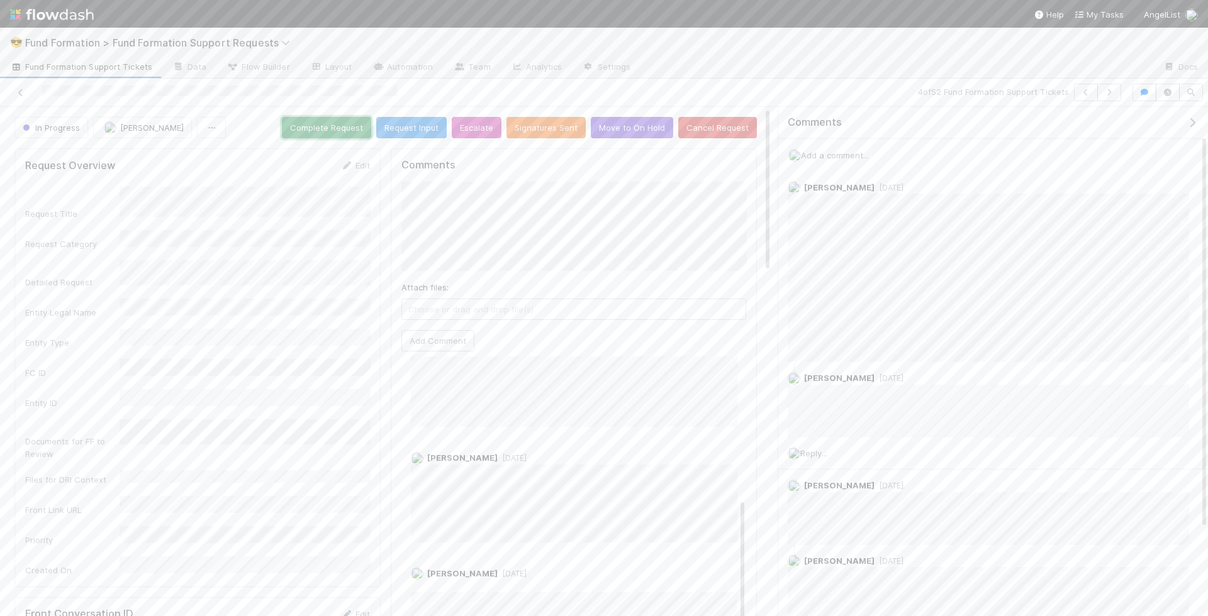
click at [341, 126] on button "Complete Request" at bounding box center [326, 127] width 89 height 21
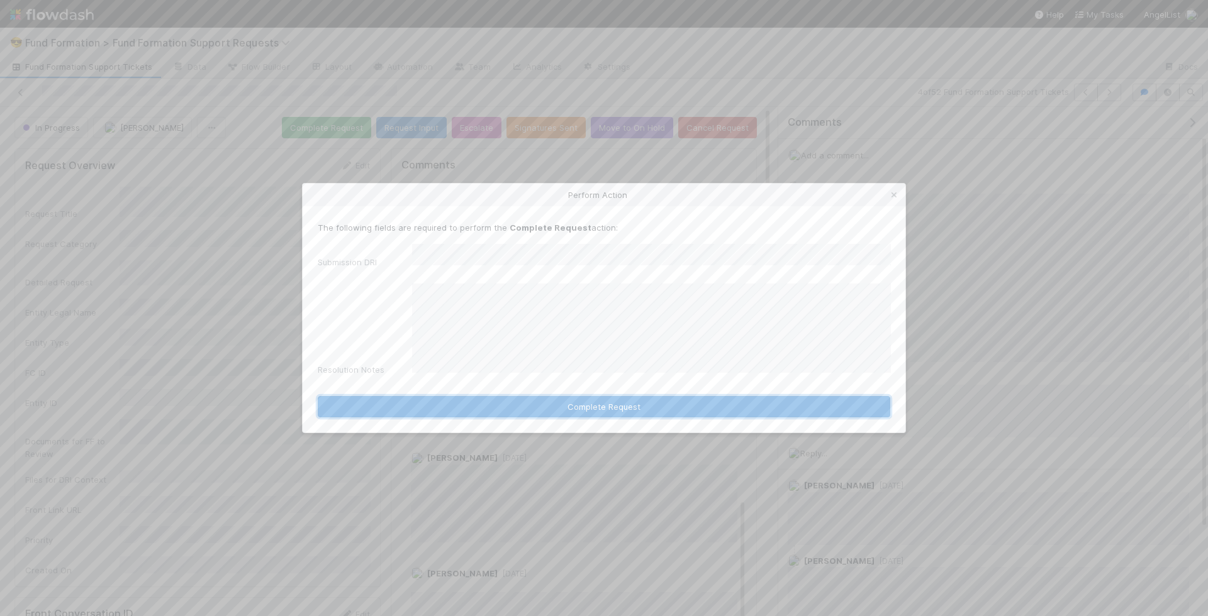
click at [743, 404] on button "Complete Request" at bounding box center [604, 406] width 572 height 21
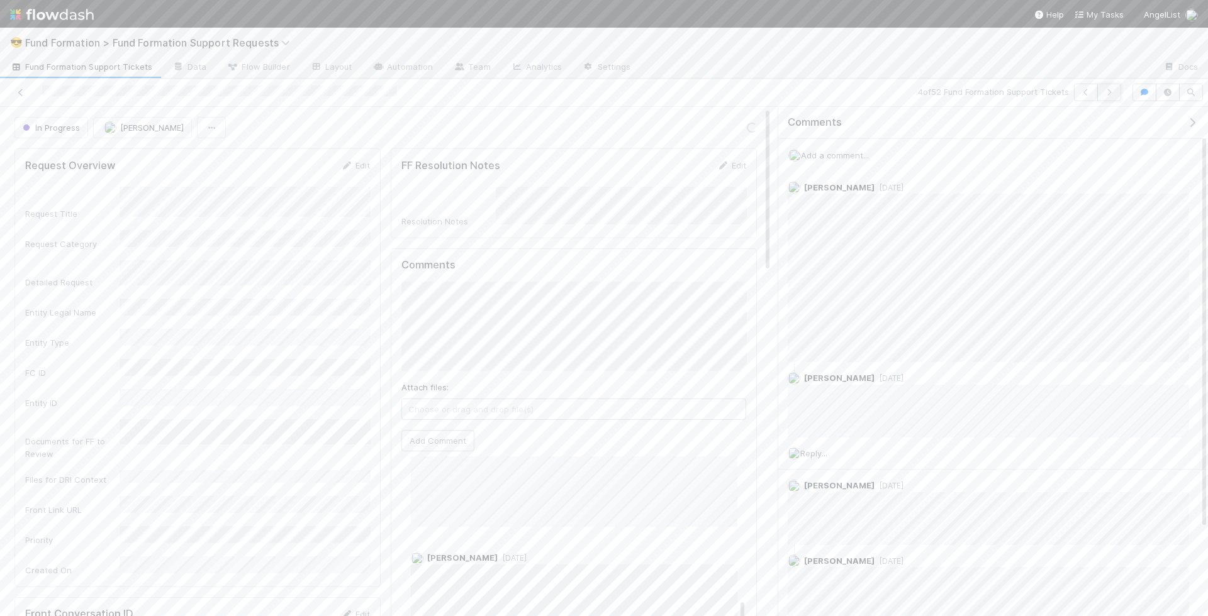
click at [1106, 91] on icon "button" at bounding box center [1109, 93] width 13 height 8
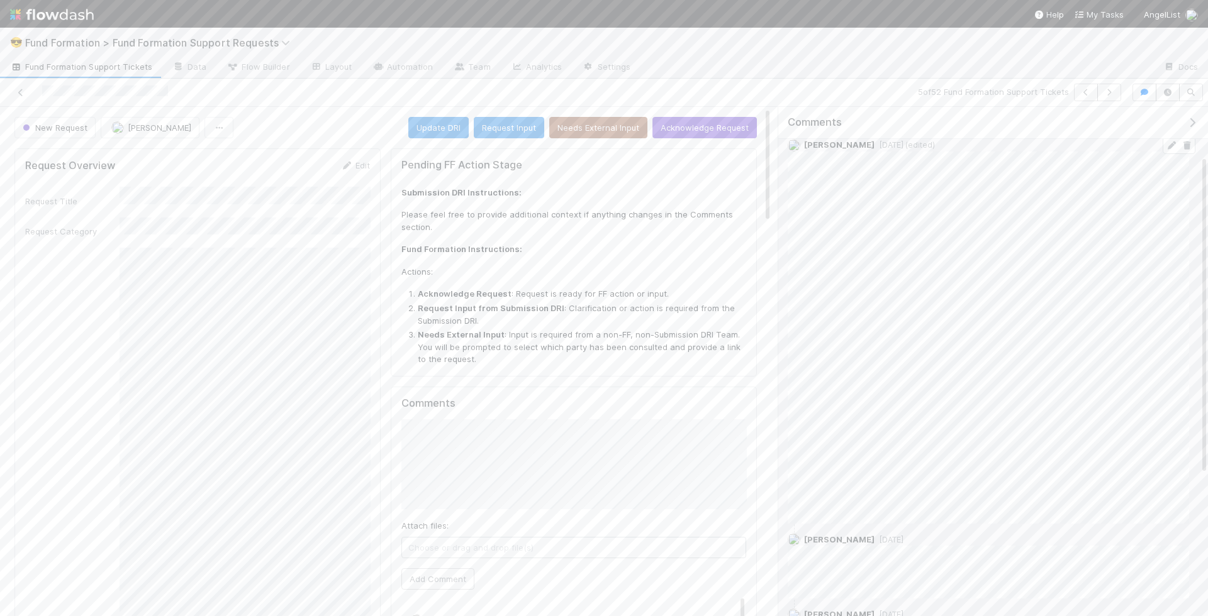
scroll to position [304, 0]
click at [1110, 92] on icon "button" at bounding box center [1109, 93] width 13 height 8
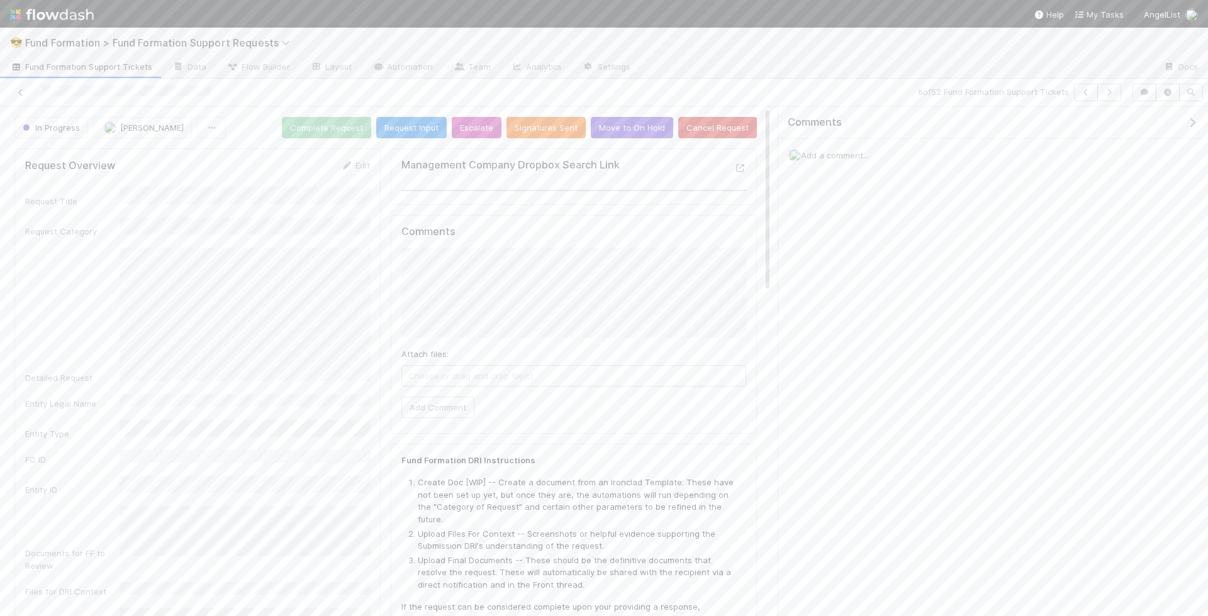
click at [849, 165] on div "Add a comment..." at bounding box center [993, 155] width 430 height 33
click at [862, 151] on span "Add a comment..." at bounding box center [835, 155] width 68 height 10
click at [833, 333] on button "Add Comment" at bounding box center [834, 343] width 73 height 21
click at [1112, 90] on icon "button" at bounding box center [1109, 93] width 13 height 8
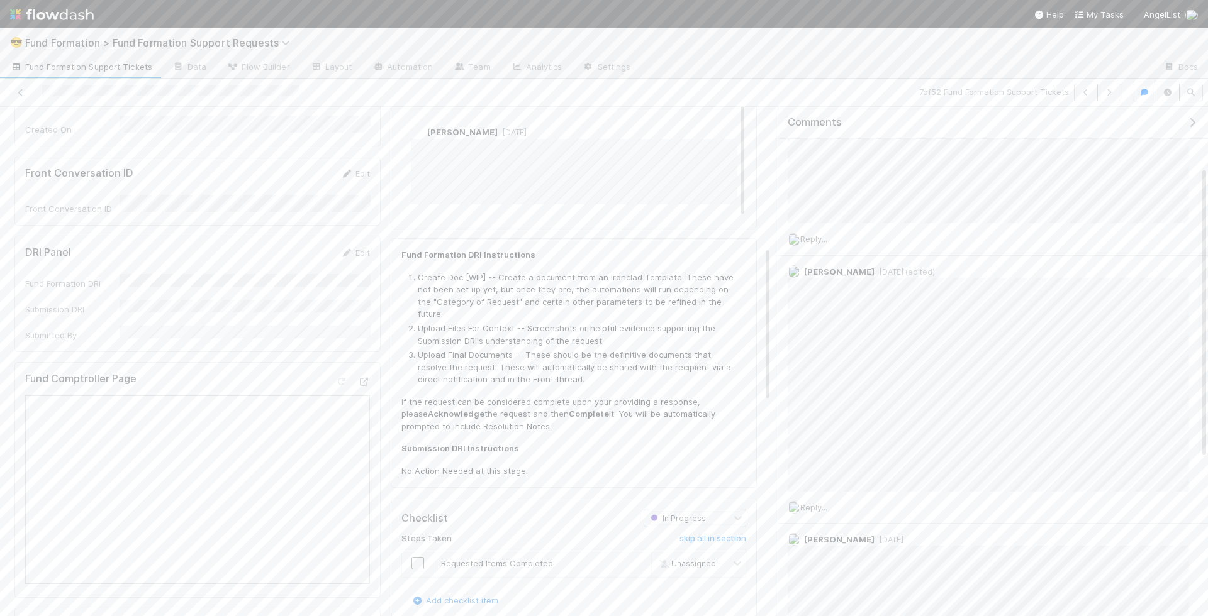
scroll to position [439, 0]
click at [416, 572] on input "checkbox" at bounding box center [417, 578] width 13 height 13
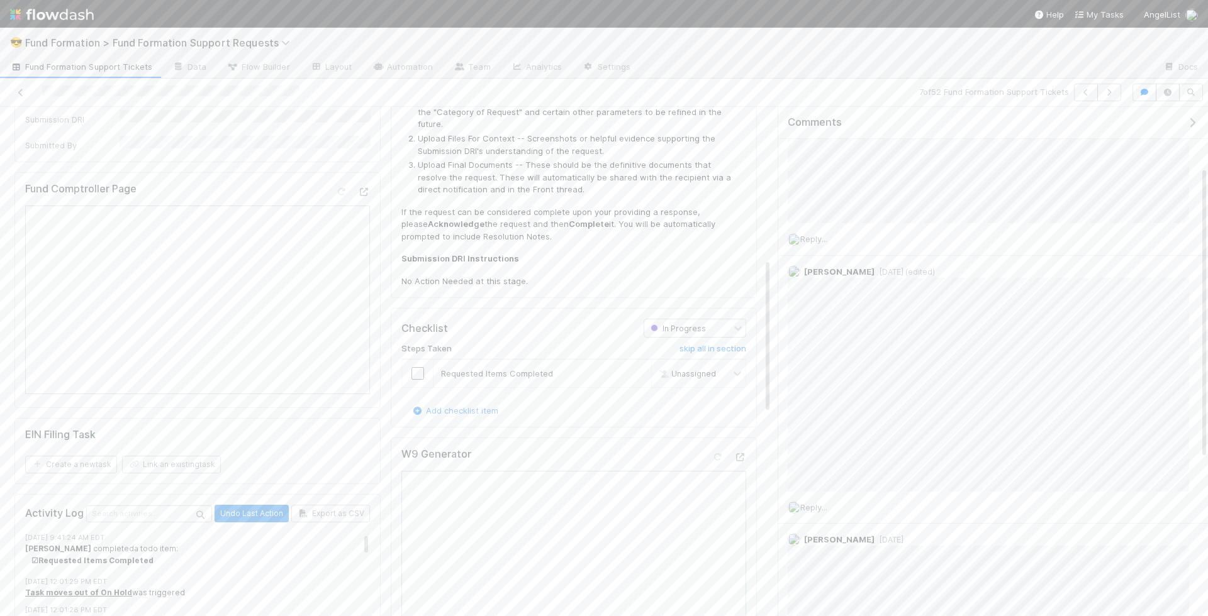
scroll to position [655, 0]
click at [421, 355] on input "checkbox" at bounding box center [417, 361] width 13 height 13
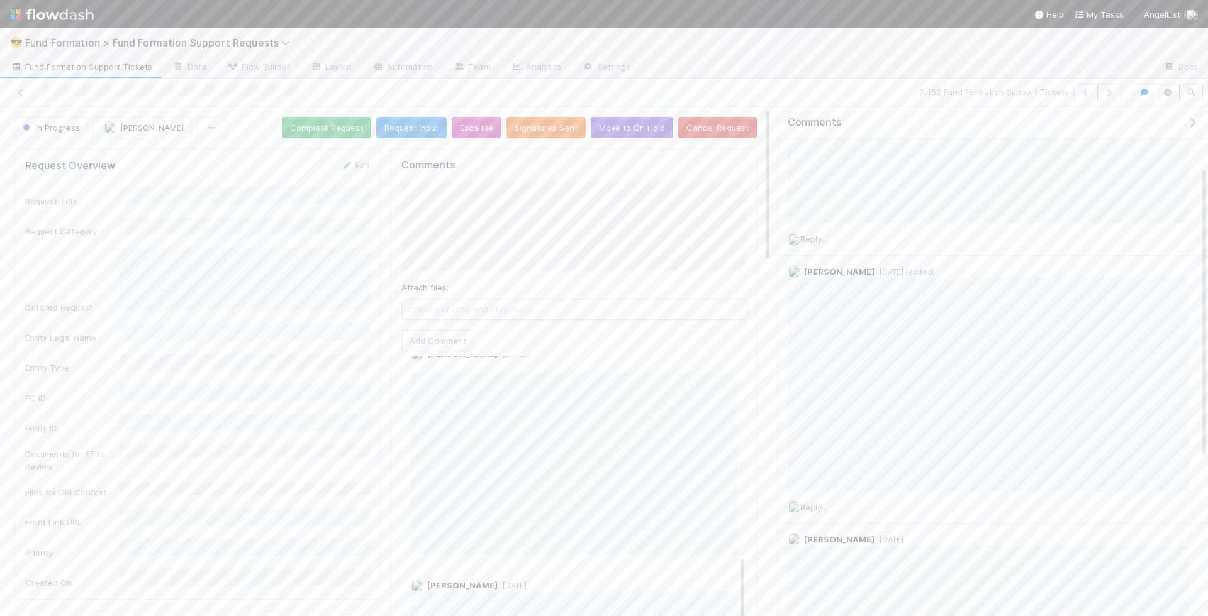
scroll to position [0, 0]
click at [339, 128] on button "Complete Request" at bounding box center [326, 127] width 89 height 21
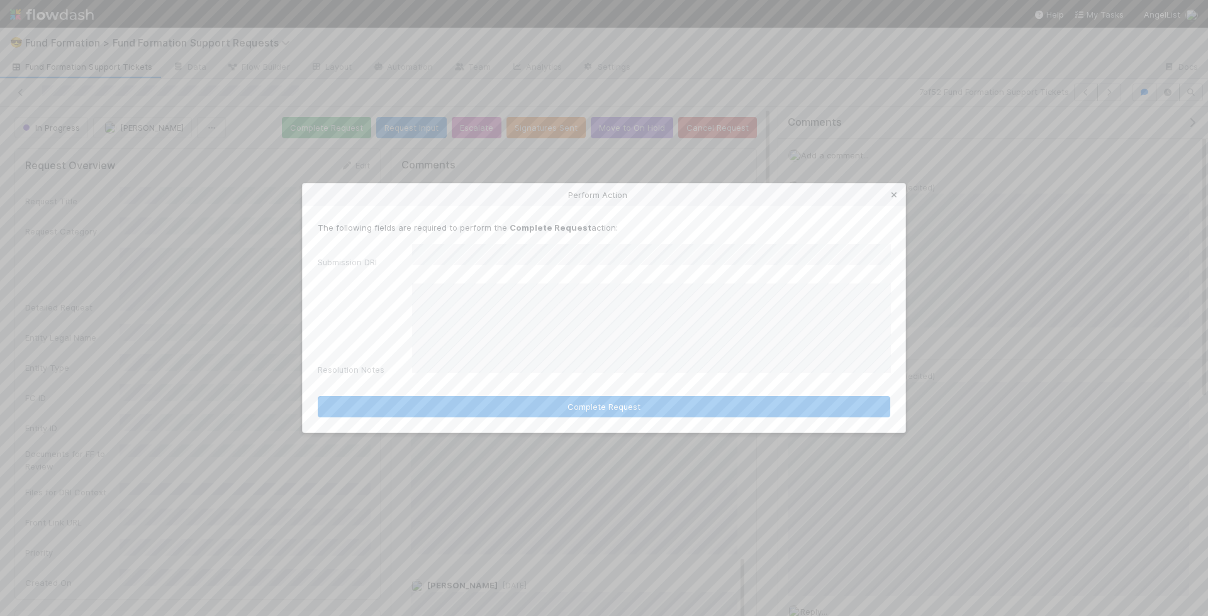
click at [898, 199] on icon at bounding box center [894, 195] width 13 height 8
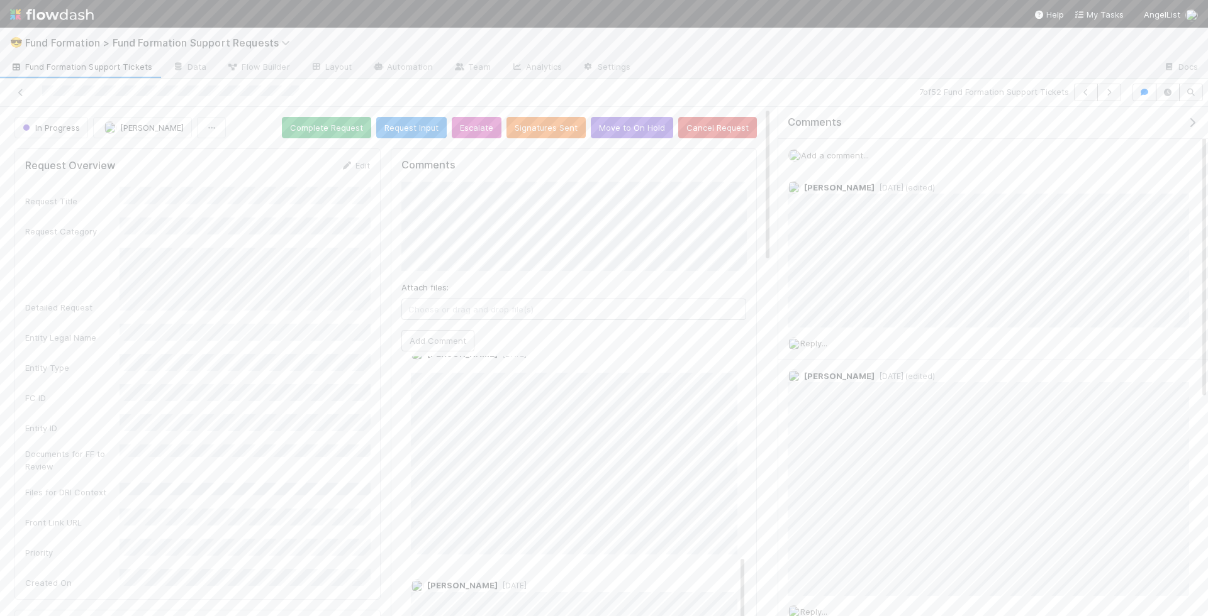
click at [827, 156] on span "Add a comment..." at bounding box center [835, 155] width 68 height 10
click at [850, 459] on button "Add Comment" at bounding box center [834, 456] width 73 height 21
click at [645, 125] on button "Move to On Hold" at bounding box center [632, 127] width 82 height 21
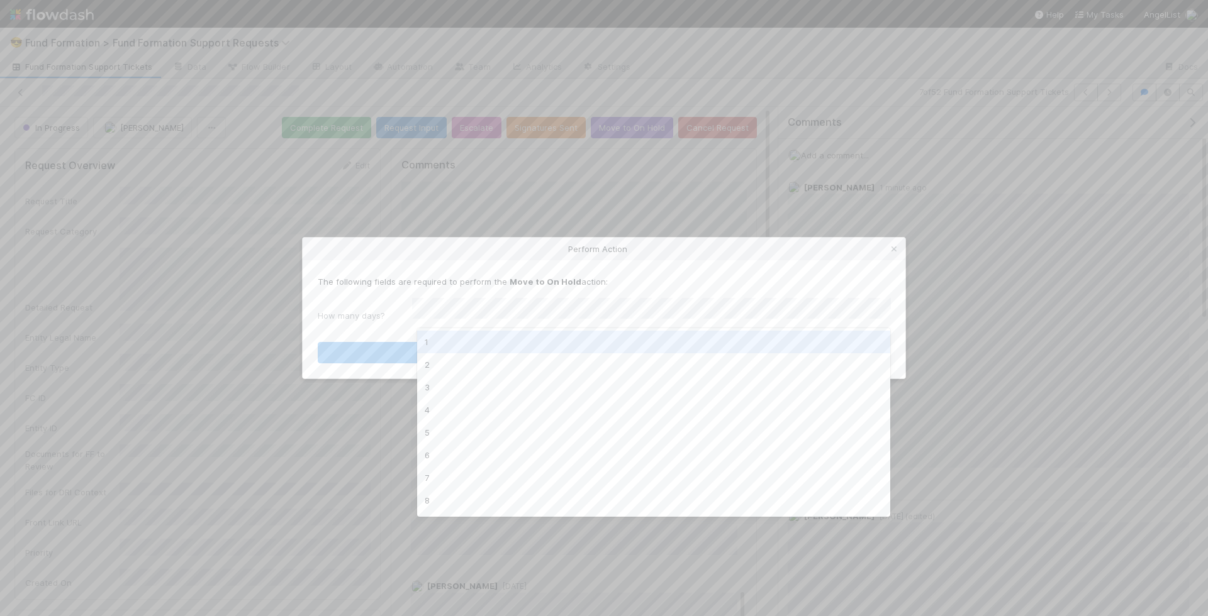
click at [497, 338] on div "1" at bounding box center [654, 342] width 474 height 23
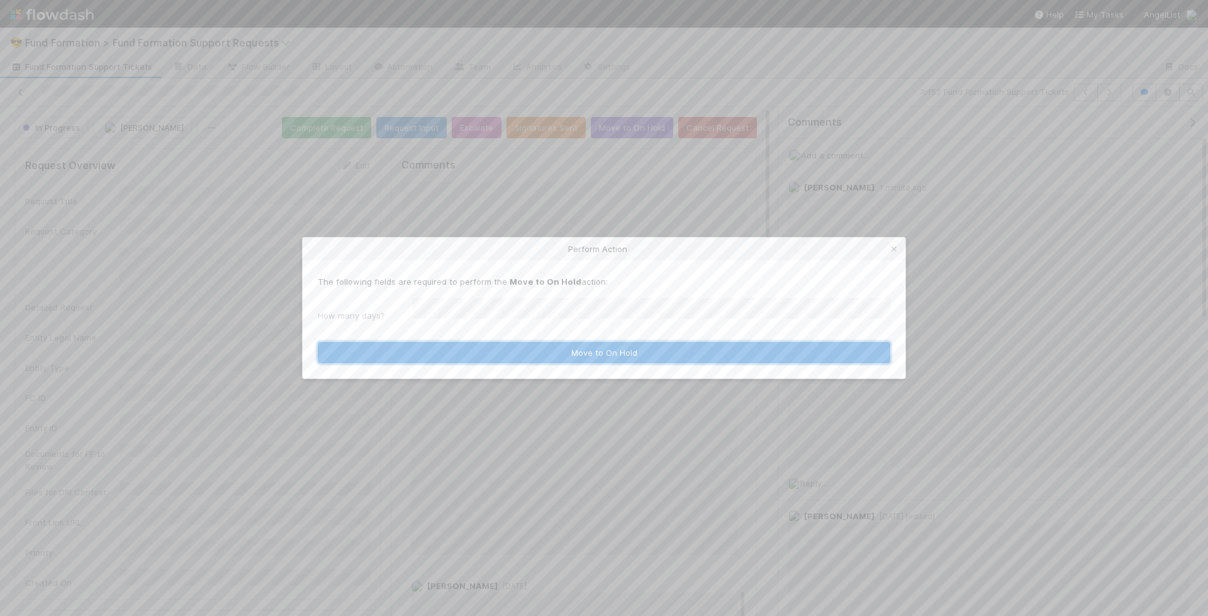
click at [545, 342] on button "Move to On Hold" at bounding box center [604, 352] width 572 height 21
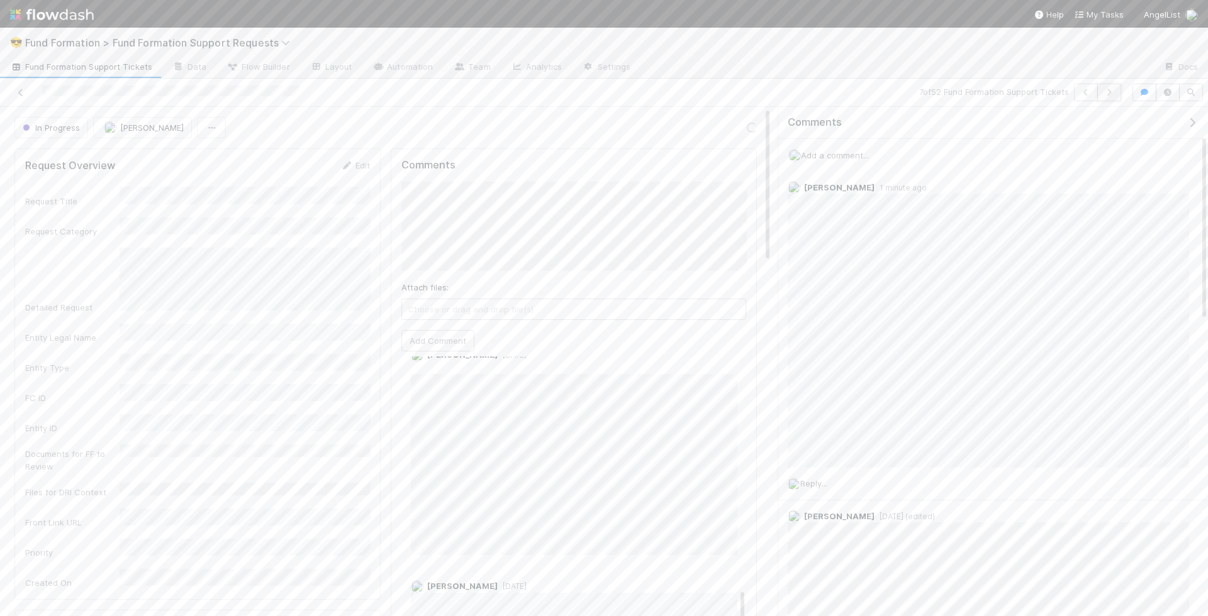
click at [1117, 87] on button "button" at bounding box center [1109, 93] width 24 height 18
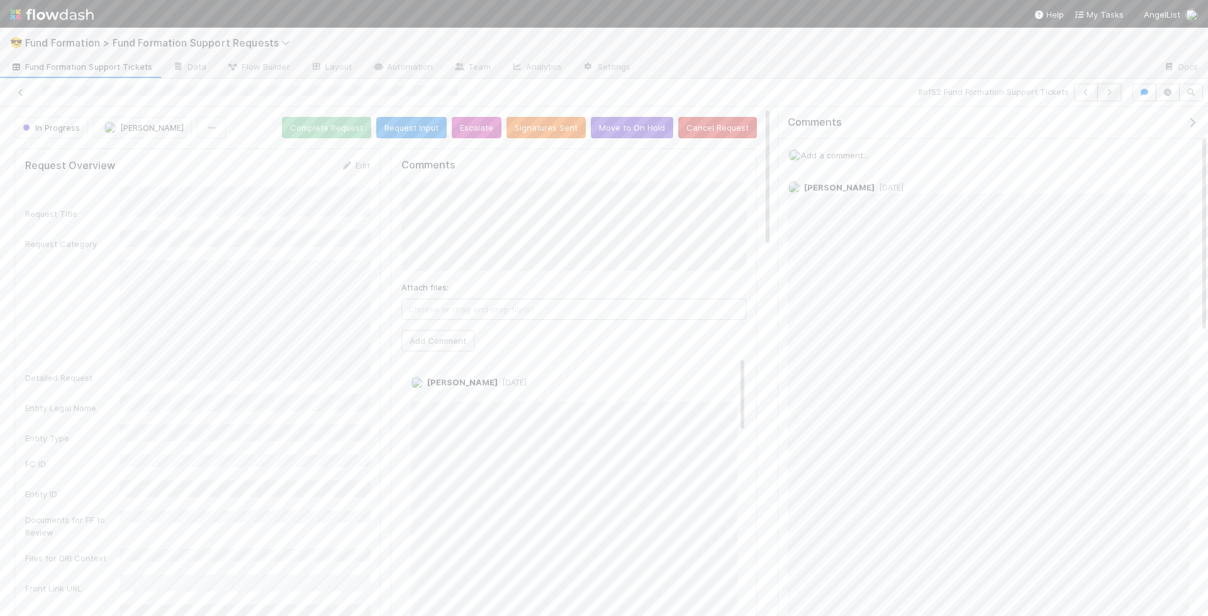
click at [1108, 97] on button "button" at bounding box center [1109, 93] width 24 height 18
click at [1170, 188] on icon at bounding box center [1171, 188] width 13 height 8
click at [1174, 186] on icon at bounding box center [1171, 188] width 13 height 8
click at [535, 125] on button "Signatures Sent" at bounding box center [545, 127] width 79 height 21
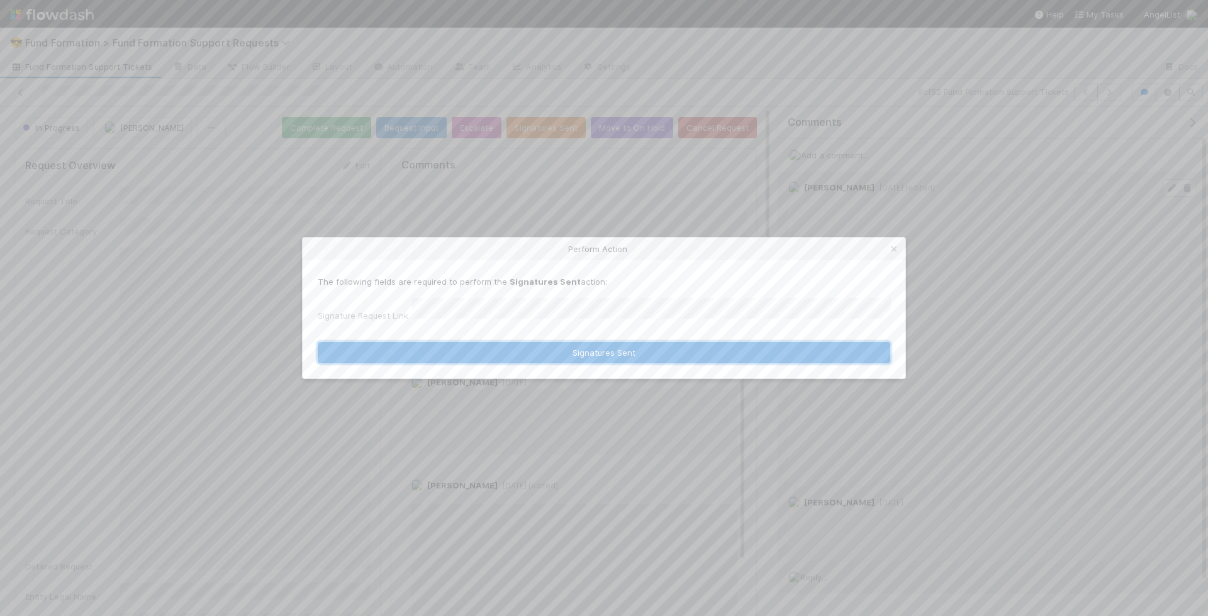
click at [542, 350] on button "Signatures Sent" at bounding box center [604, 352] width 572 height 21
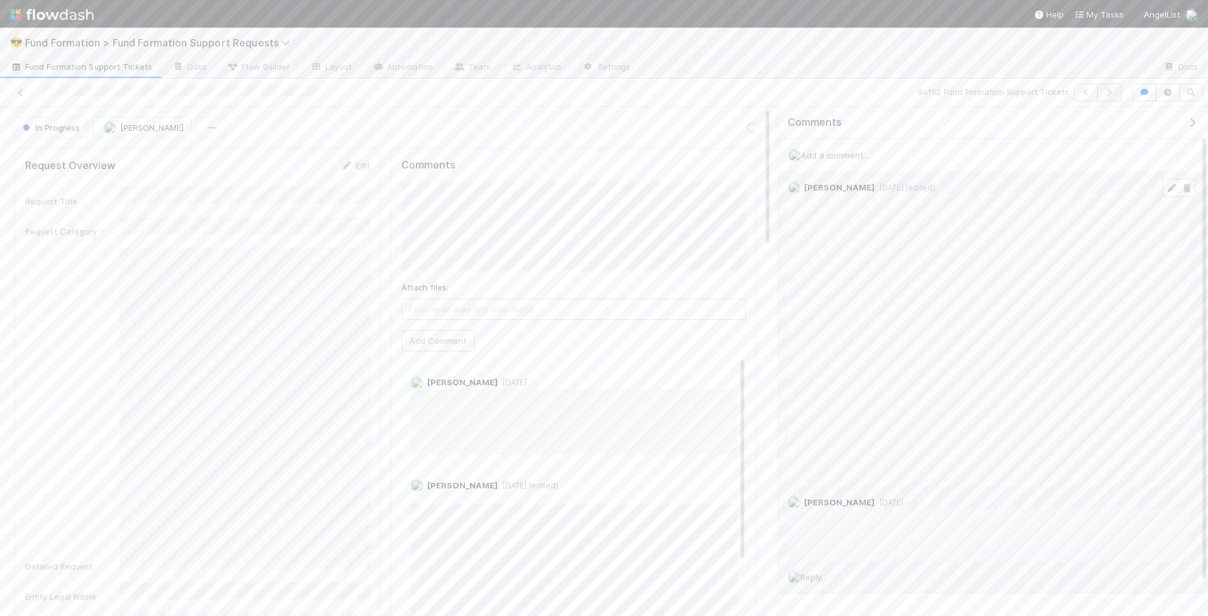
click at [1115, 90] on icon "button" at bounding box center [1109, 93] width 13 height 8
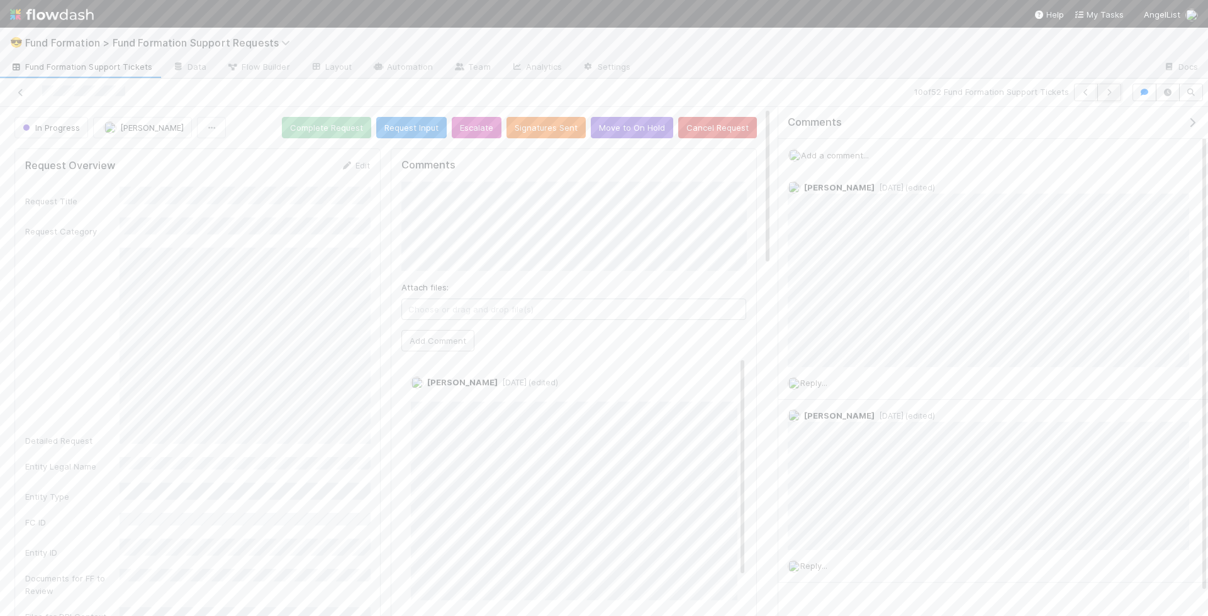
click at [1115, 93] on icon "button" at bounding box center [1109, 93] width 13 height 8
click at [1118, 96] on button "button" at bounding box center [1109, 93] width 24 height 18
click at [825, 153] on span "Add a comment..." at bounding box center [835, 155] width 68 height 10
click at [852, 330] on button "Add Comment" at bounding box center [834, 330] width 73 height 21
click at [1115, 89] on icon "button" at bounding box center [1109, 93] width 13 height 8
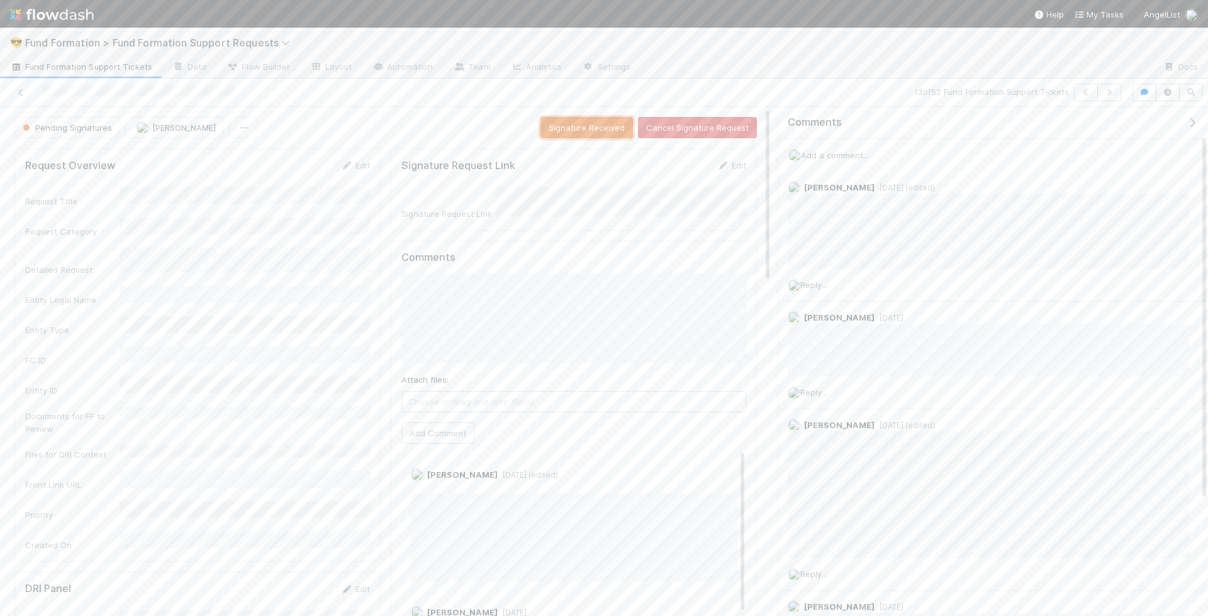
click at [599, 135] on button "Signature Received" at bounding box center [586, 127] width 92 height 21
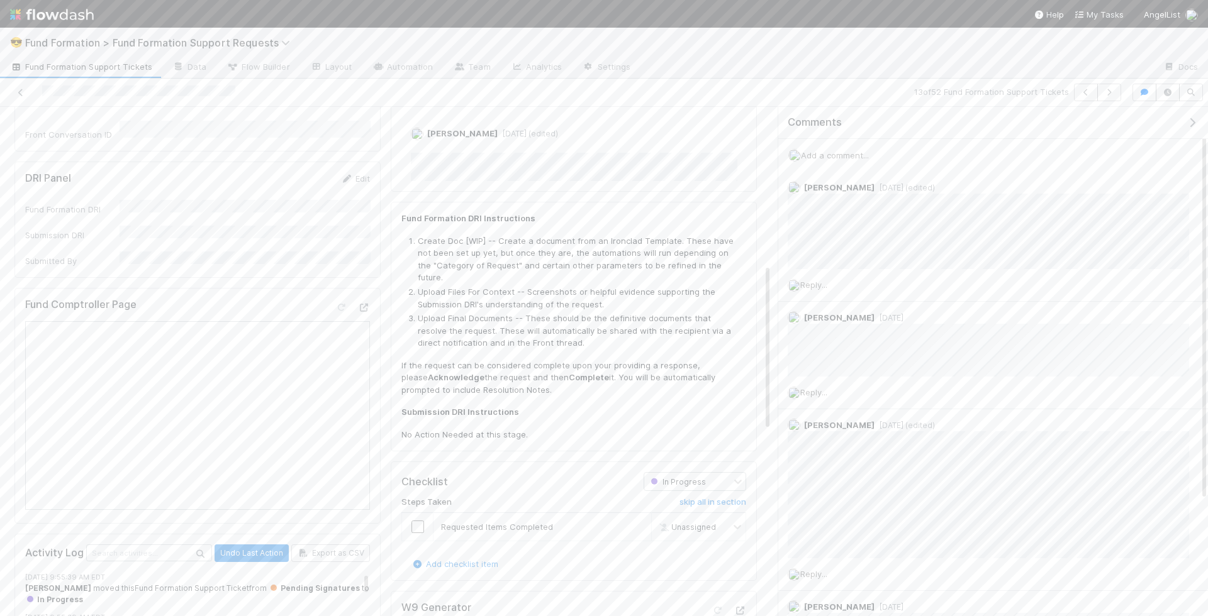
scroll to position [482, 0]
click at [369, 312] on icon at bounding box center [363, 316] width 13 height 8
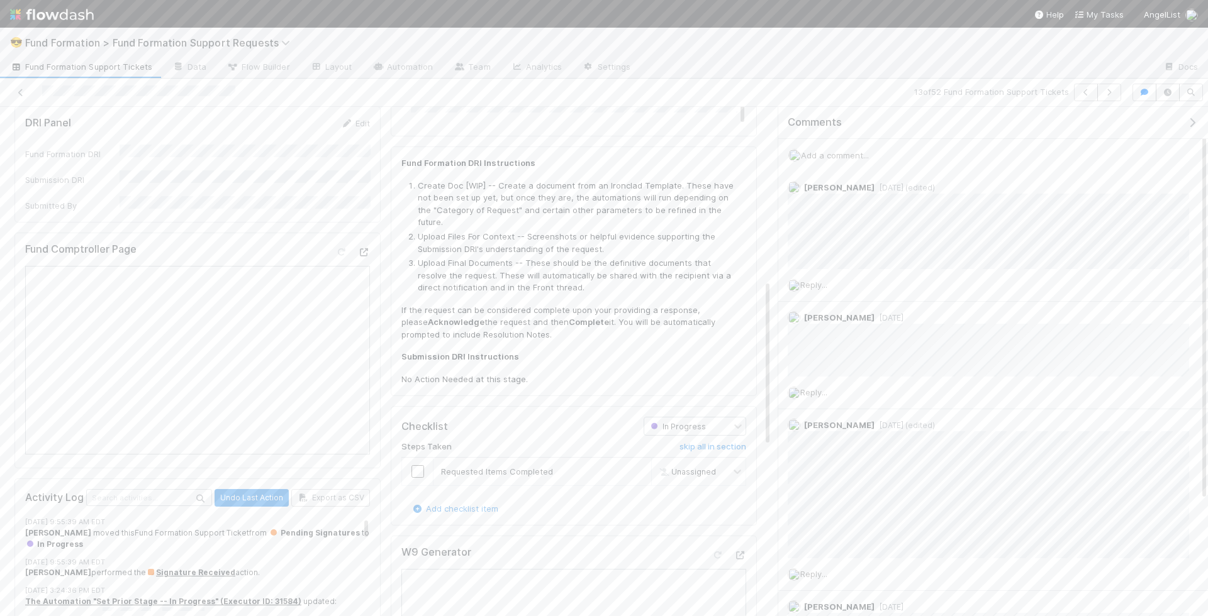
scroll to position [550, 0]
click at [420, 461] on input "checkbox" at bounding box center [417, 467] width 13 height 13
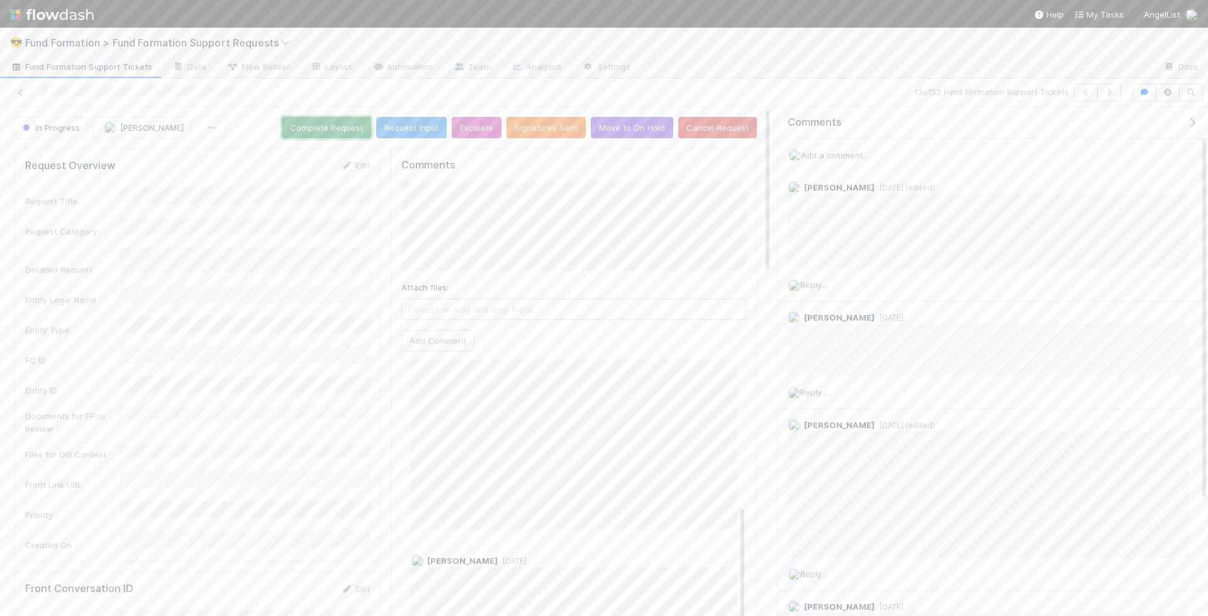
click at [343, 131] on button "Complete Request" at bounding box center [326, 127] width 89 height 21
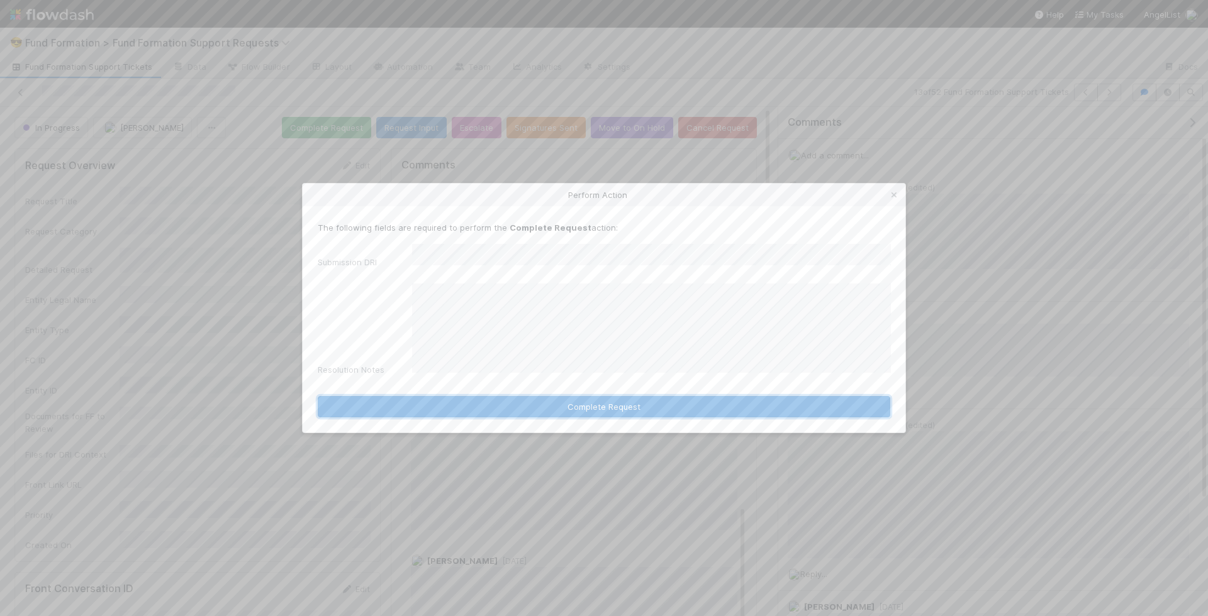
click at [720, 396] on button "Complete Request" at bounding box center [604, 406] width 572 height 21
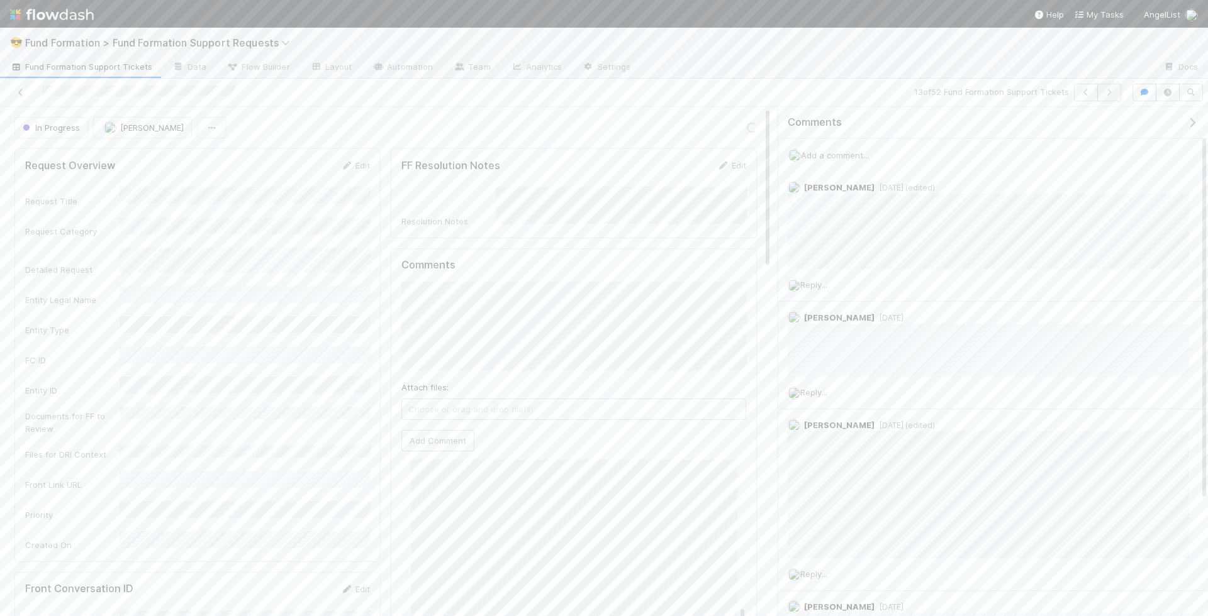
click at [1120, 91] on button "button" at bounding box center [1109, 93] width 24 height 18
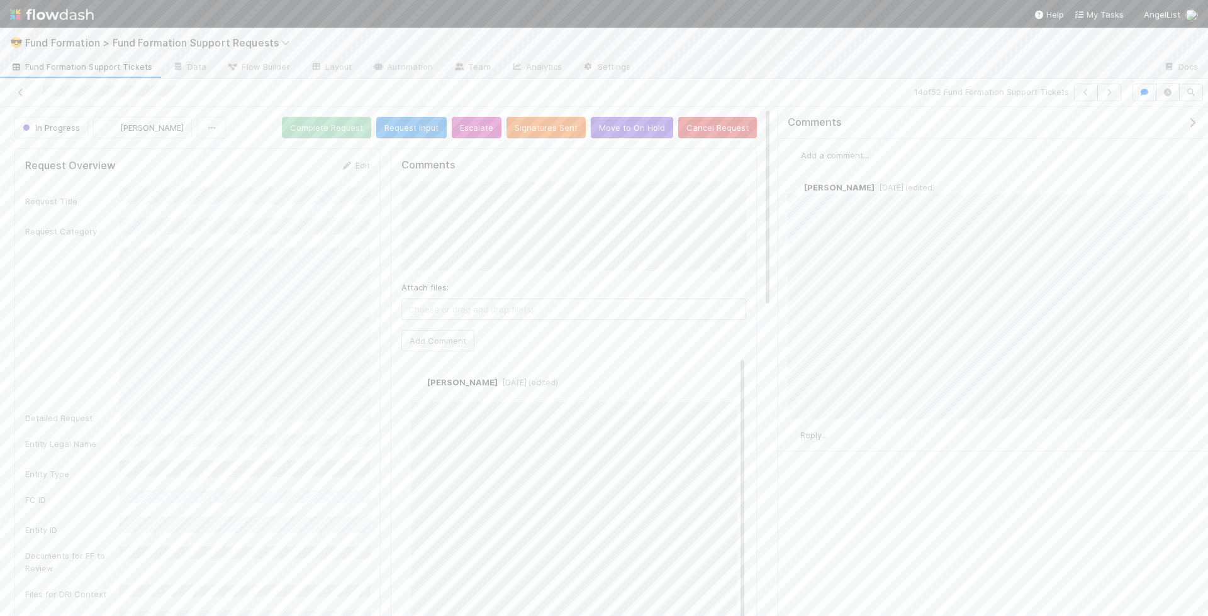
click at [847, 147] on div "Add a comment..." at bounding box center [993, 155] width 430 height 33
click at [845, 155] on span "Add a comment..." at bounding box center [835, 155] width 68 height 10
click at [849, 332] on button "Add Comment" at bounding box center [834, 330] width 73 height 21
click at [642, 129] on button "Move to On Hold" at bounding box center [632, 127] width 82 height 21
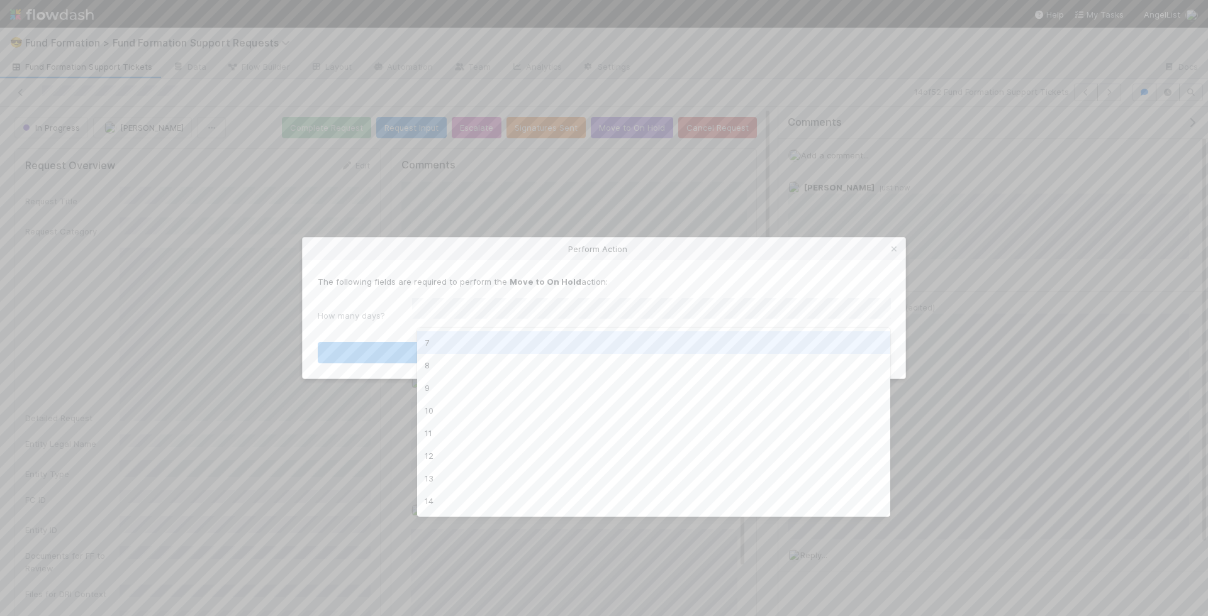
scroll to position [223, 0]
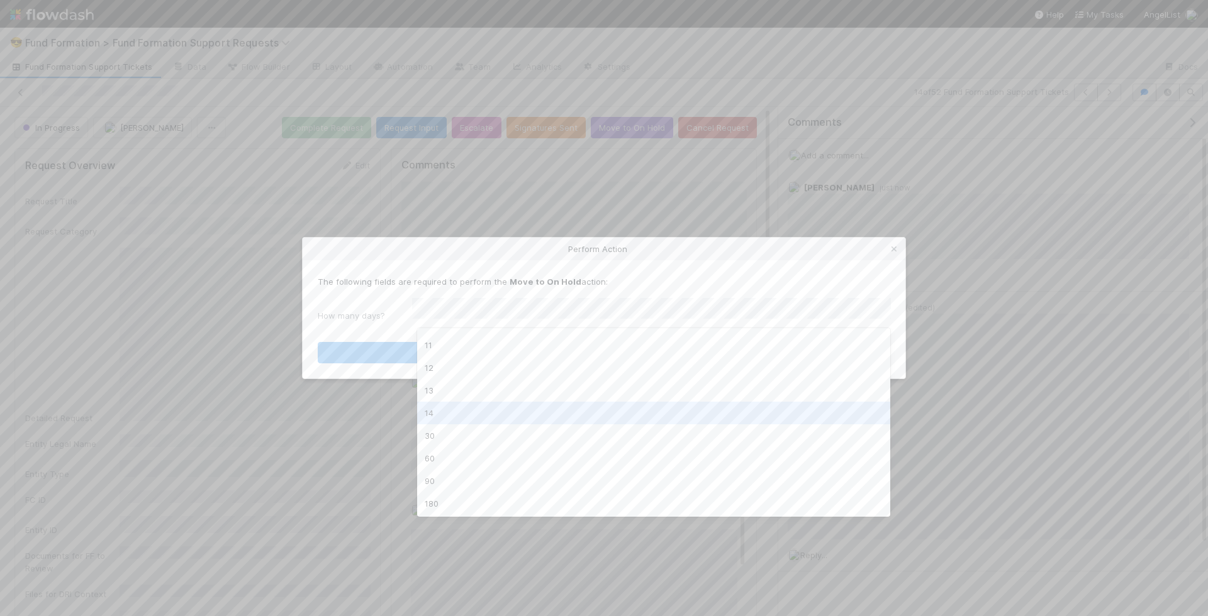
click at [558, 415] on div "14" at bounding box center [654, 413] width 474 height 23
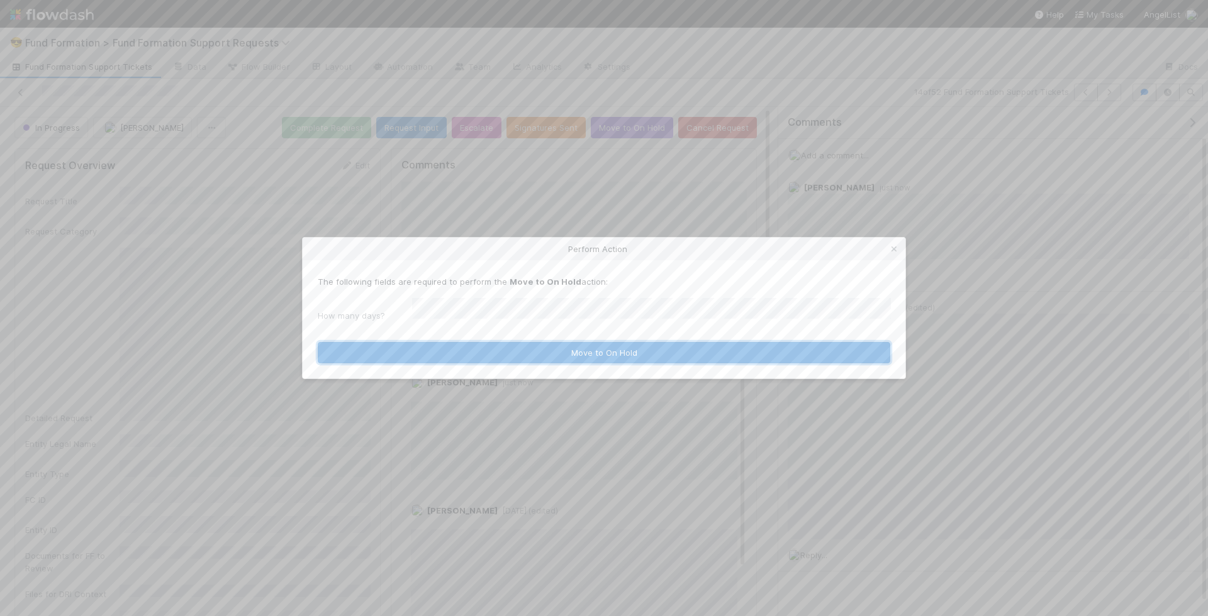
click at [567, 350] on button "Move to On Hold" at bounding box center [604, 352] width 572 height 21
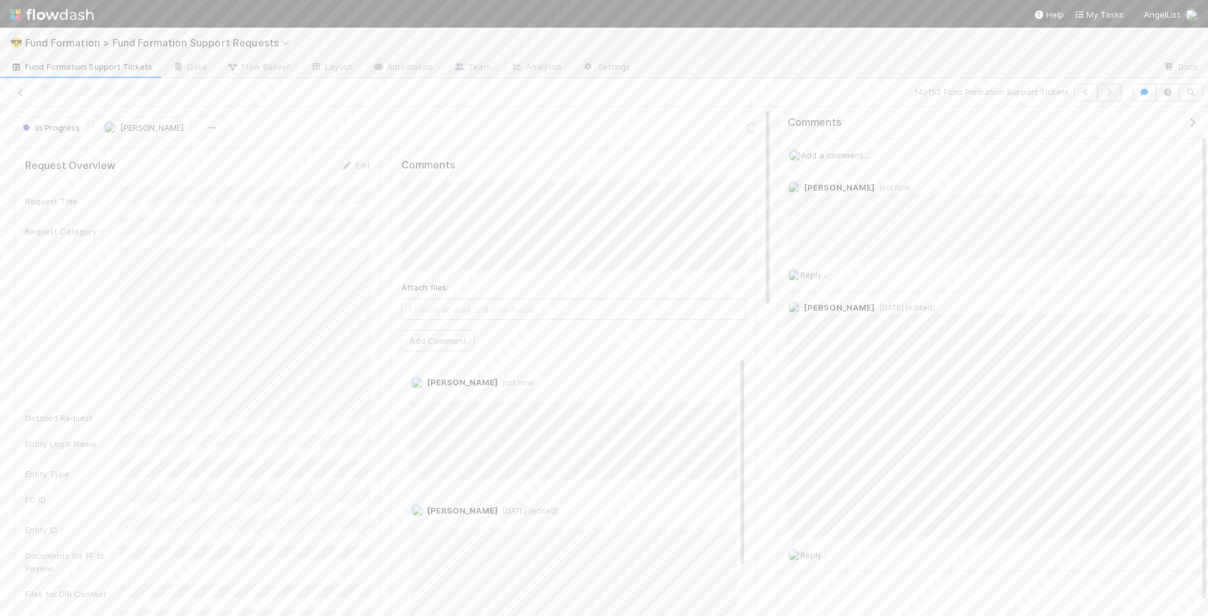
click at [1118, 91] on button "button" at bounding box center [1109, 93] width 24 height 18
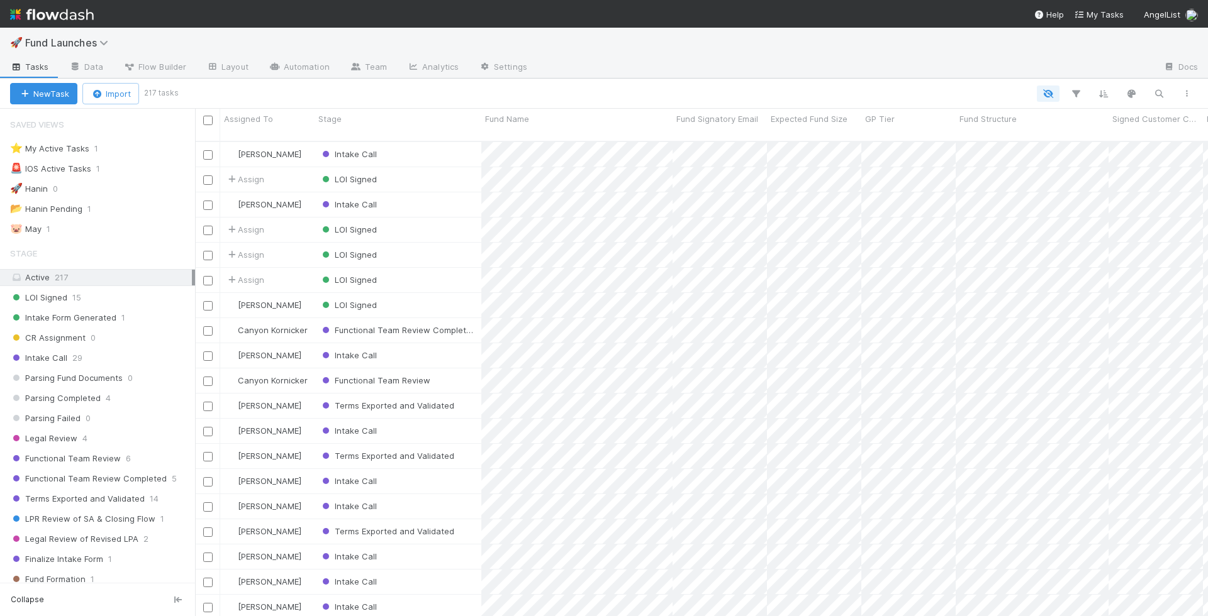
scroll to position [1, 1]
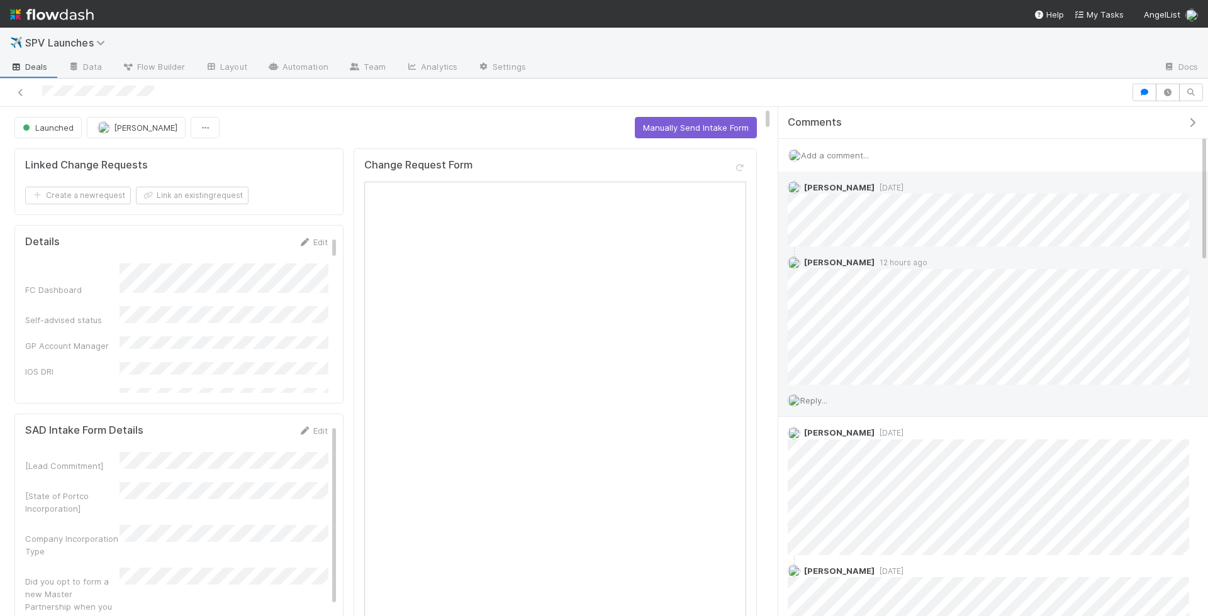
click at [817, 396] on span "Reply..." at bounding box center [813, 401] width 27 height 10
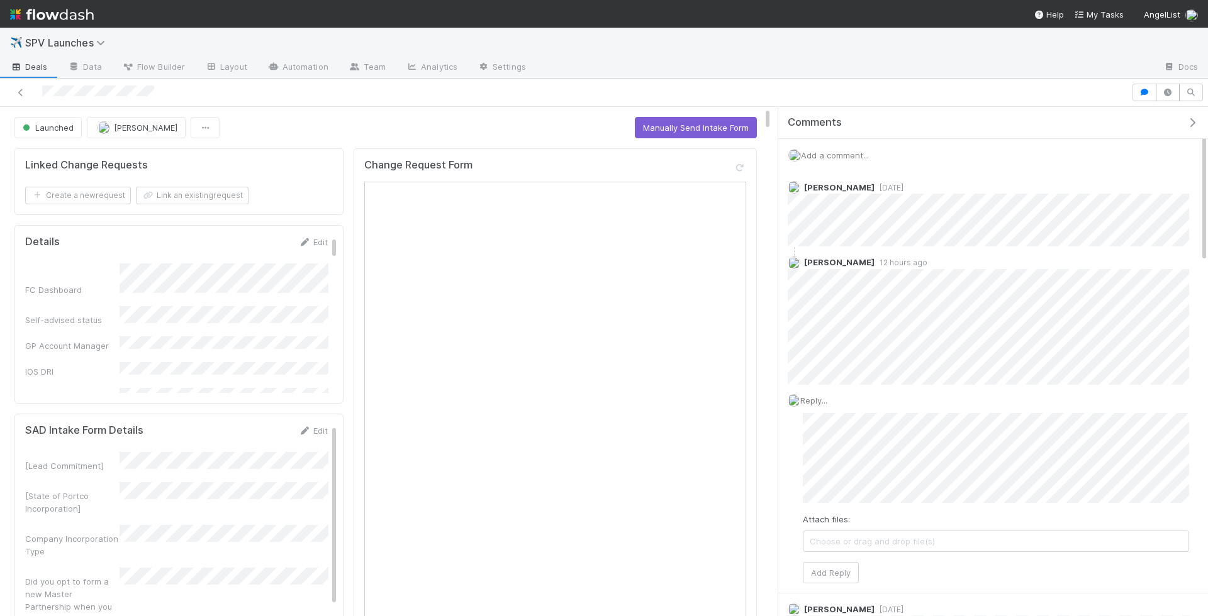
scroll to position [1412, 0]
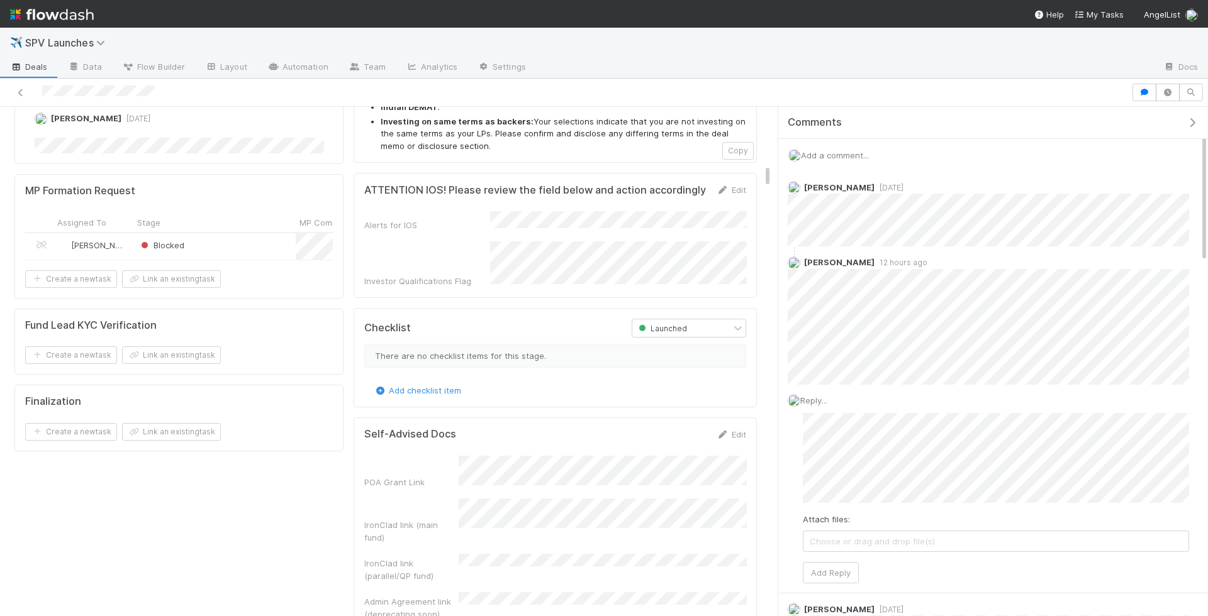
click at [576, 456] on div "POA Grant Link IronClad link (main fund) IronClad link (parallel/QP fund) Admin…" at bounding box center [555, 538] width 382 height 165
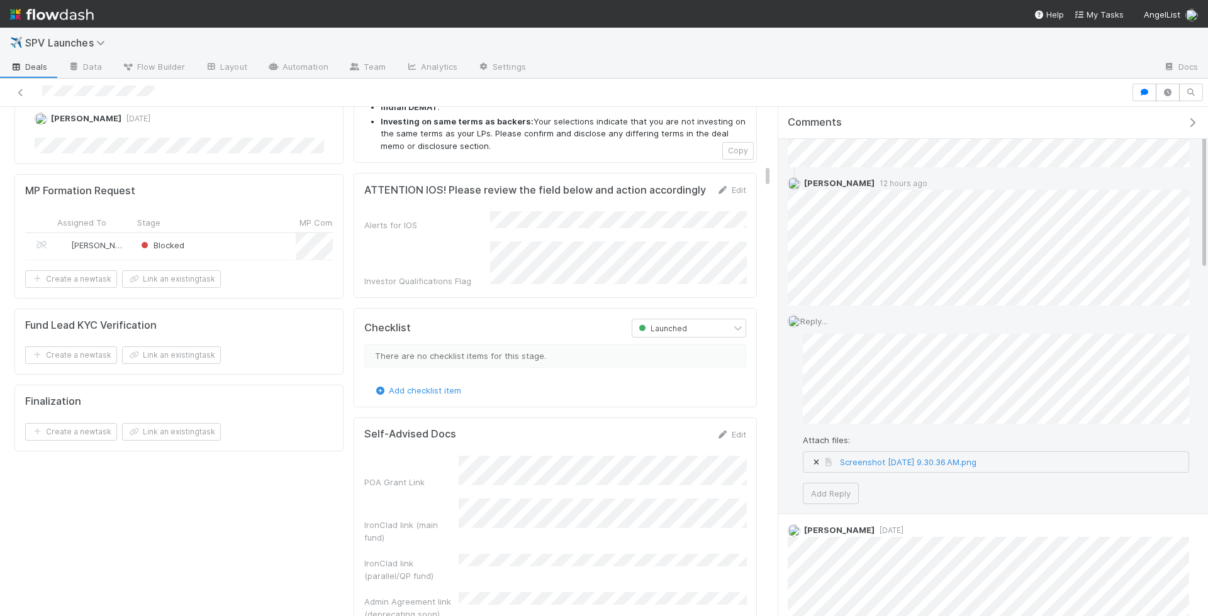
scroll to position [162, 0]
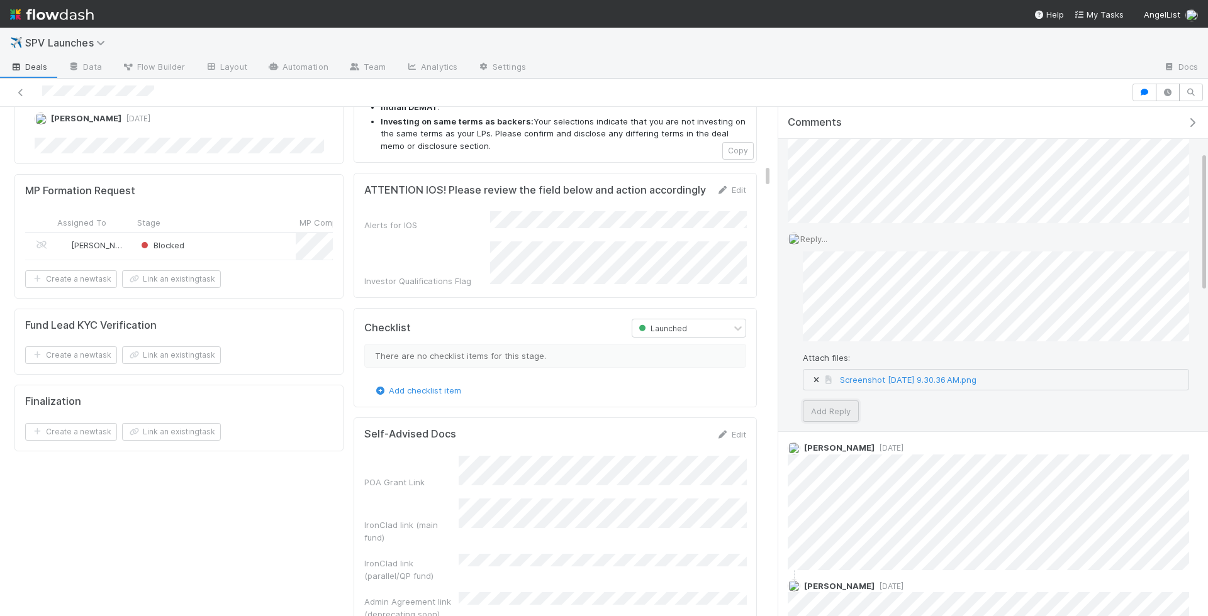
click at [840, 413] on button "Add Reply" at bounding box center [831, 411] width 56 height 21
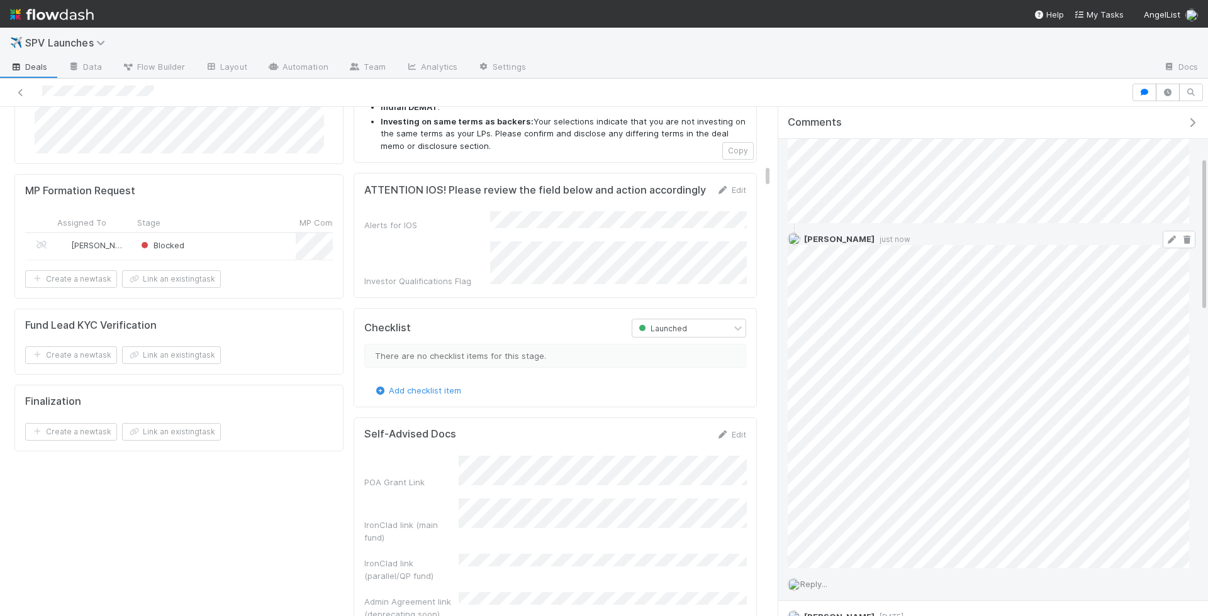
click at [1174, 236] on icon at bounding box center [1171, 240] width 13 height 8
click at [1170, 238] on icon at bounding box center [1171, 240] width 13 height 8
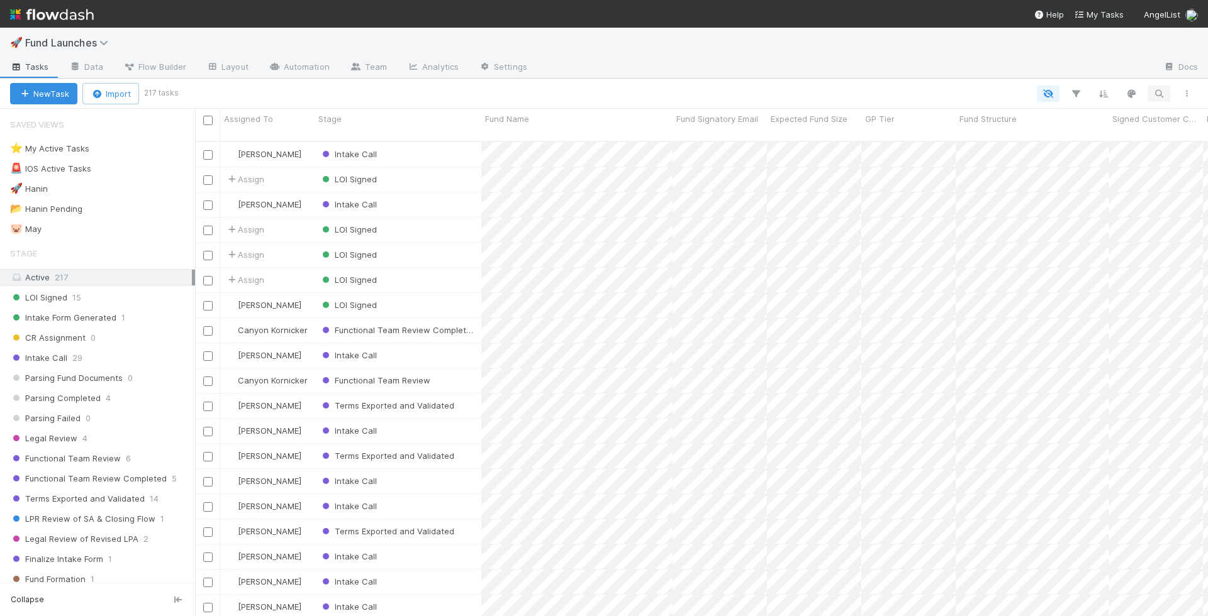
scroll to position [486, 1013]
click at [1166, 92] on button "button" at bounding box center [1158, 94] width 23 height 16
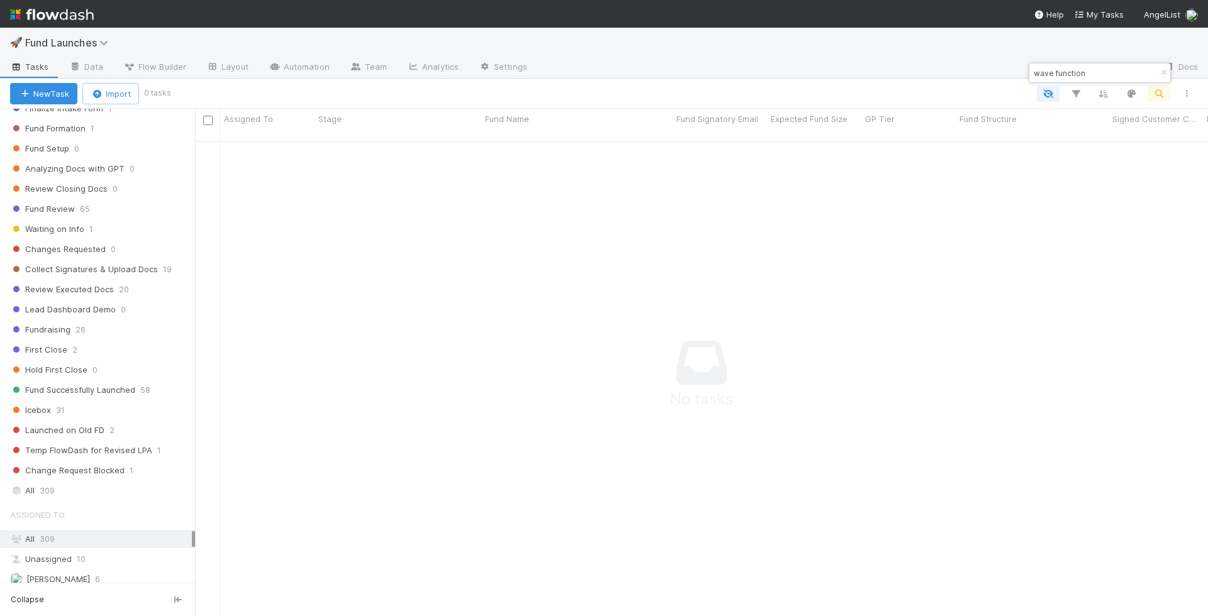
scroll to position [441, 0]
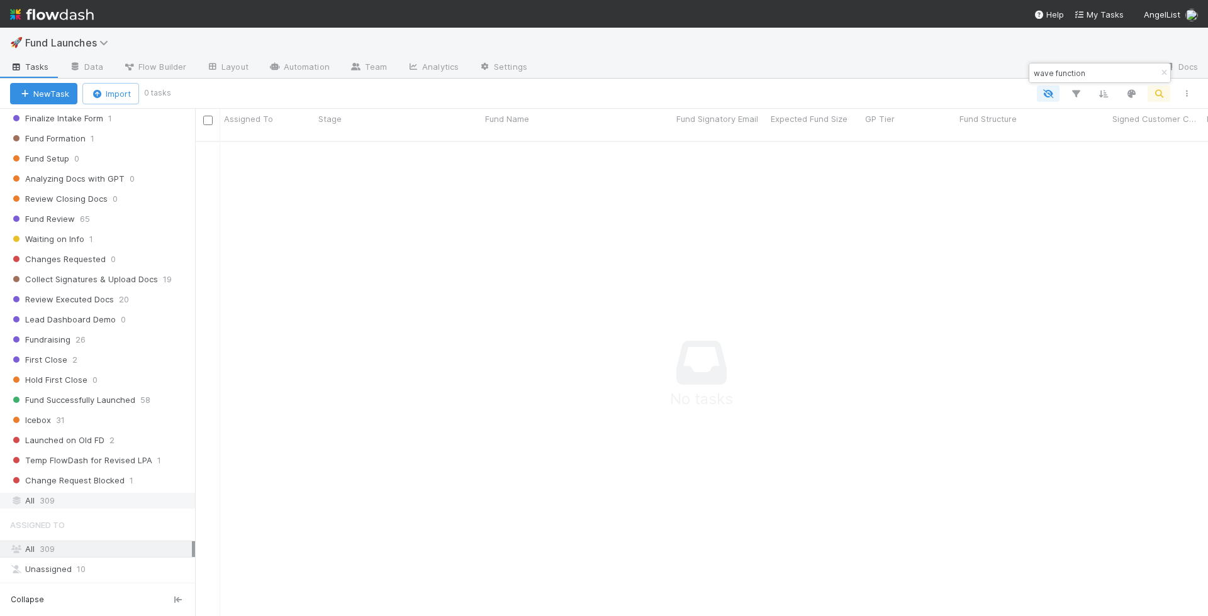
type input "wave function"
click at [101, 493] on div "All 309" at bounding box center [101, 501] width 182 height 16
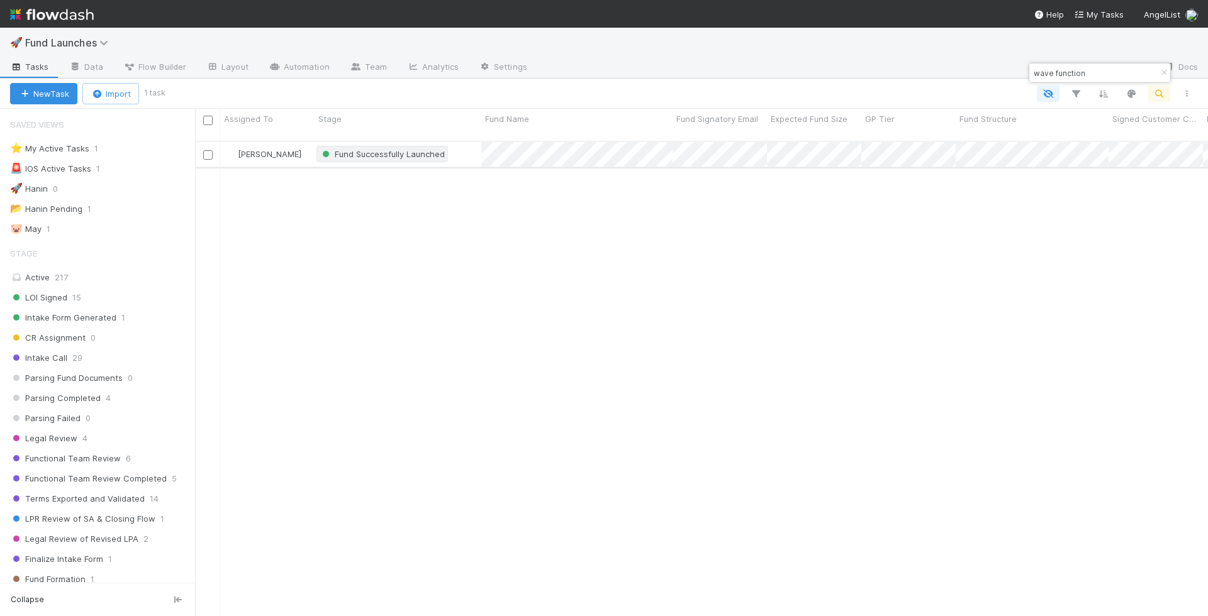
click at [443, 146] on span "Fund Successfully Launched" at bounding box center [381, 154] width 131 height 16
click at [615, 186] on div at bounding box center [604, 308] width 1208 height 616
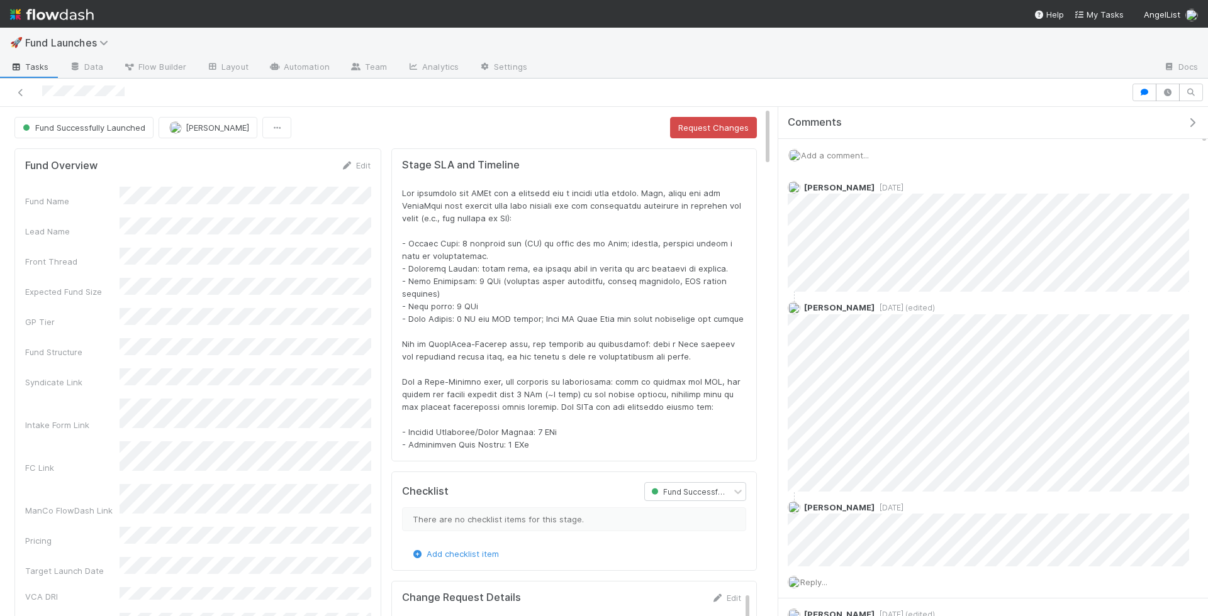
click at [845, 152] on span "Add a comment..." at bounding box center [835, 155] width 68 height 10
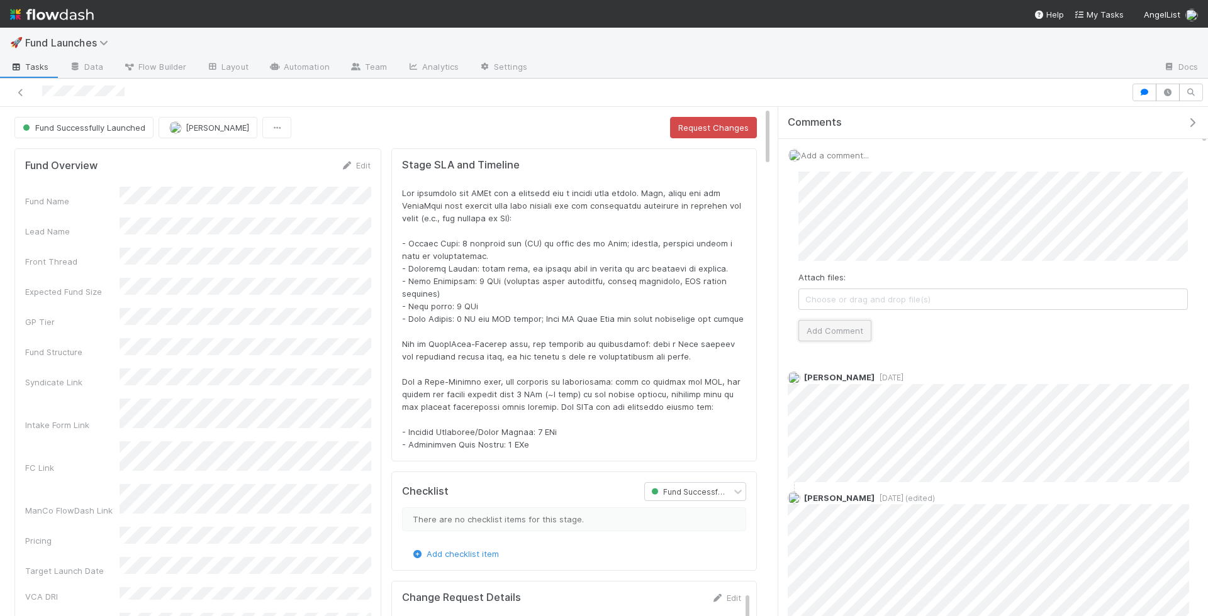
click at [852, 329] on button "Add Comment" at bounding box center [834, 330] width 73 height 21
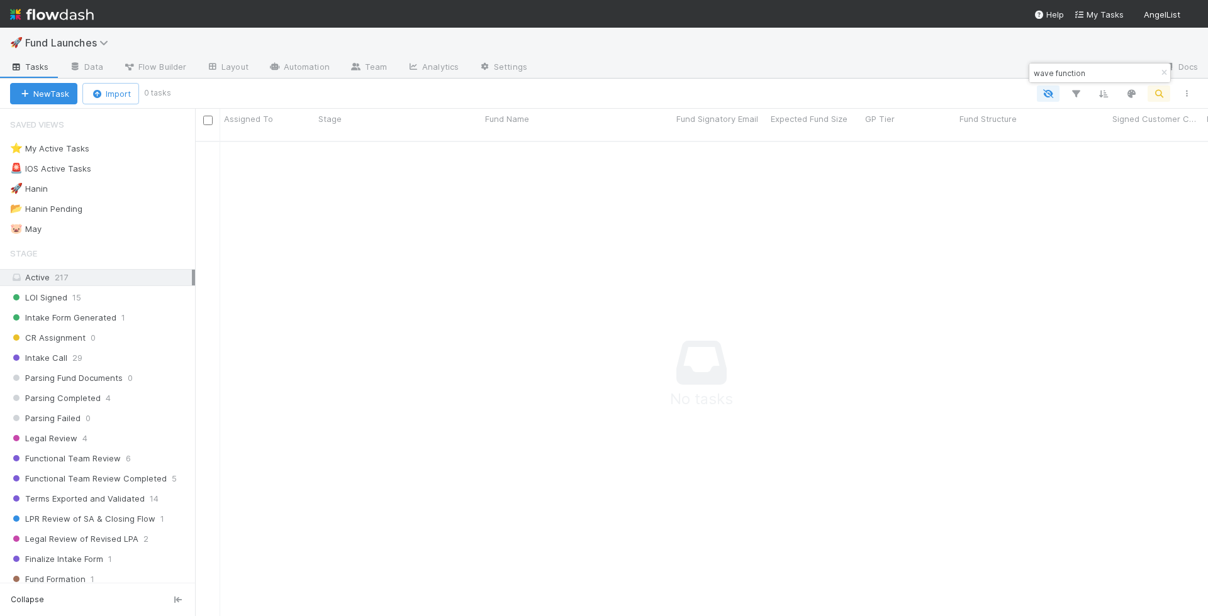
scroll to position [486, 1013]
click at [1164, 88] on icon "button" at bounding box center [1158, 93] width 13 height 11
click at [1115, 74] on input "wave function" at bounding box center [1094, 72] width 126 height 15
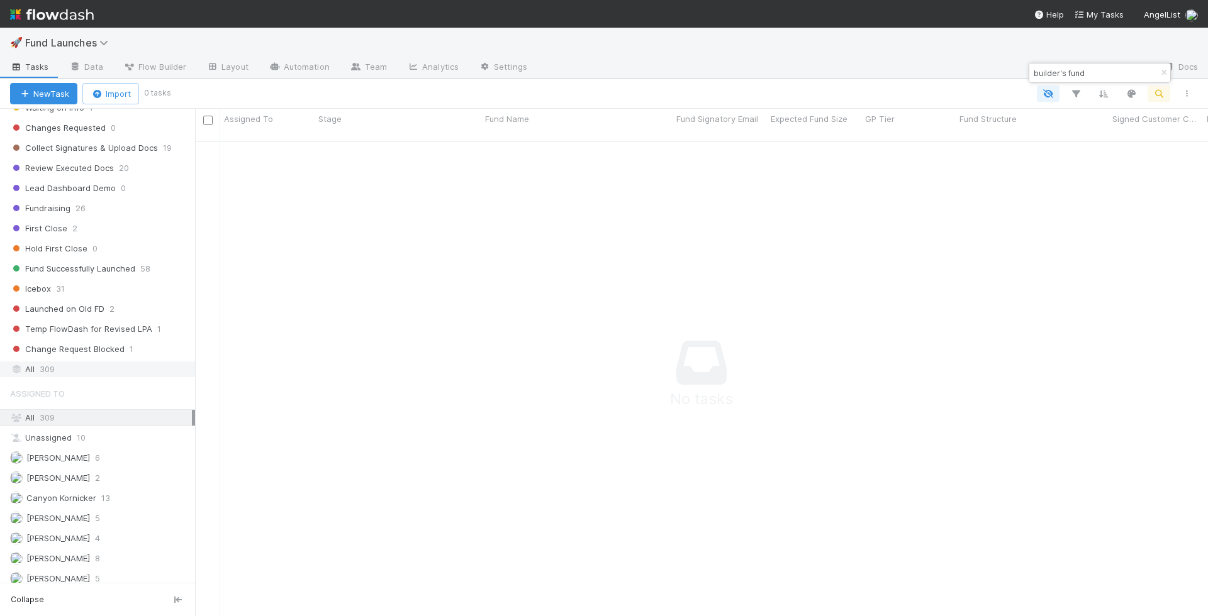
scroll to position [573, 0]
type input "builder's fund"
click at [98, 361] on div "All 309" at bounding box center [101, 369] width 182 height 16
click at [62, 47] on span "Fund Launches" at bounding box center [69, 42] width 89 height 13
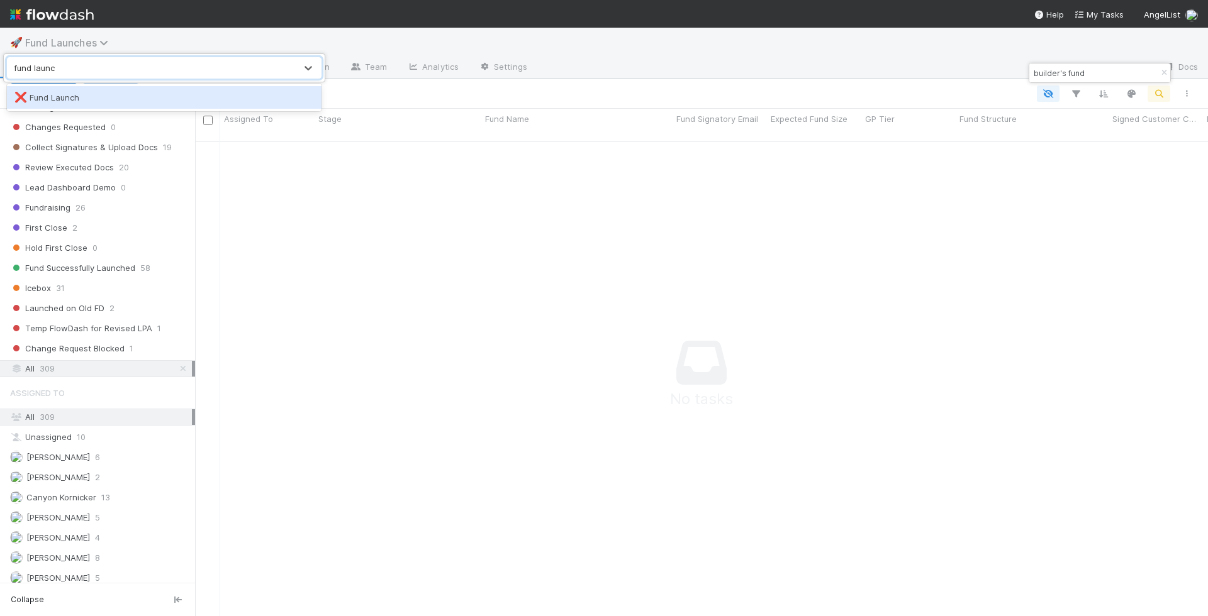
type input "fund launch"
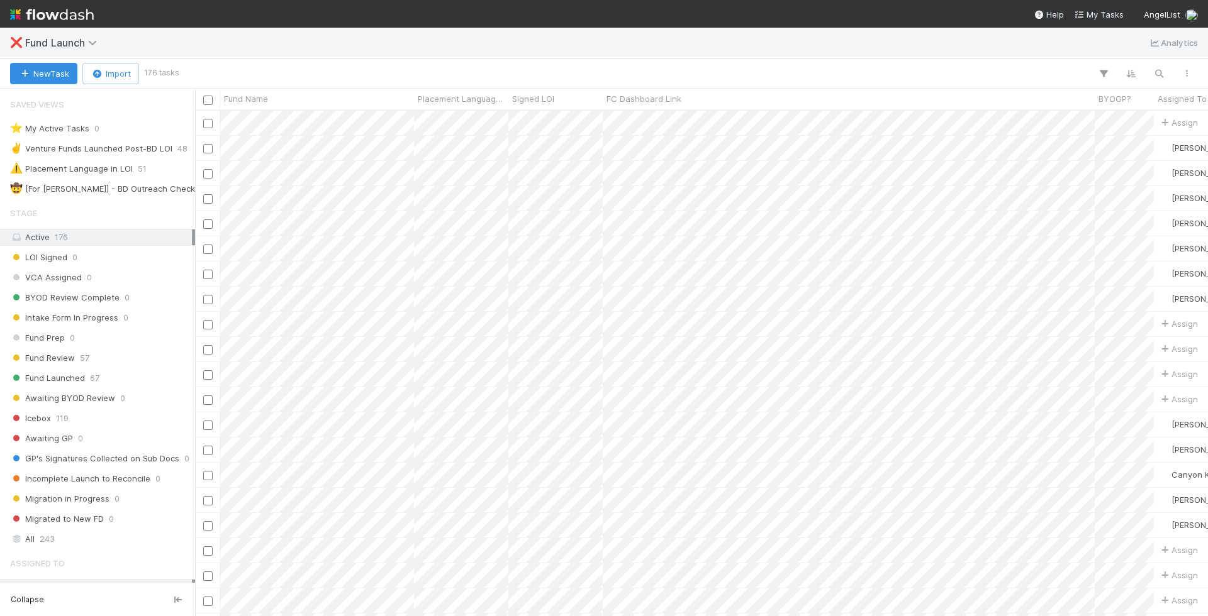
scroll to position [506, 1013]
click at [1161, 76] on icon "button" at bounding box center [1158, 73] width 13 height 11
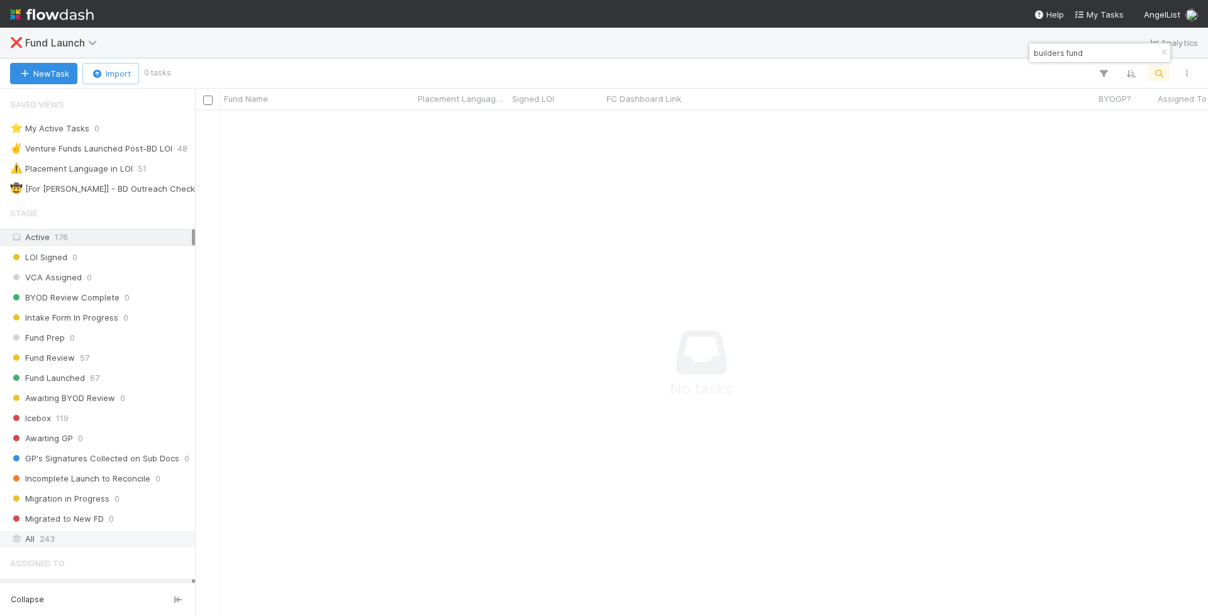
click at [92, 532] on div "All 243" at bounding box center [101, 540] width 182 height 16
click at [1067, 50] on input "builders fund" at bounding box center [1094, 52] width 126 height 15
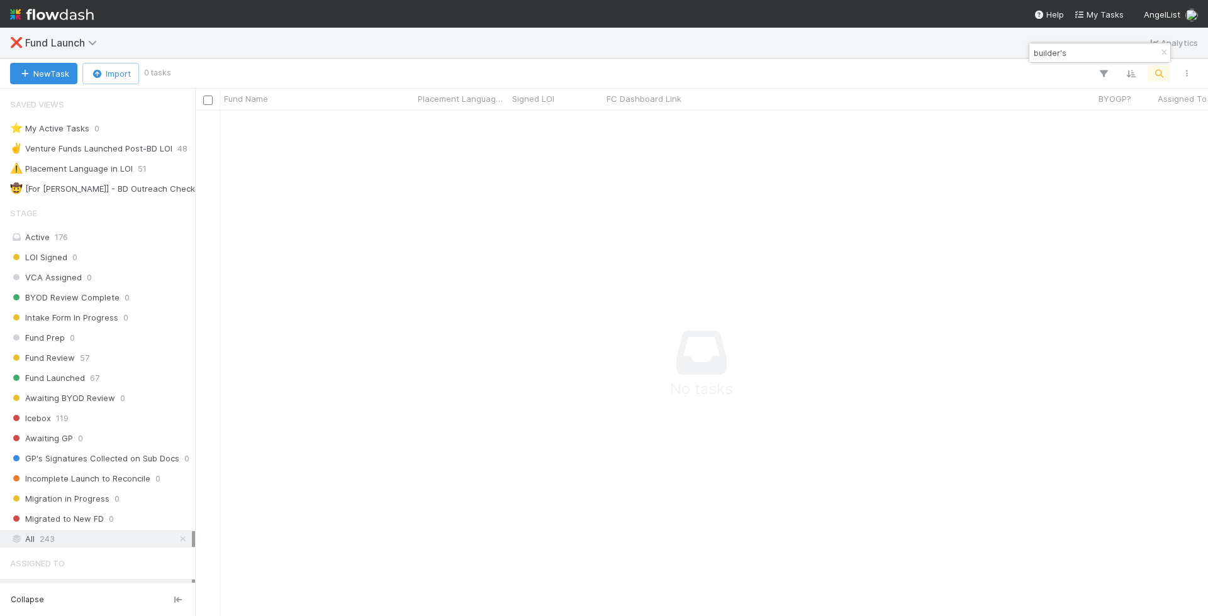
type input "builder's"
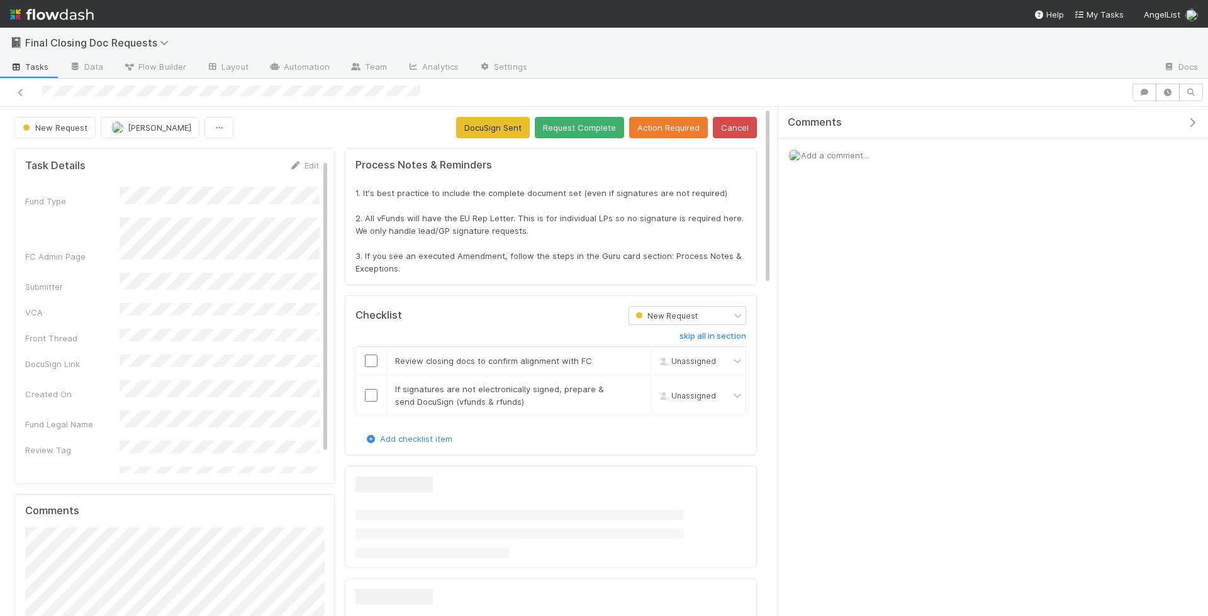
click at [359, 55] on div "📓 Final Closing Doc Requests" at bounding box center [604, 43] width 1208 height 30
click at [361, 74] on link "Team" at bounding box center [368, 68] width 57 height 20
click at [849, 148] on div "Add a comment..." at bounding box center [993, 155] width 430 height 33
click at [837, 153] on span "Add a comment..." at bounding box center [835, 155] width 68 height 10
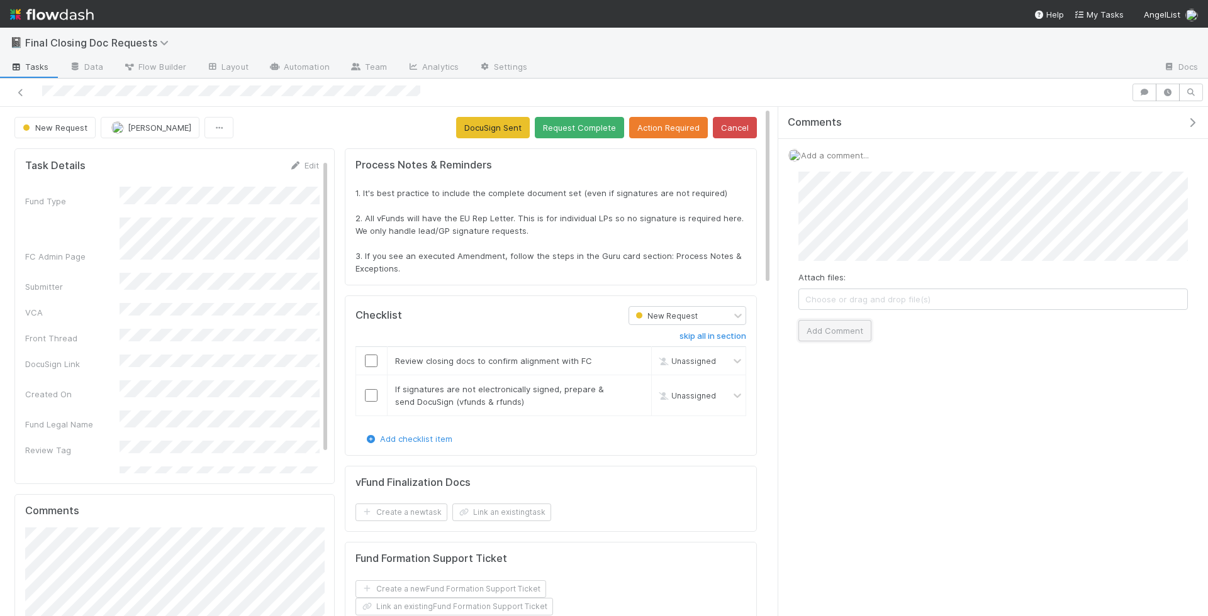
click at [834, 325] on button "Add Comment" at bounding box center [834, 330] width 73 height 21
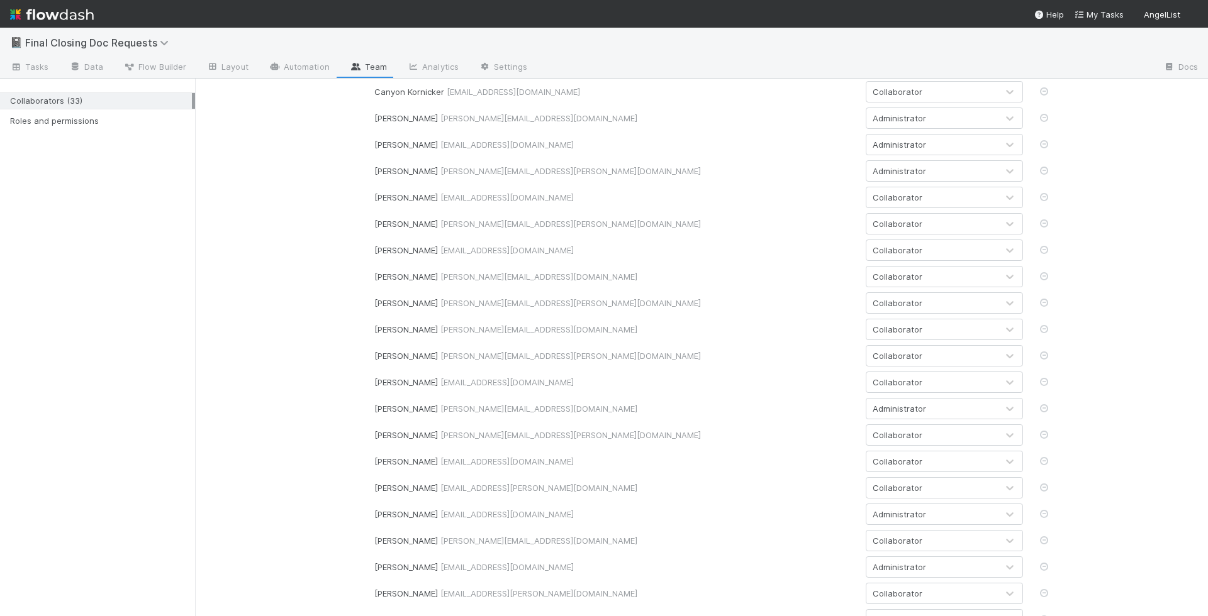
scroll to position [457, 0]
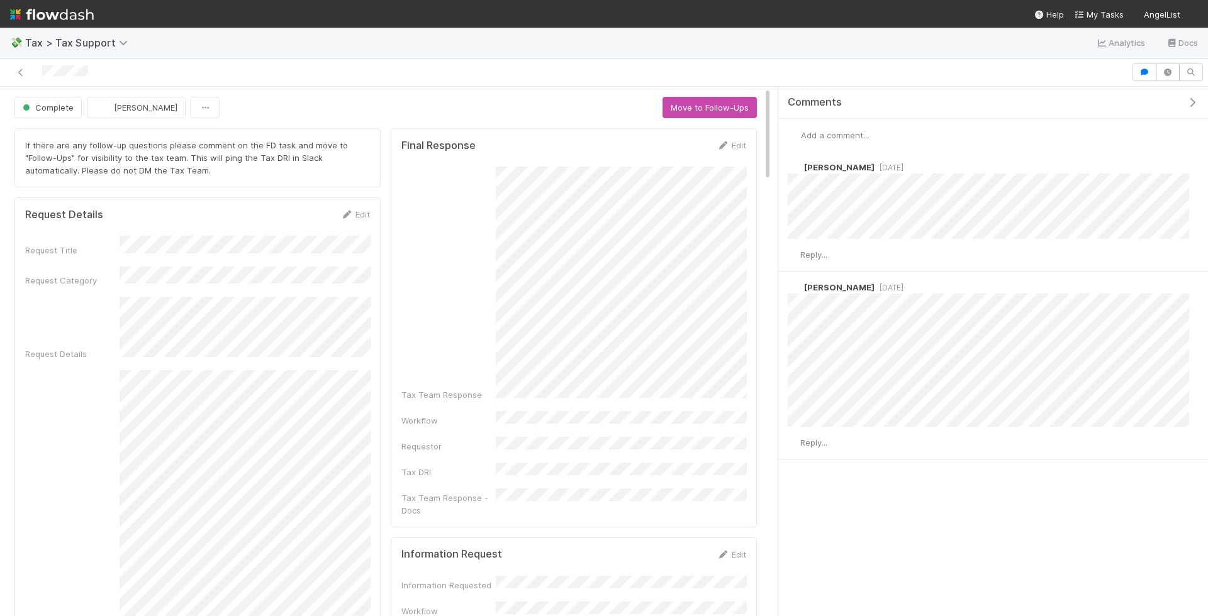
click at [828, 130] on span "Add a comment..." at bounding box center [835, 135] width 68 height 10
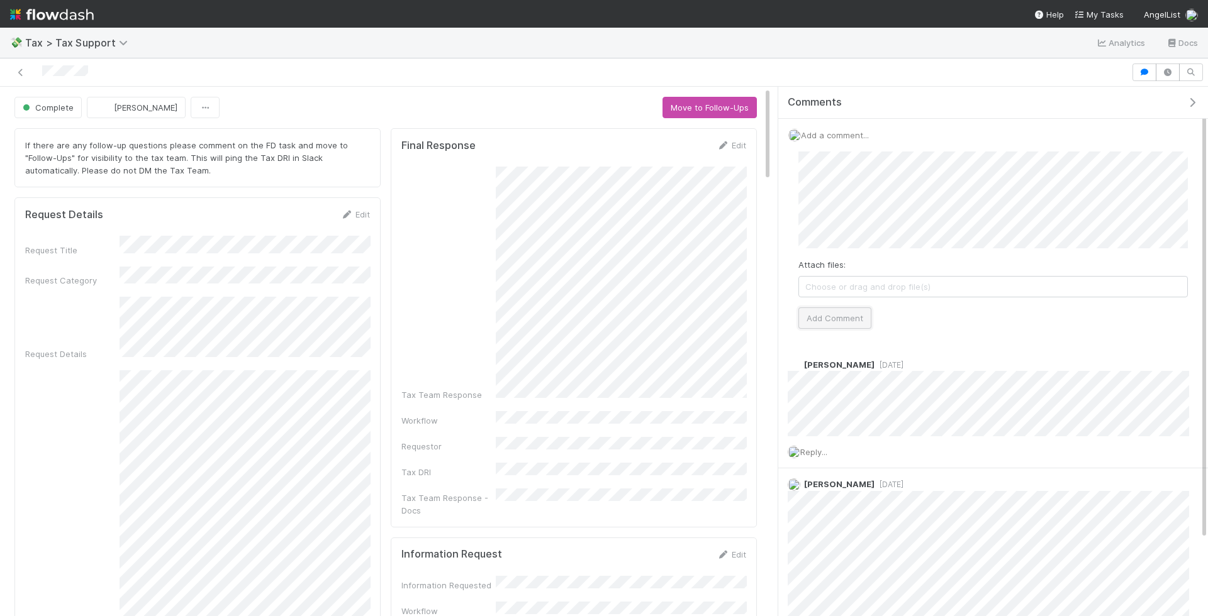
click at [831, 312] on button "Add Comment" at bounding box center [834, 318] width 73 height 21
